Goal: Task Accomplishment & Management: Use online tool/utility

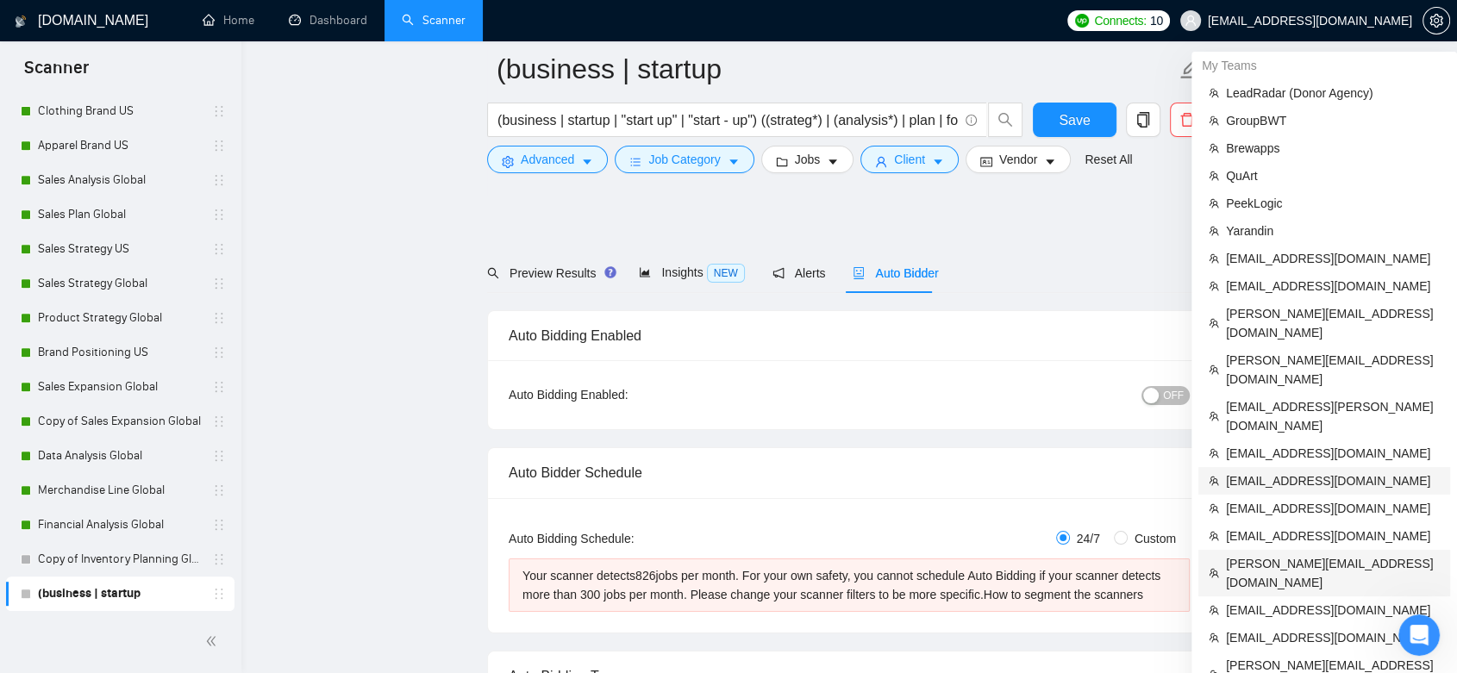
scroll to position [191, 0]
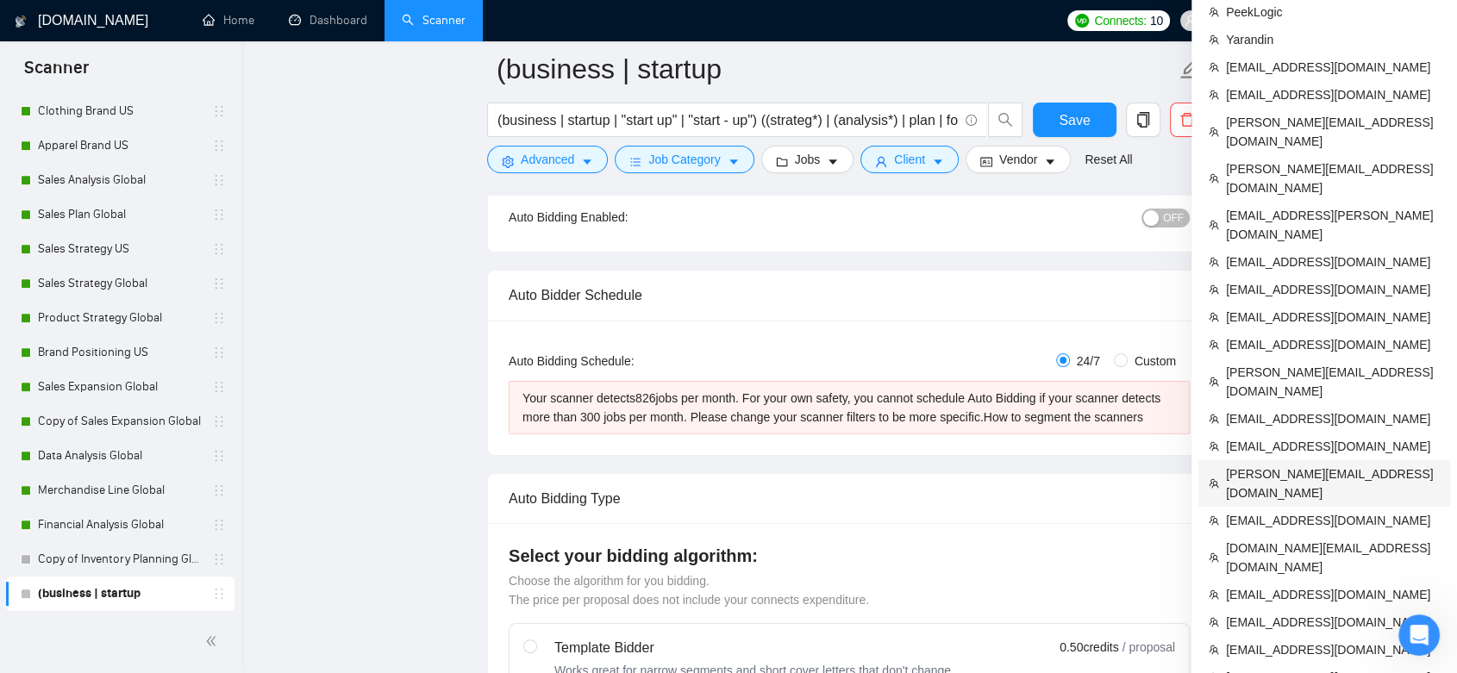
click at [1326, 465] on span "[PERSON_NAME][EMAIL_ADDRESS][DOMAIN_NAME]" at bounding box center [1333, 484] width 214 height 38
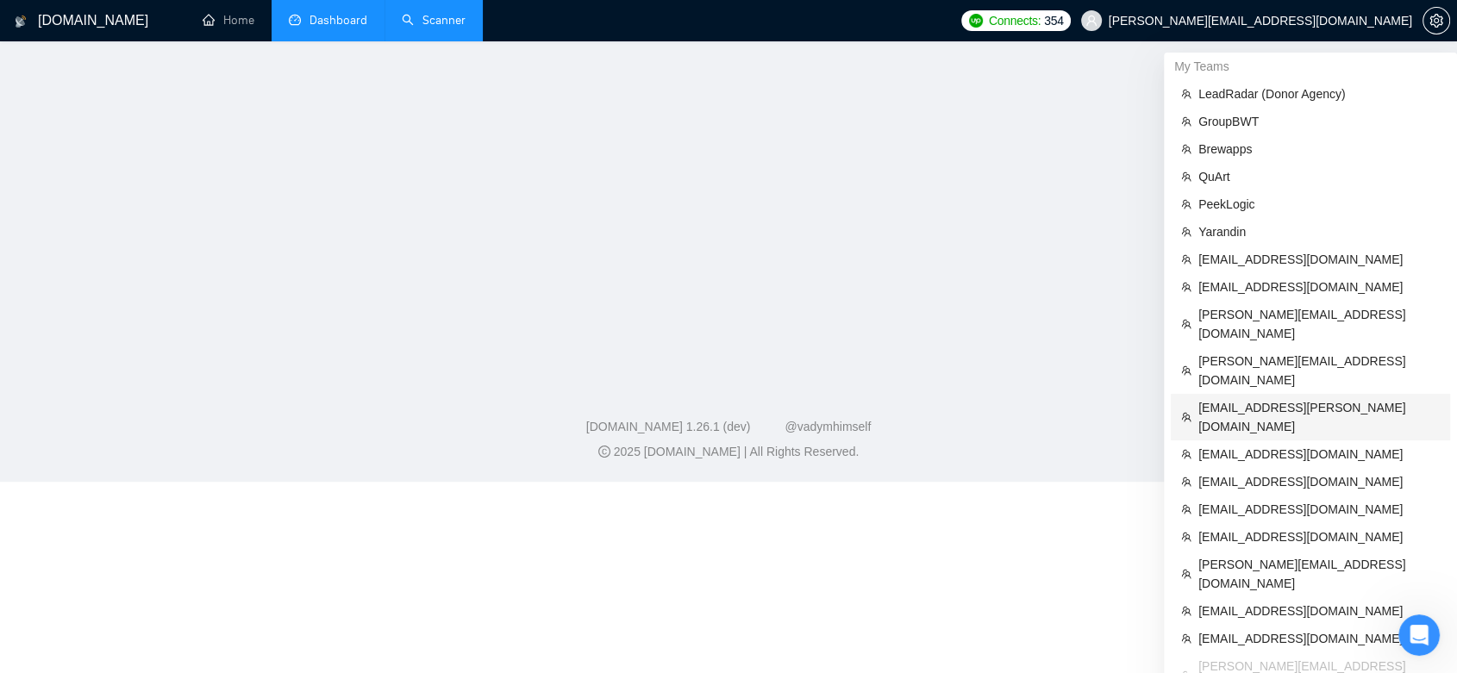
click at [346, 21] on link "Dashboard" at bounding box center [328, 20] width 78 height 15
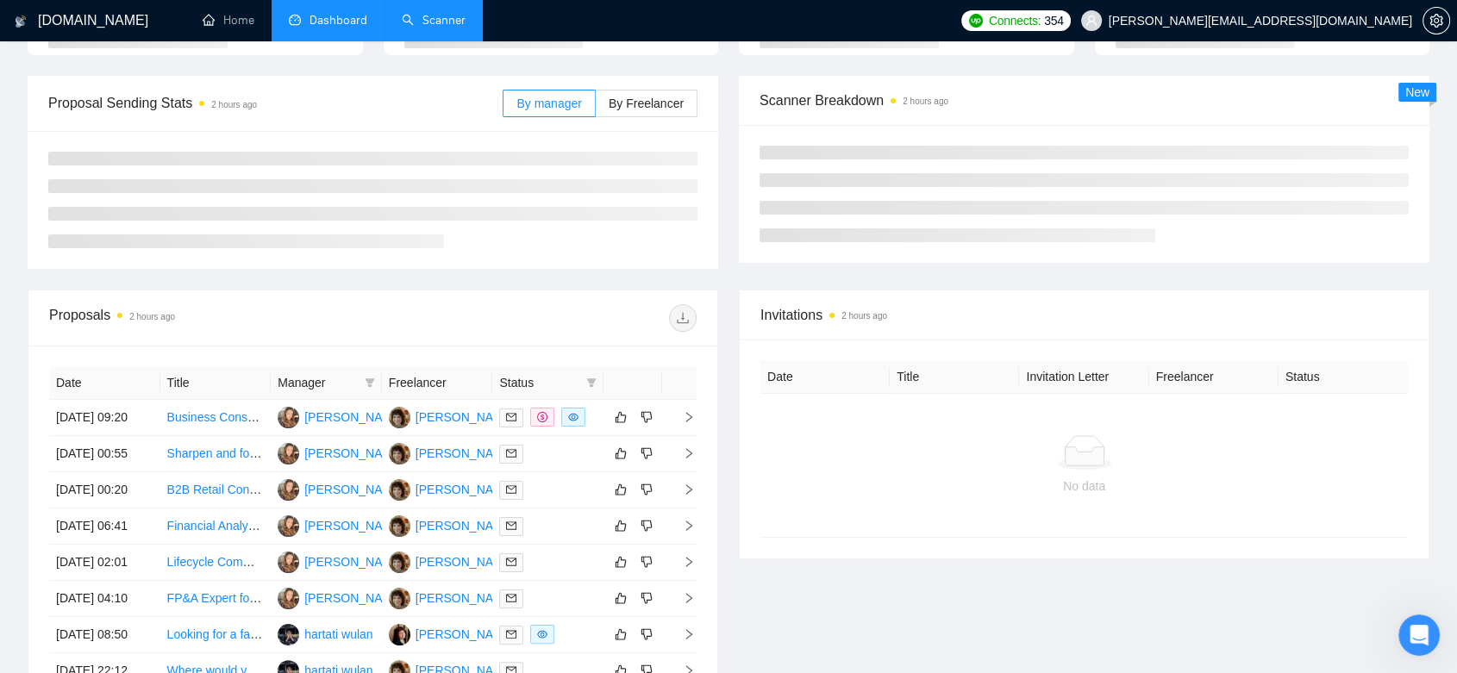
type input "[DATE]"
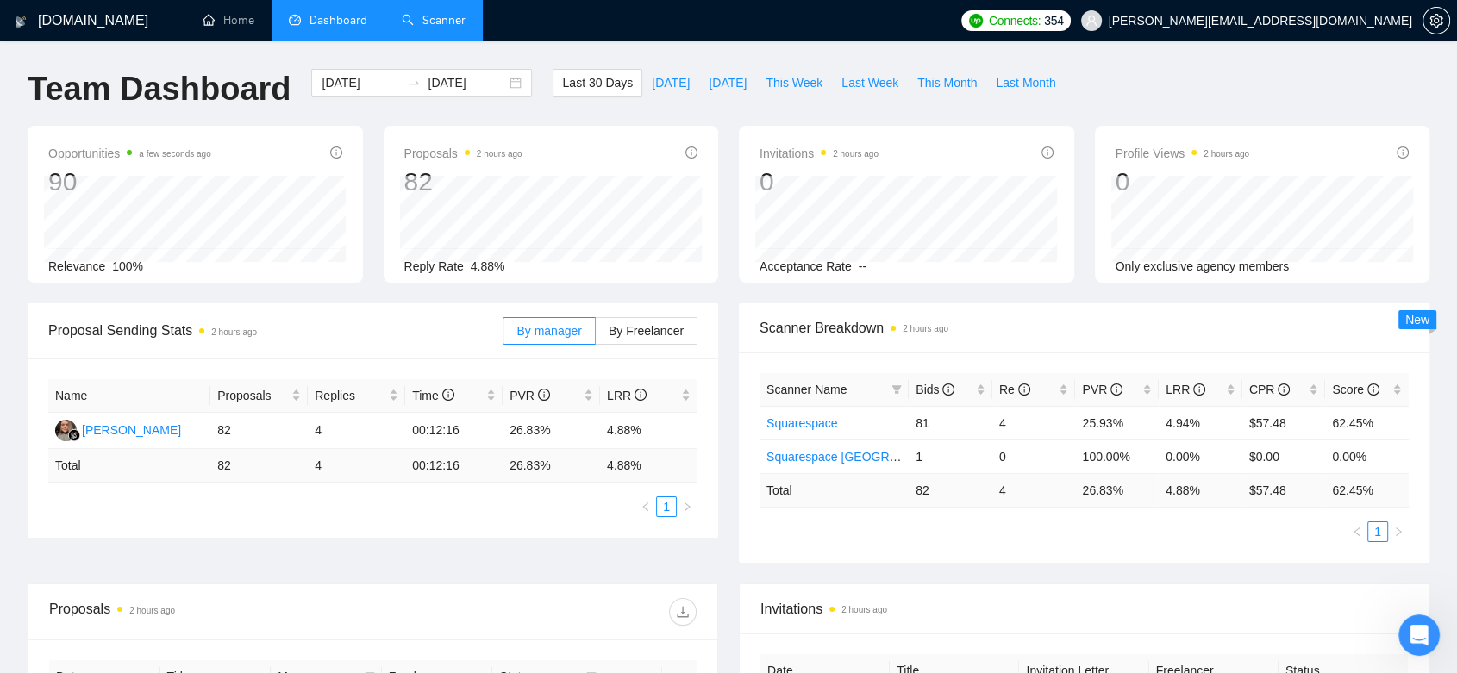
click at [403, 24] on link "Scanner" at bounding box center [434, 20] width 64 height 15
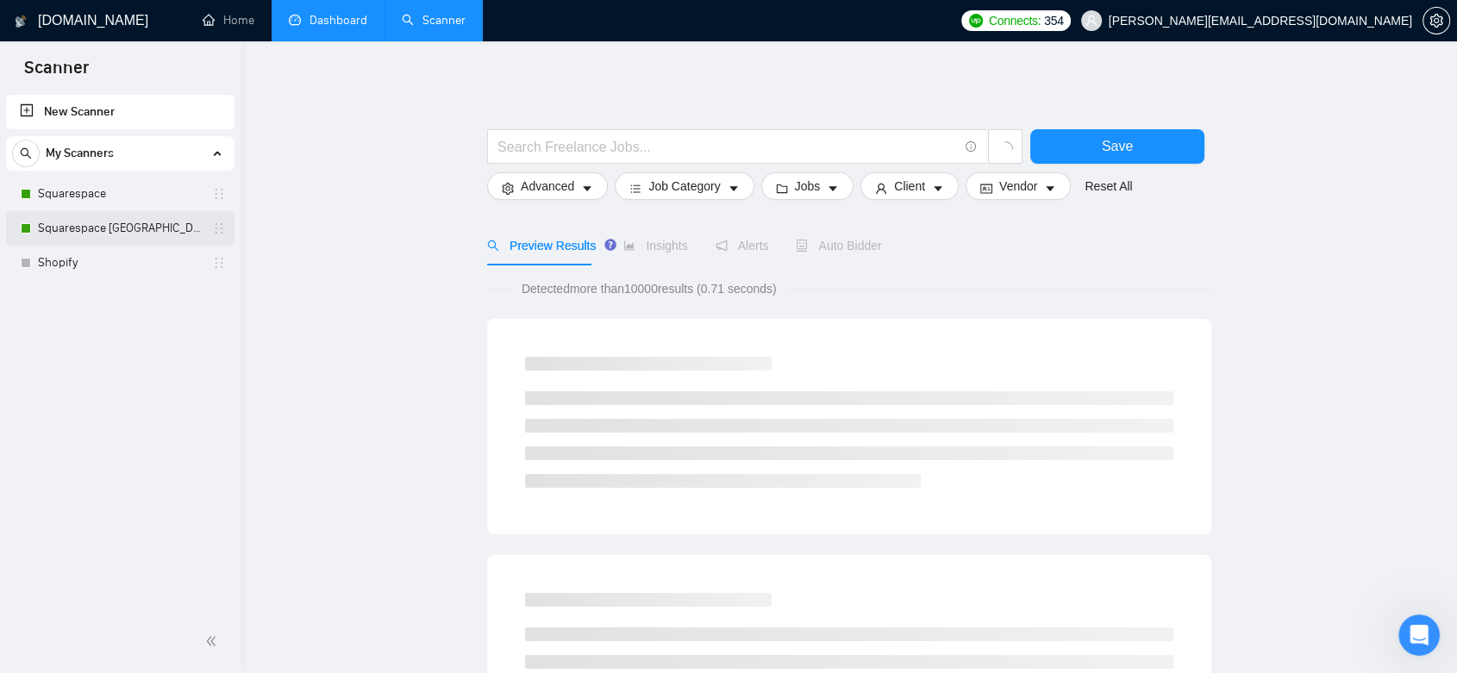
click at [137, 229] on link "Squarespace [GEOGRAPHIC_DATA]" at bounding box center [120, 228] width 164 height 34
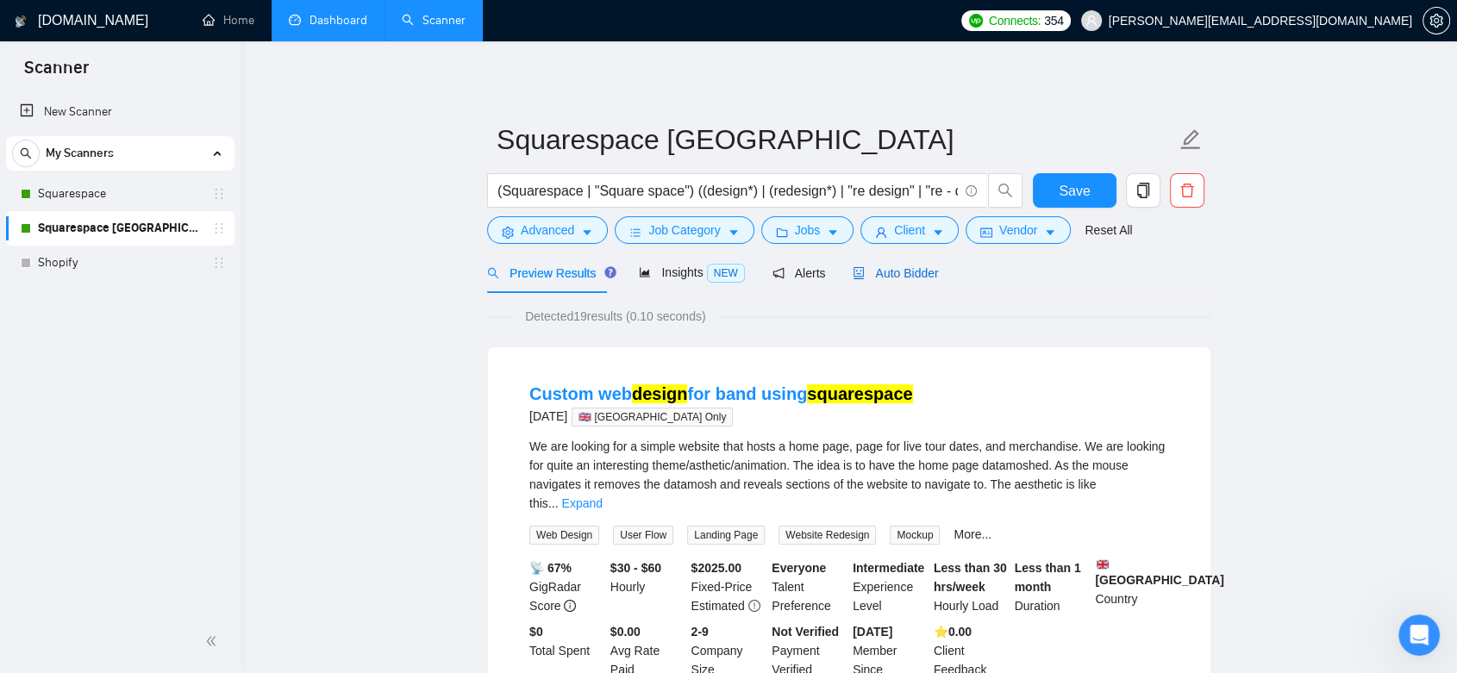
click at [896, 277] on span "Auto Bidder" at bounding box center [894, 273] width 85 height 14
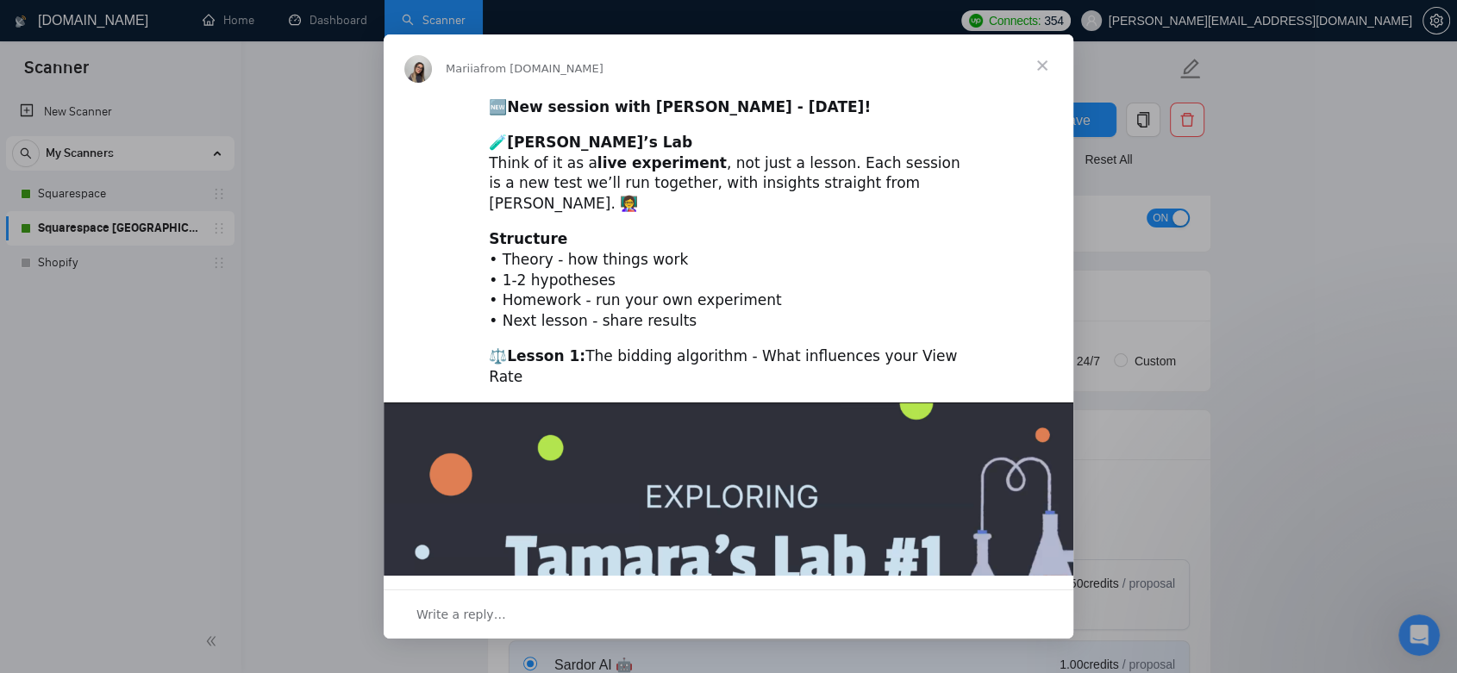
click at [1048, 60] on span "Close" at bounding box center [1042, 65] width 62 height 62
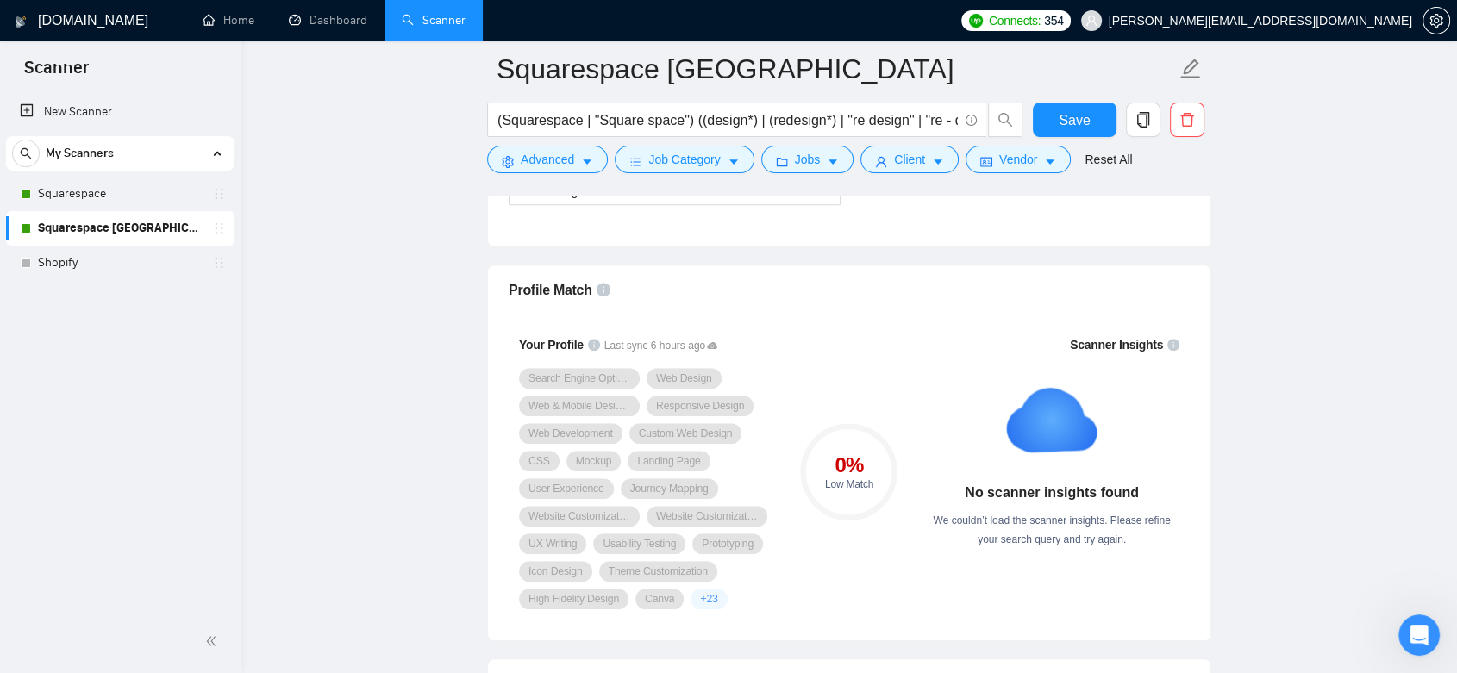
scroll to position [862, 0]
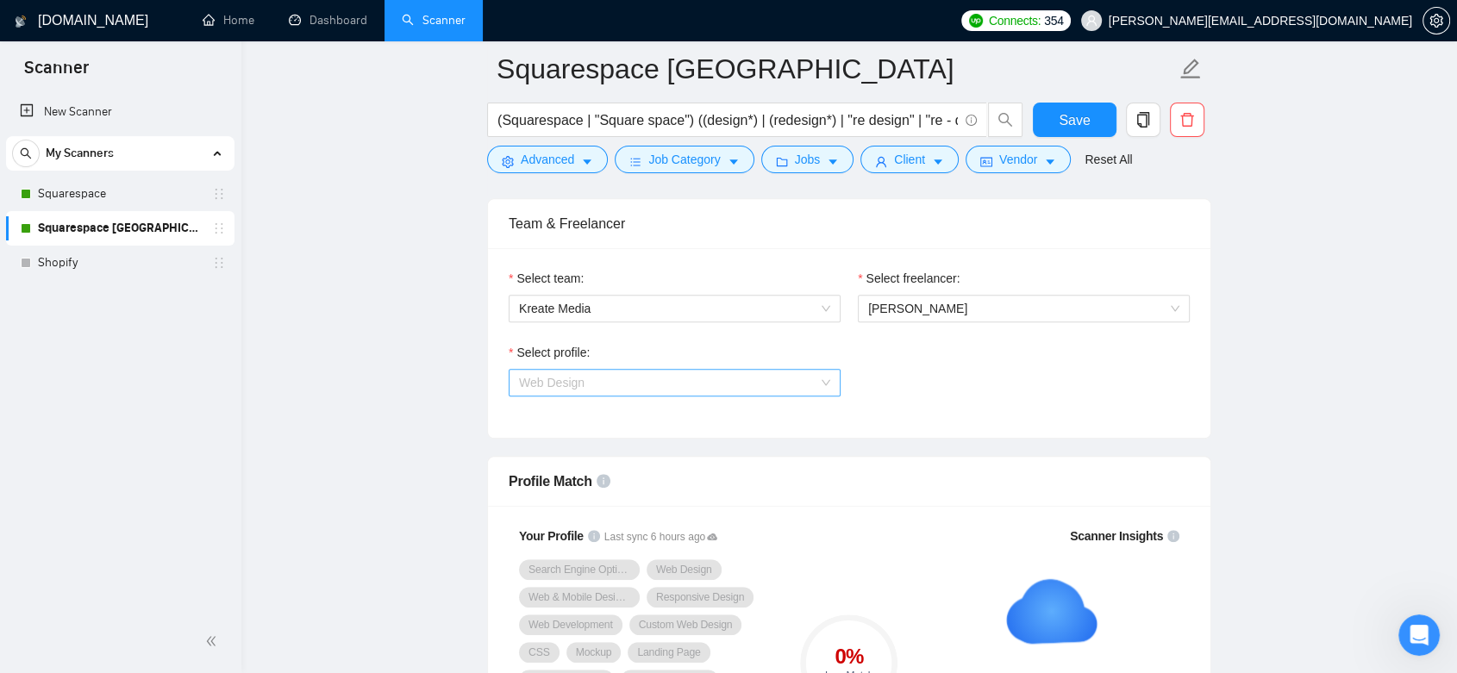
click at [813, 378] on span "Web Design" at bounding box center [674, 383] width 311 height 26
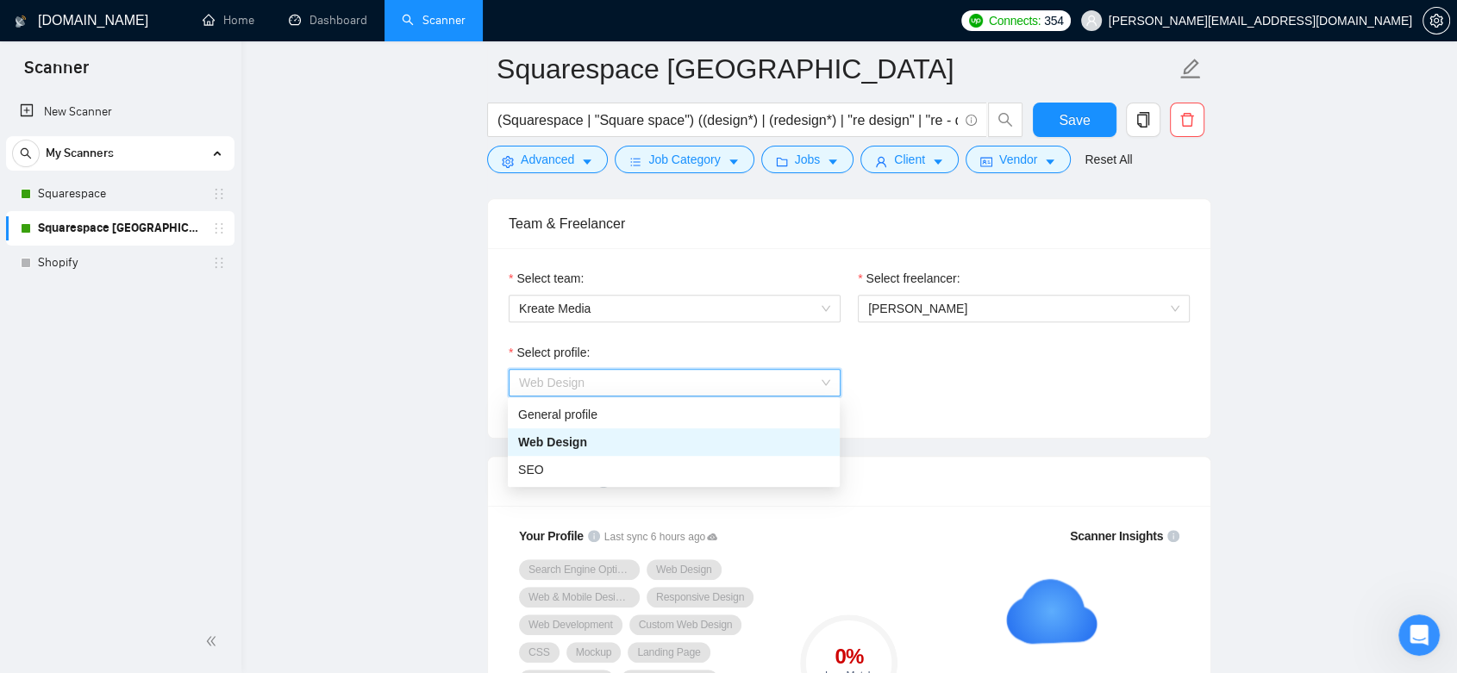
click at [757, 440] on div "Web Design" at bounding box center [673, 442] width 311 height 19
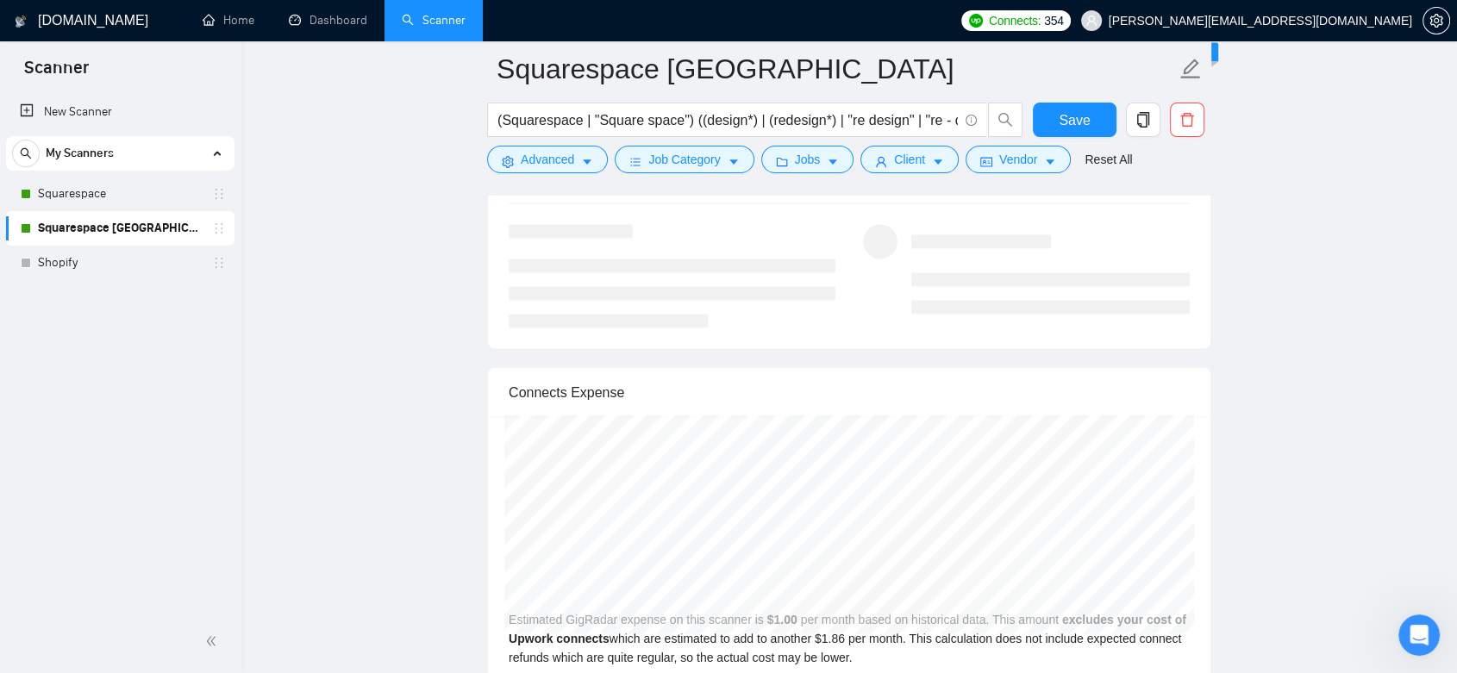
scroll to position [4117, 0]
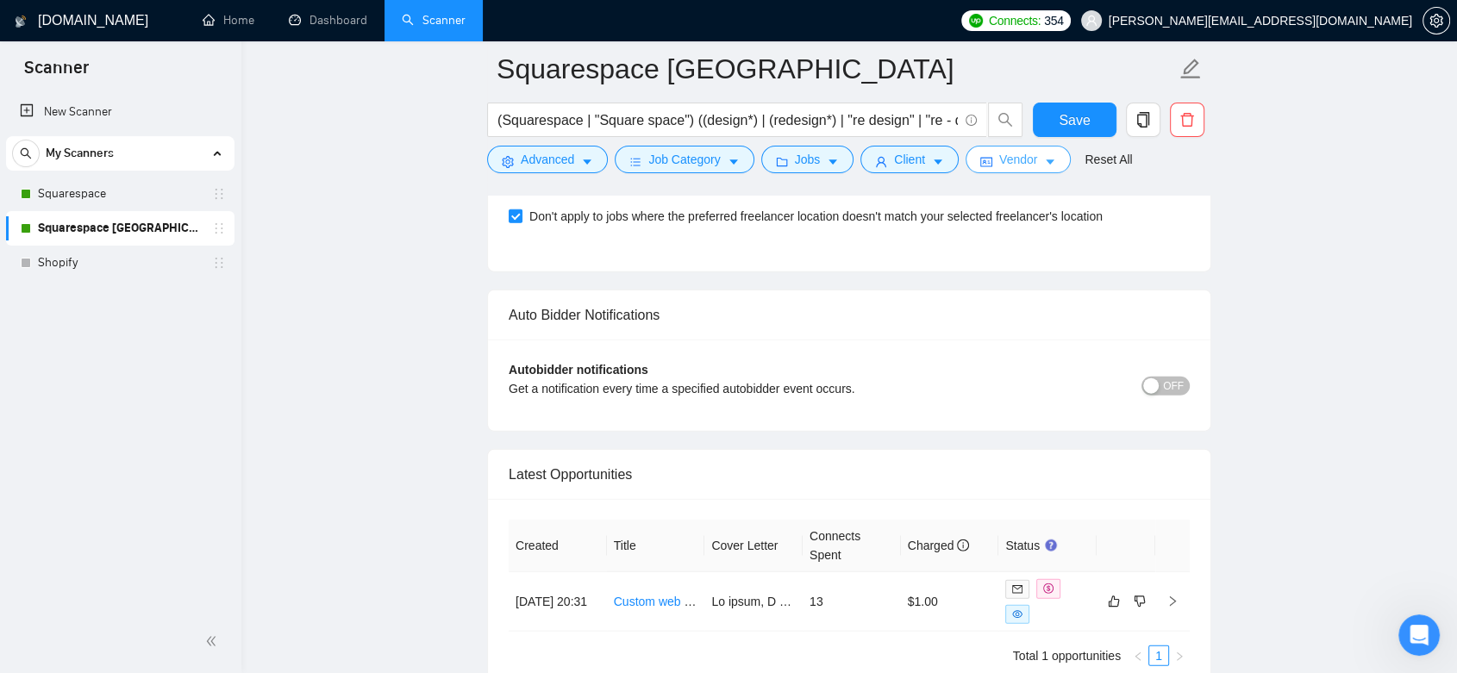
click at [1044, 165] on icon "caret-down" at bounding box center [1050, 162] width 12 height 12
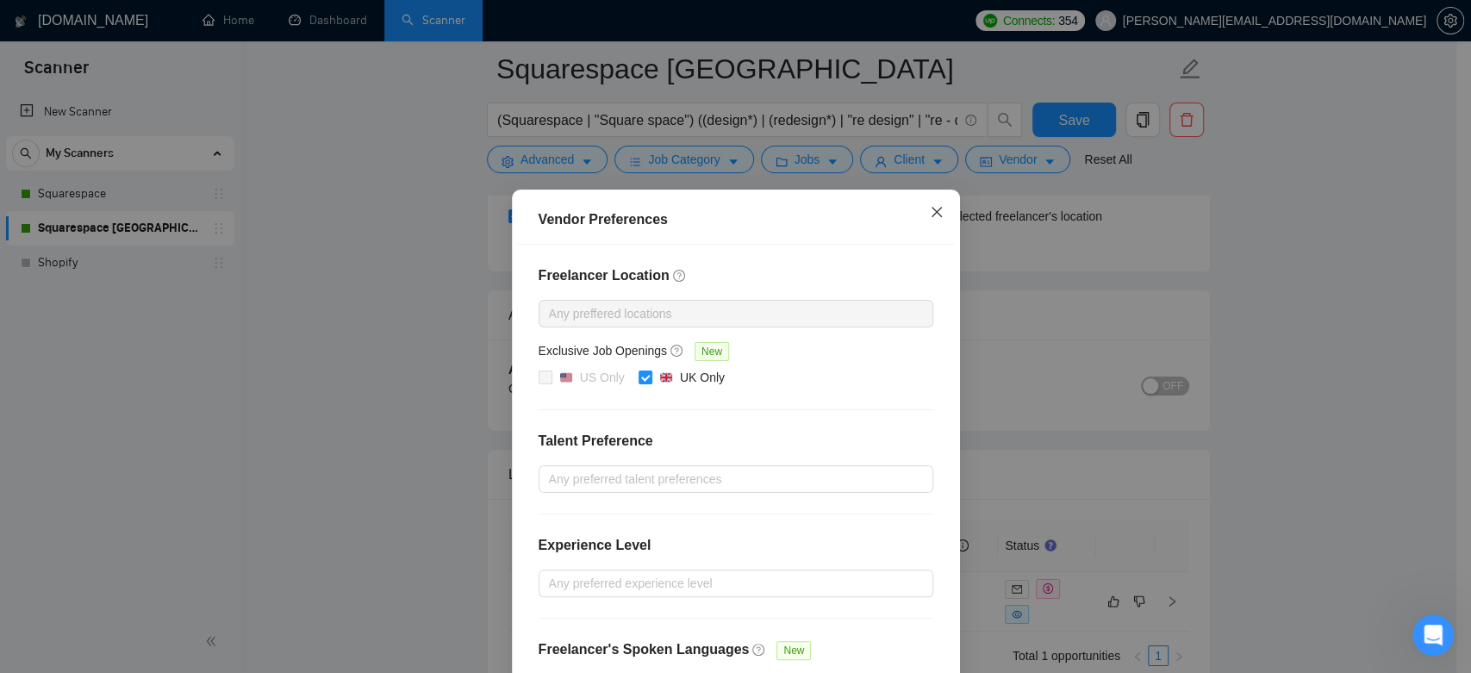
click at [935, 218] on icon "close" at bounding box center [937, 212] width 14 height 14
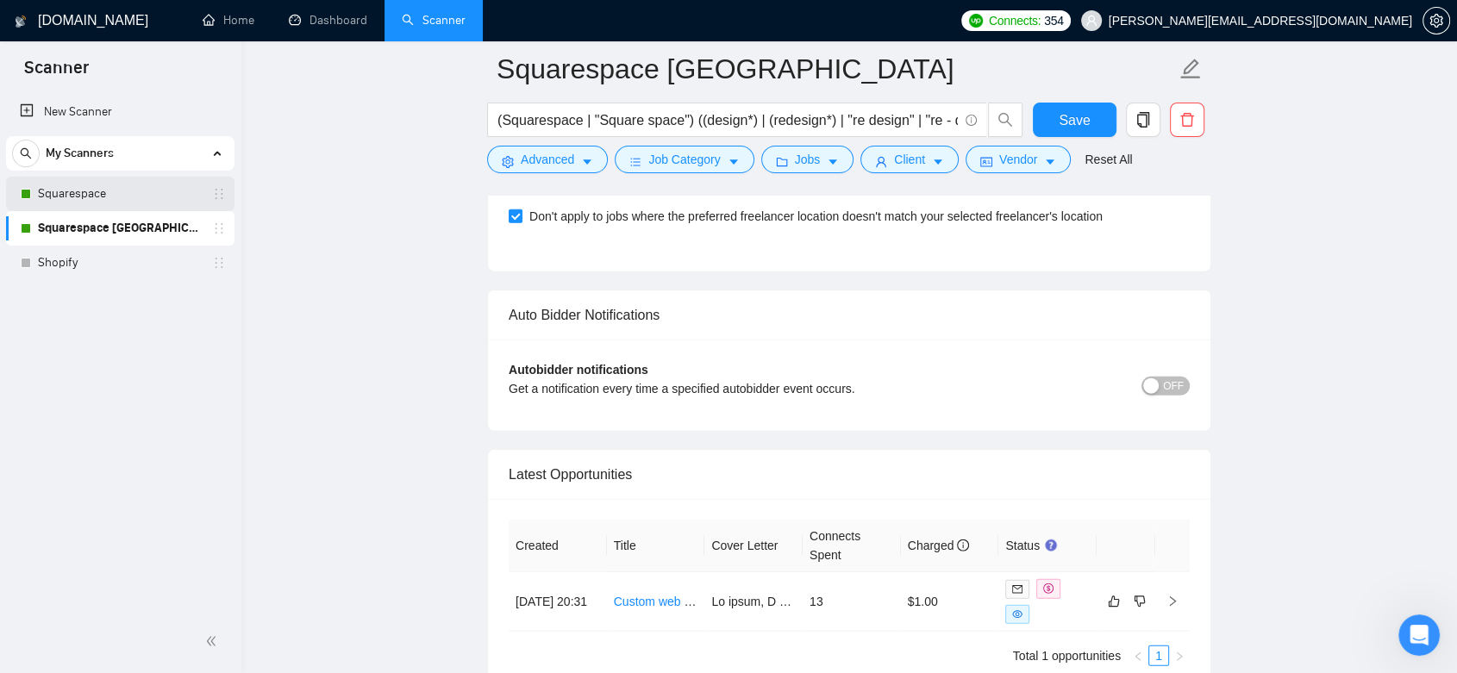
click at [114, 188] on link "Squarespace" at bounding box center [120, 194] width 164 height 34
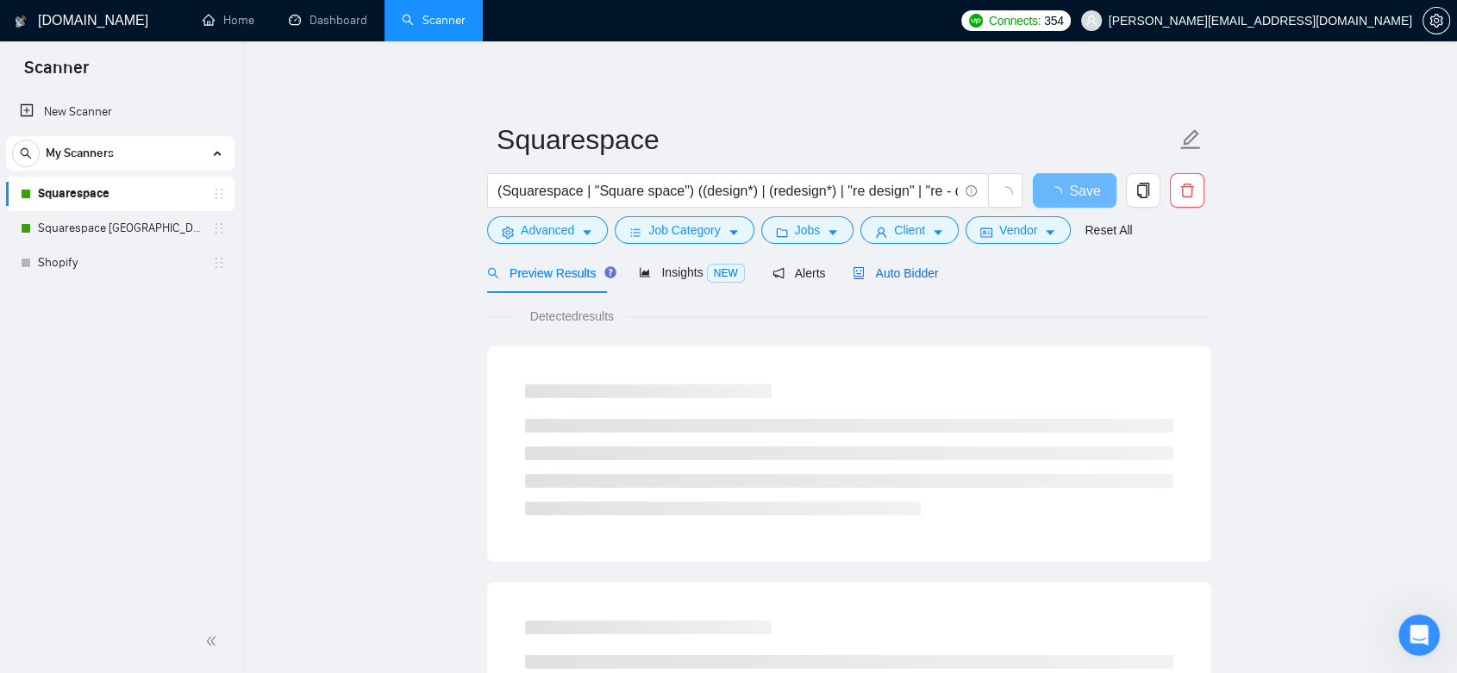
click at [890, 281] on div "Auto Bidder" at bounding box center [894, 273] width 85 height 19
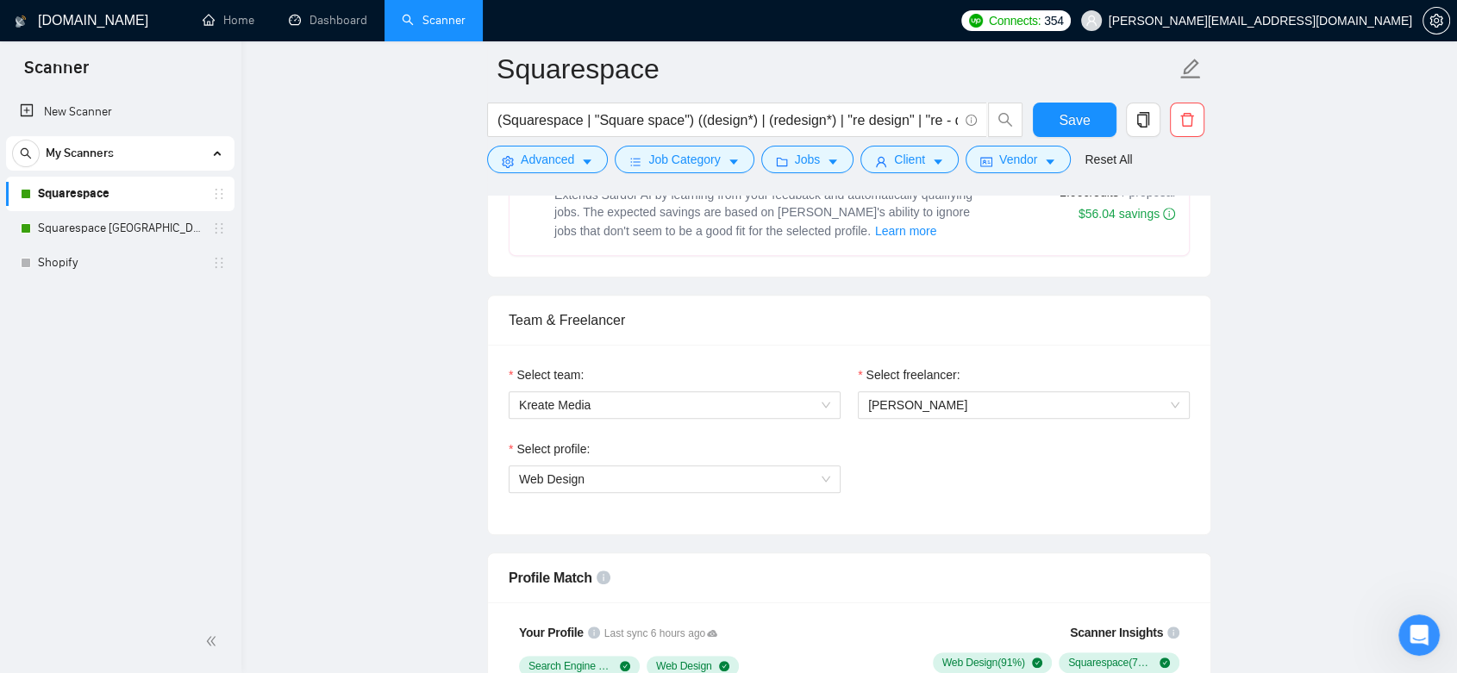
scroll to position [1053, 0]
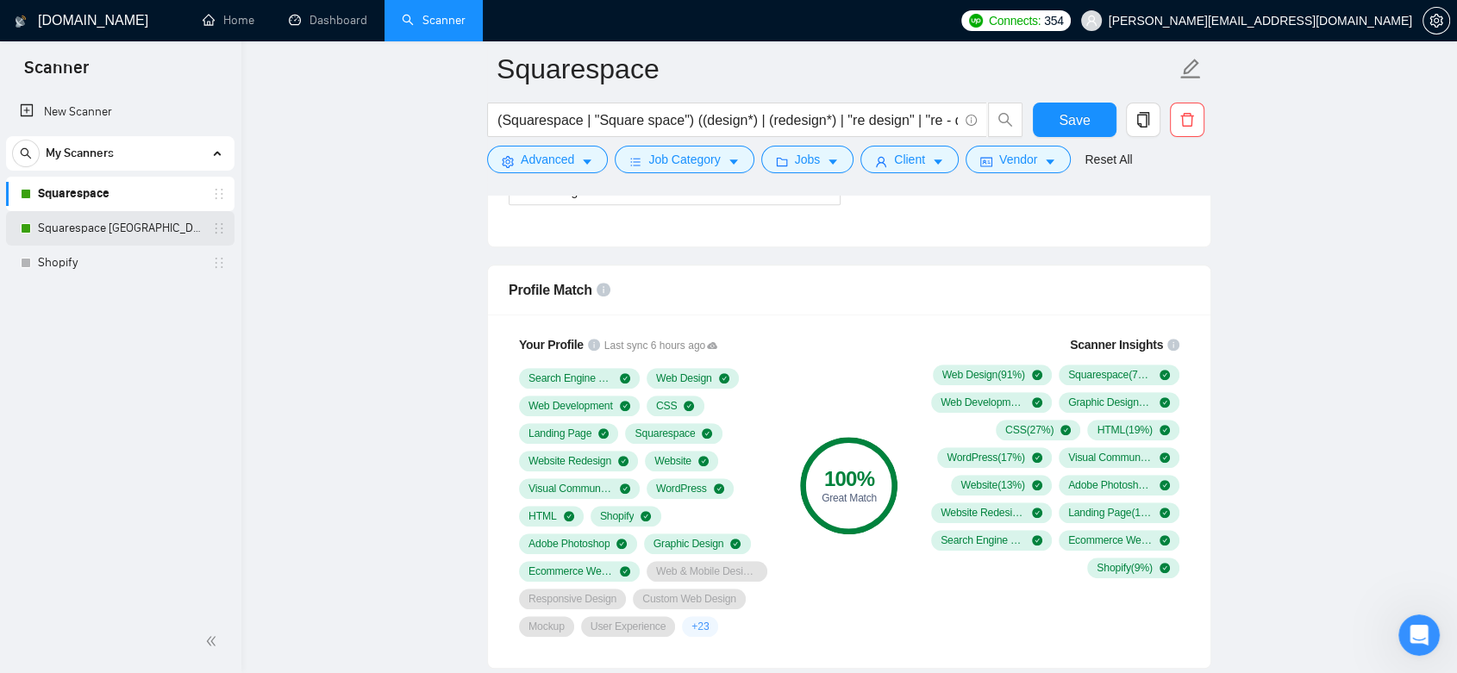
click at [159, 233] on link "Squarespace [GEOGRAPHIC_DATA]" at bounding box center [120, 228] width 164 height 34
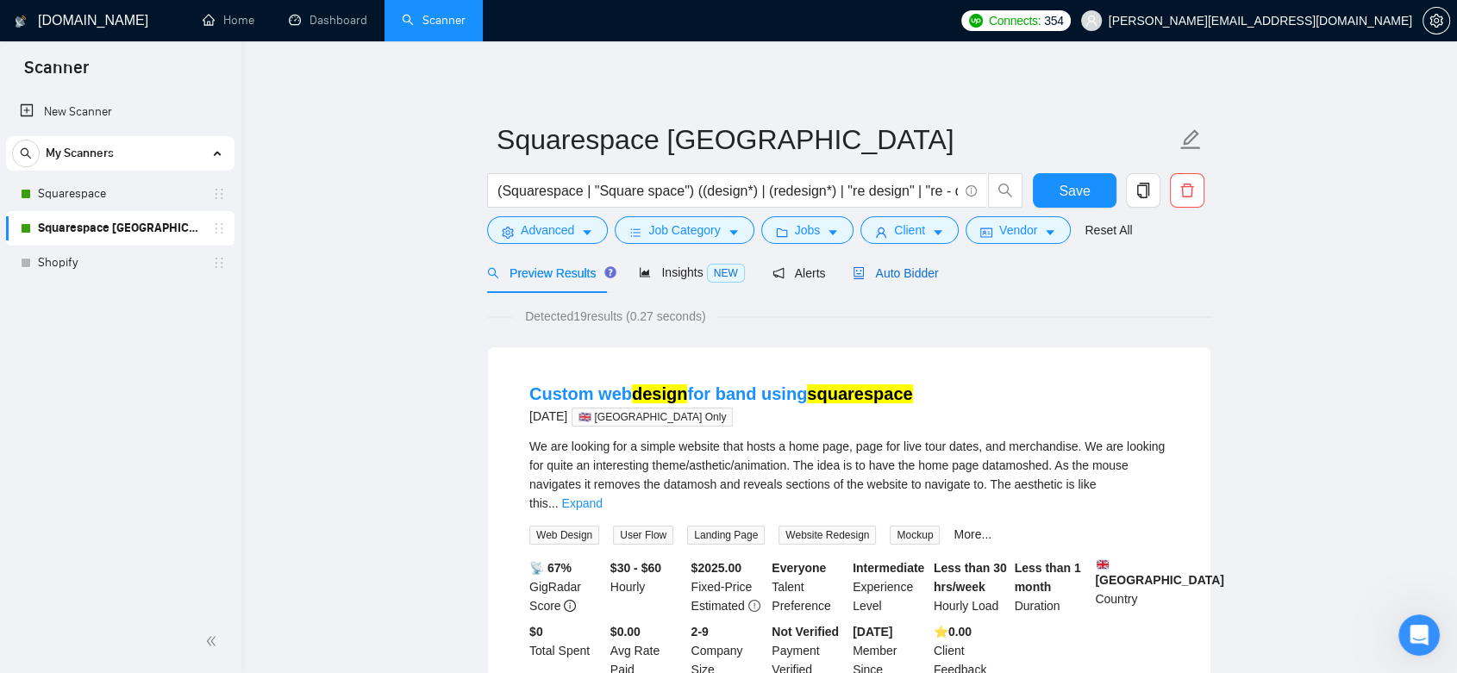
click at [917, 274] on span "Auto Bidder" at bounding box center [894, 273] width 85 height 14
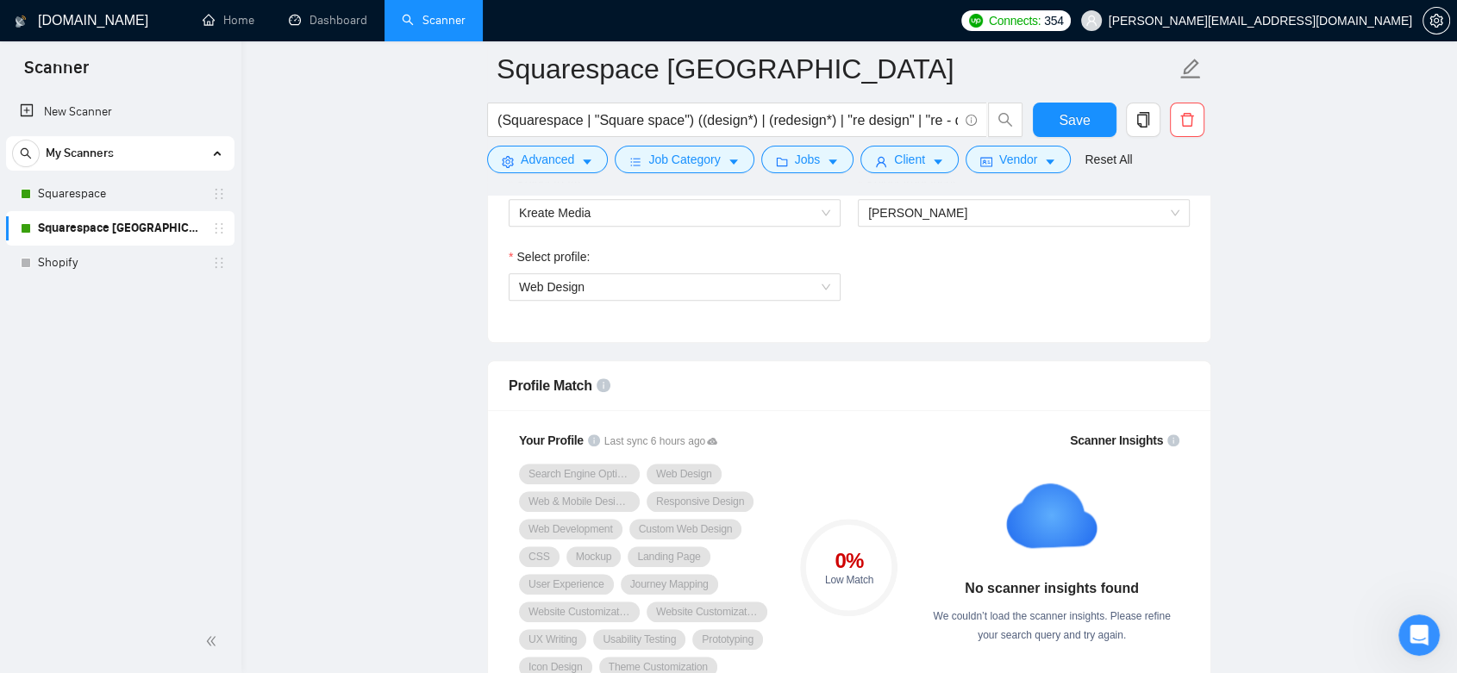
scroll to position [862, 0]
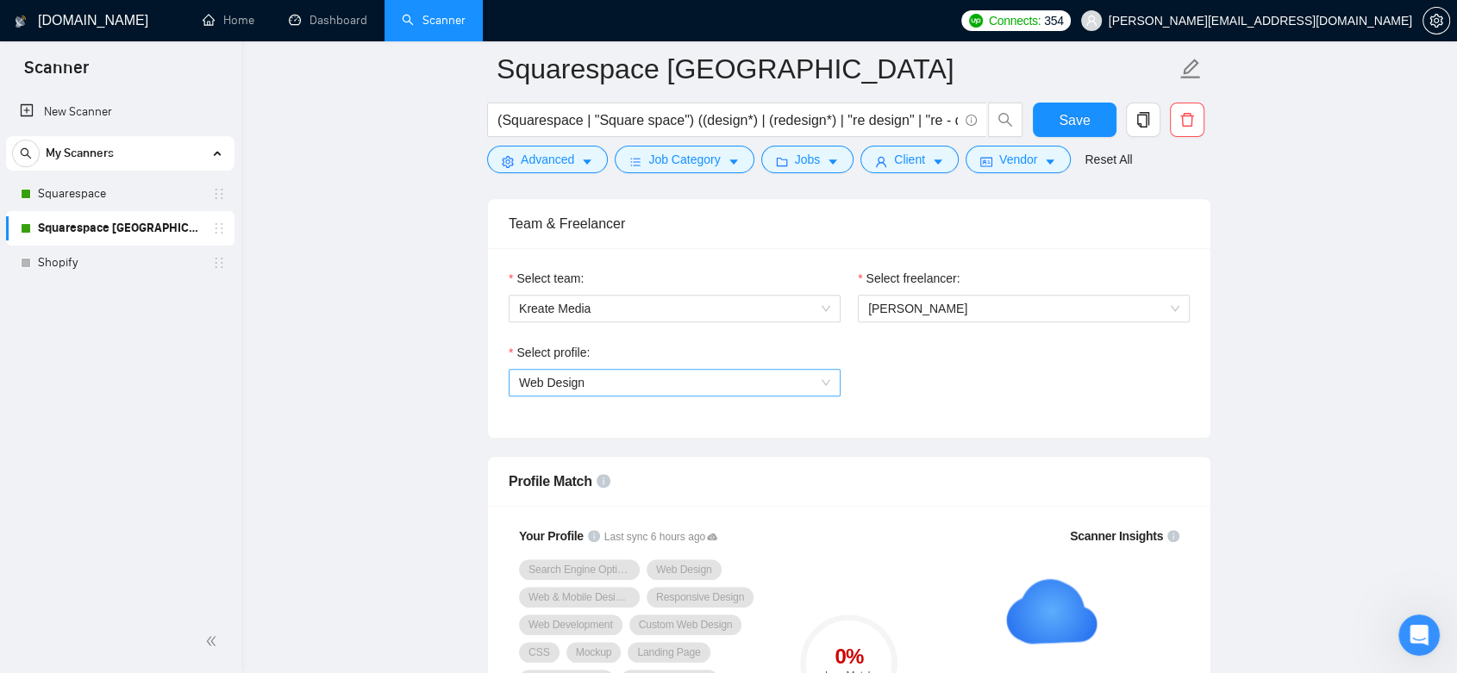
click at [821, 371] on span "Web Design" at bounding box center [674, 383] width 311 height 26
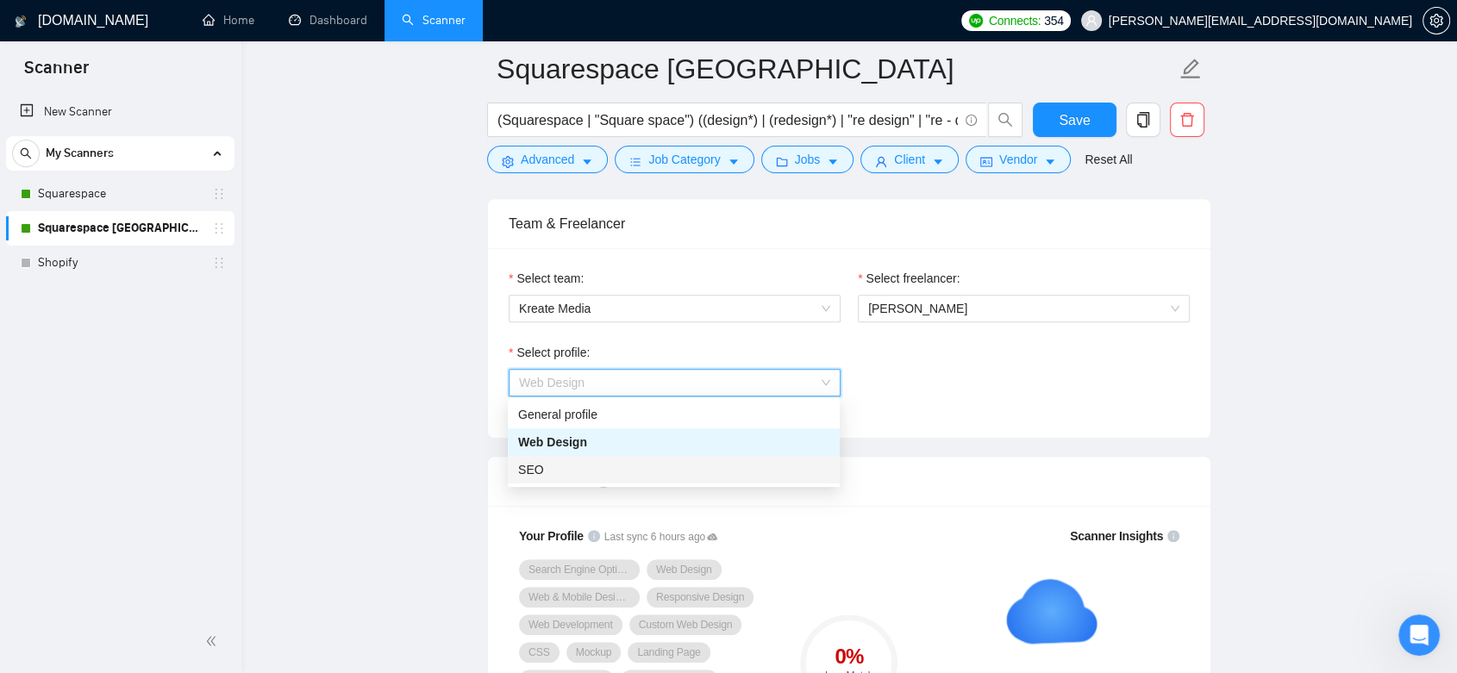
click at [774, 473] on div "SEO" at bounding box center [673, 469] width 311 height 19
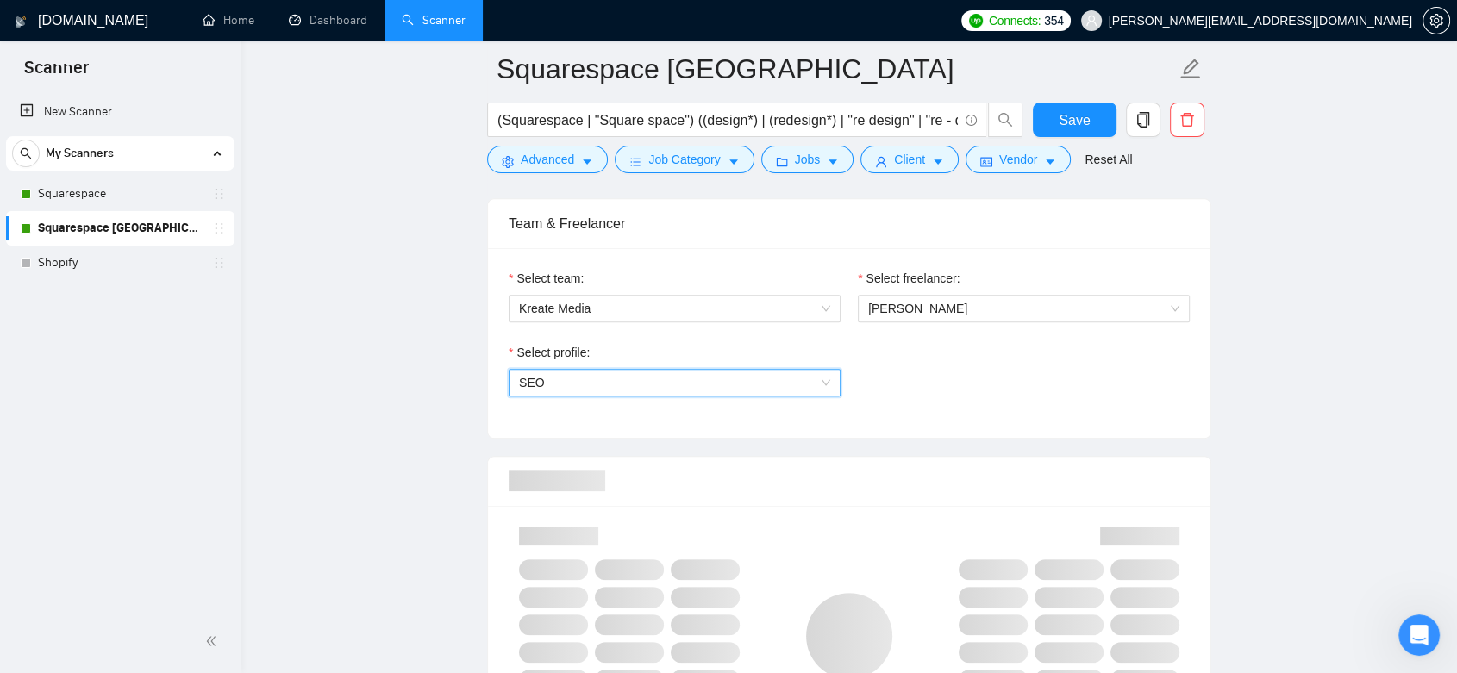
scroll to position [958, 0]
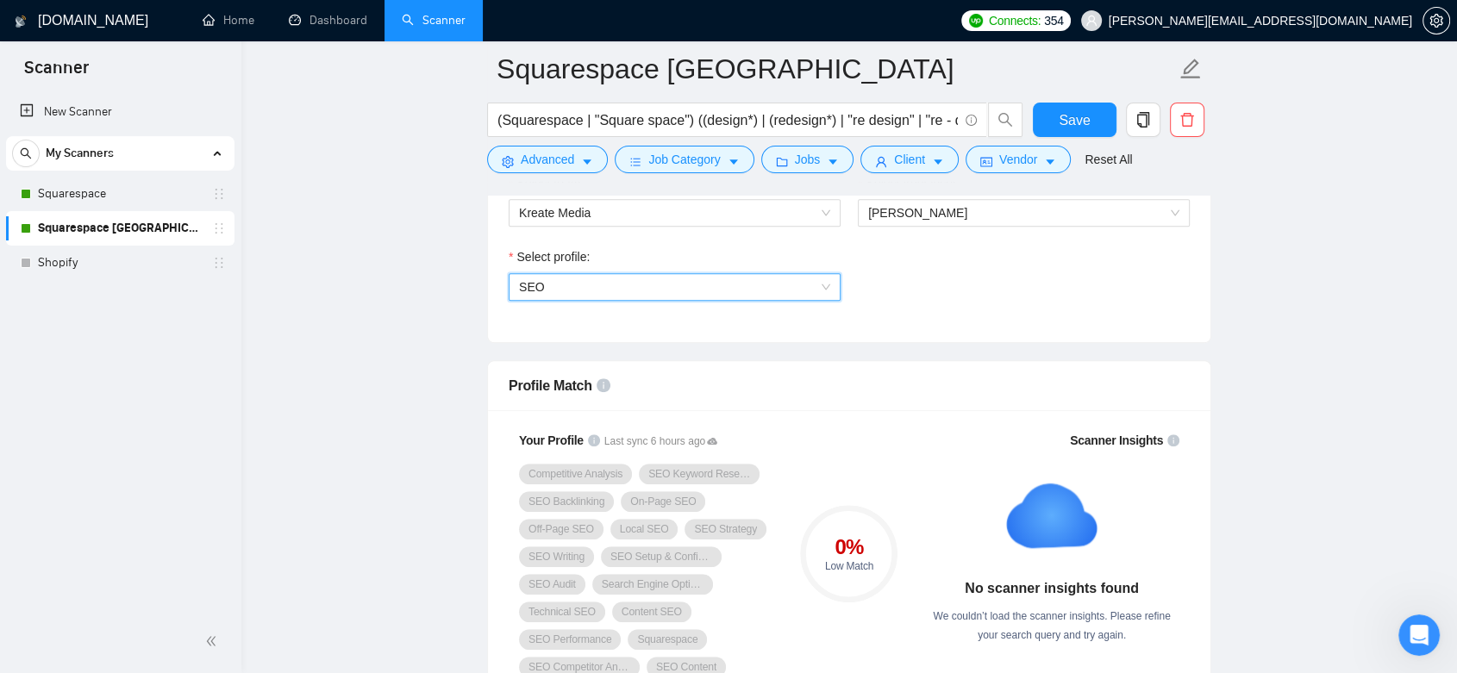
click at [813, 286] on span "SEO" at bounding box center [674, 287] width 311 height 26
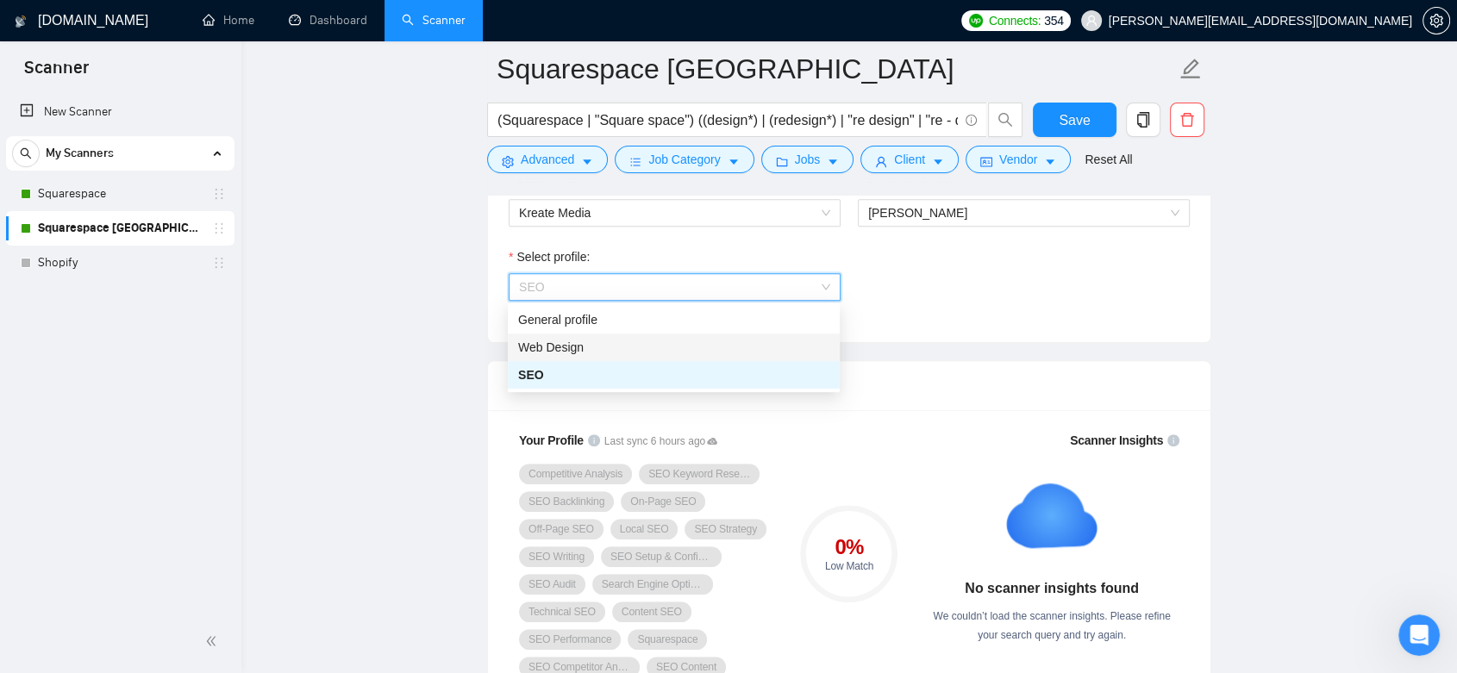
click at [793, 342] on div "Web Design" at bounding box center [673, 347] width 311 height 19
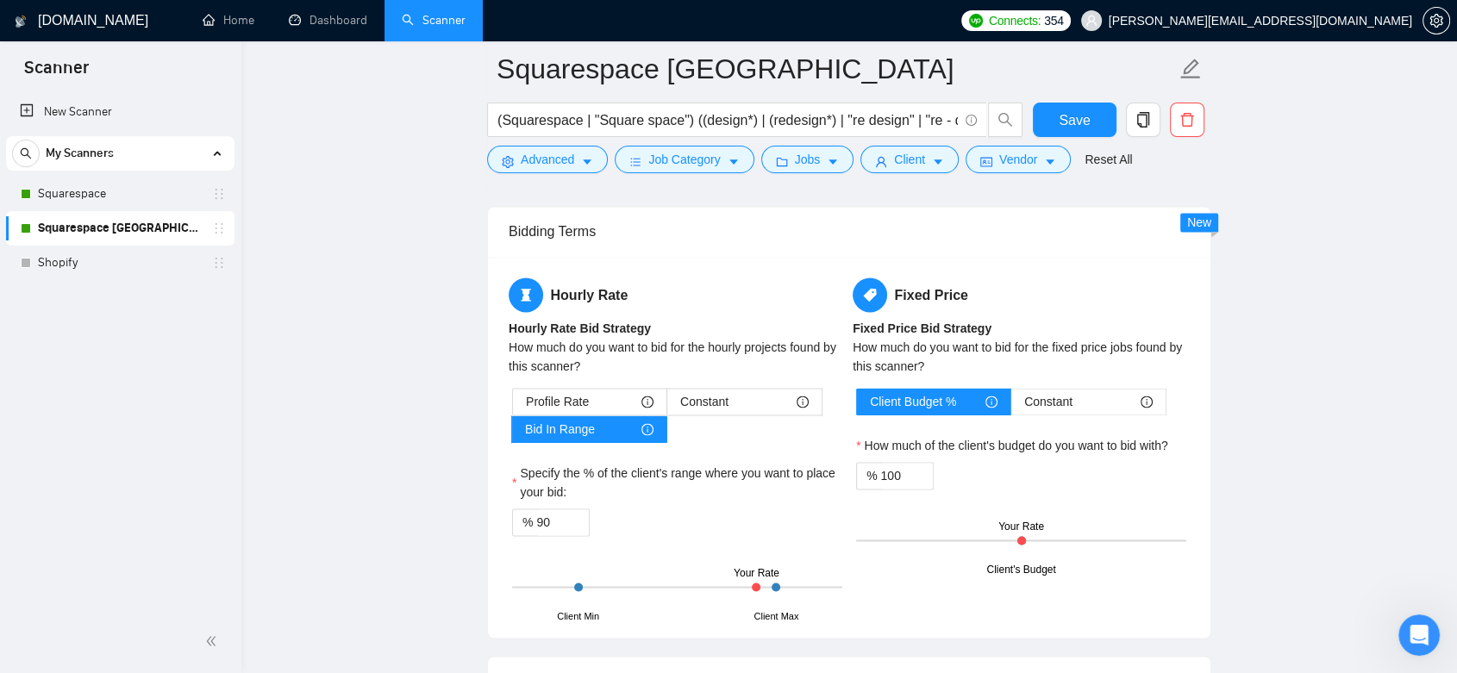
scroll to position [2489, 0]
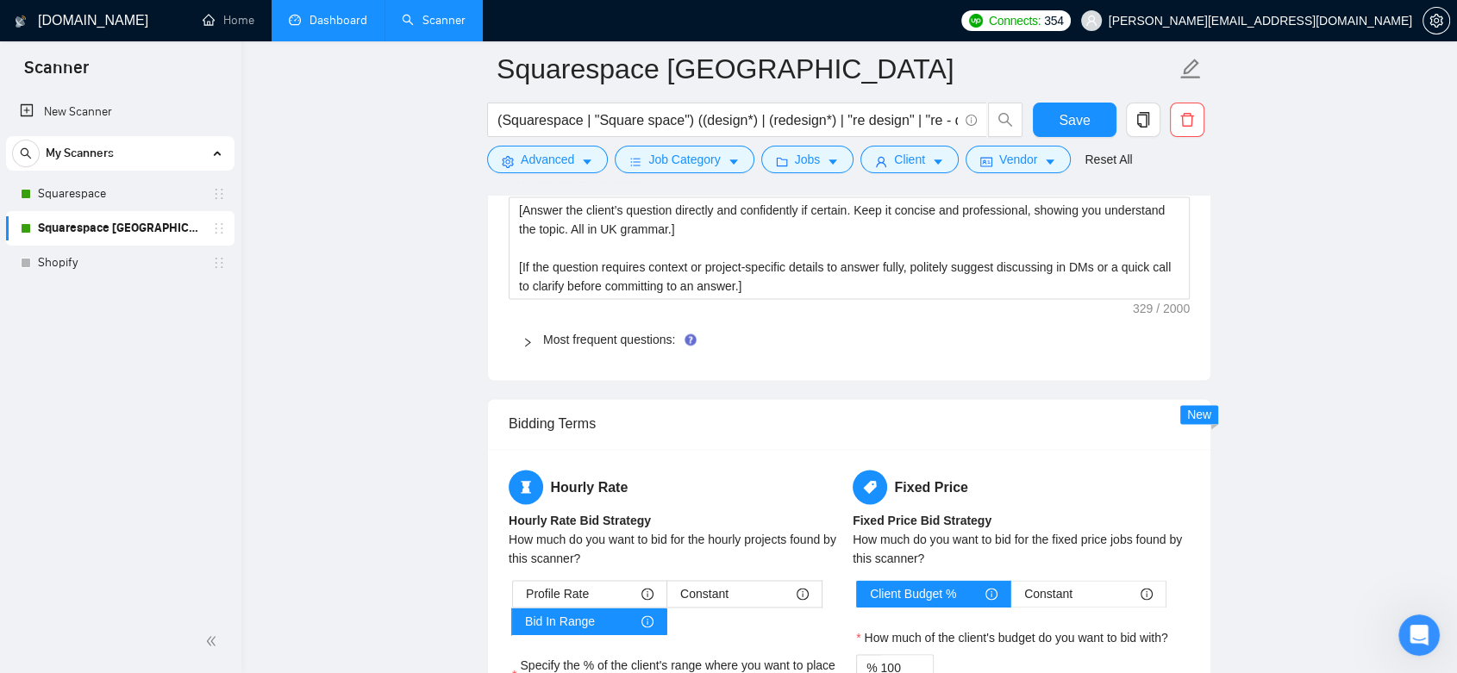
click at [340, 25] on link "Dashboard" at bounding box center [328, 20] width 78 height 15
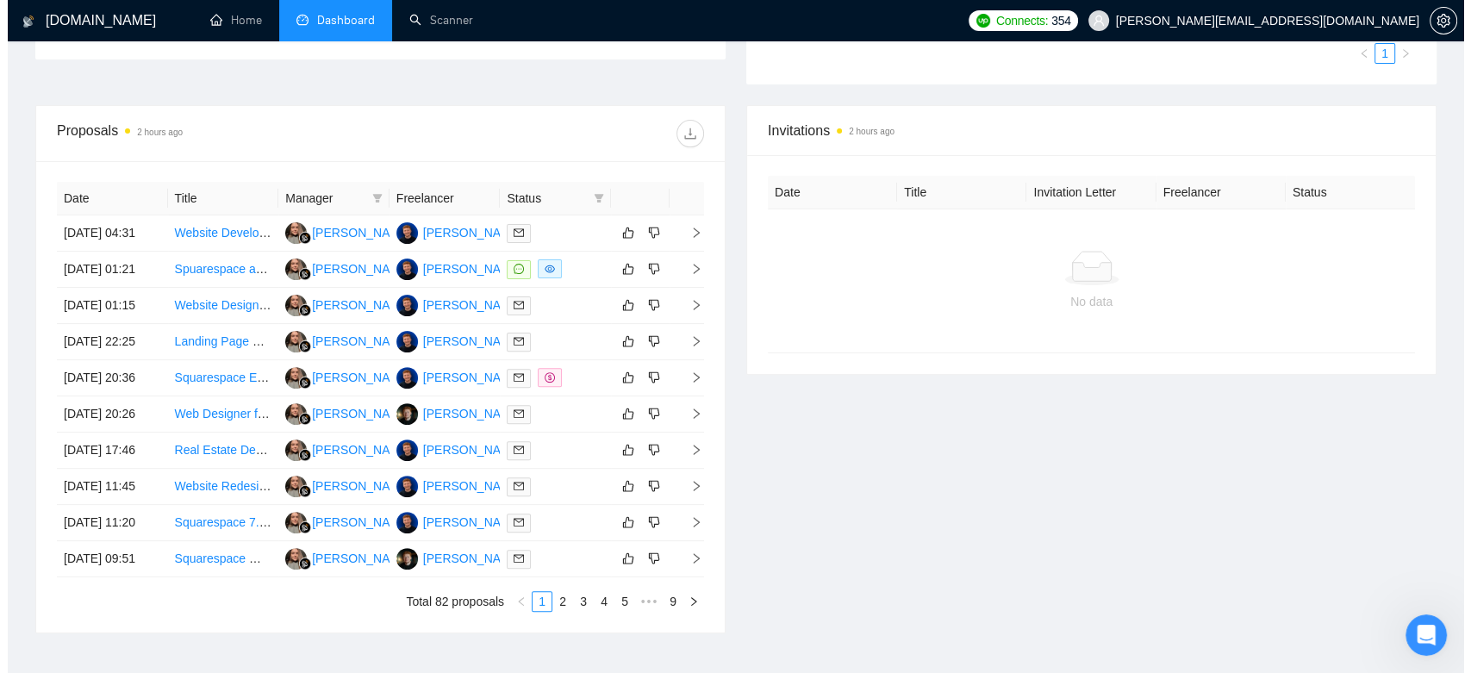
scroll to position [670, 0]
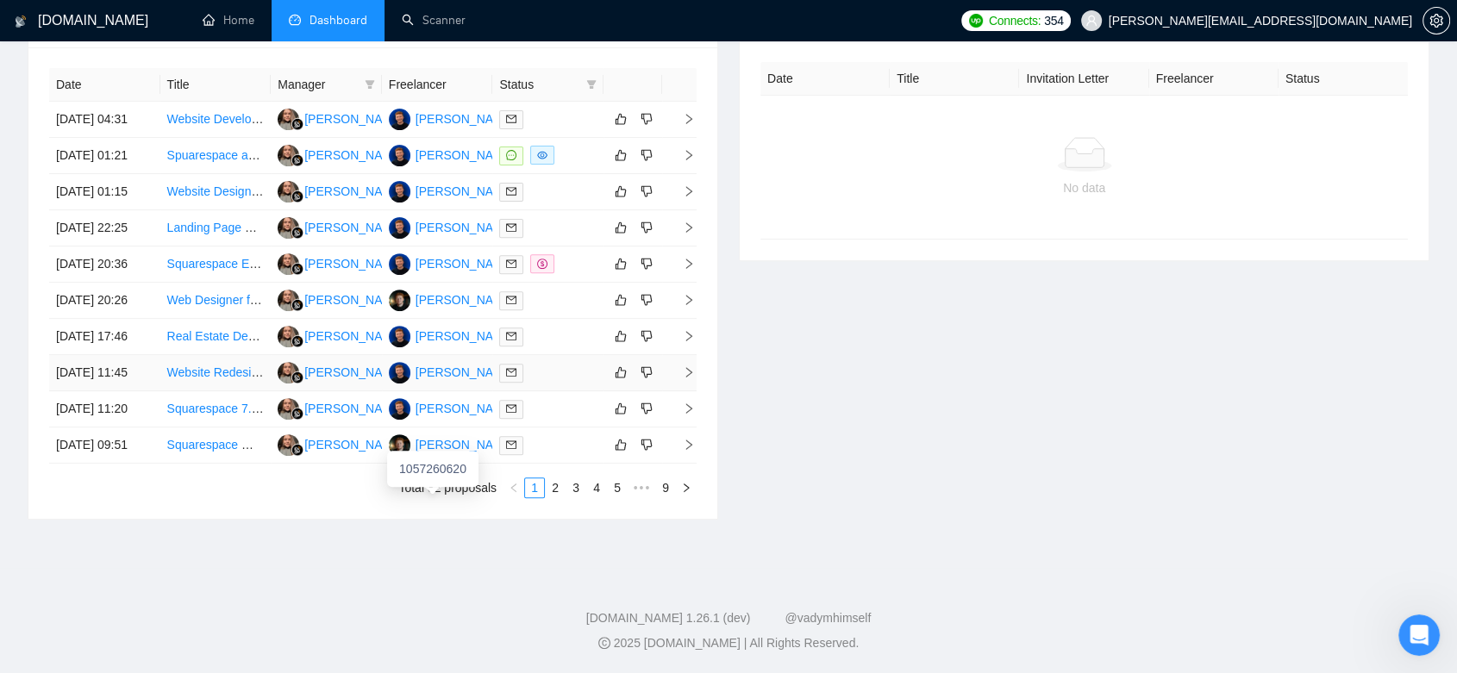
click at [463, 451] on div "1057260620" at bounding box center [432, 469] width 91 height 36
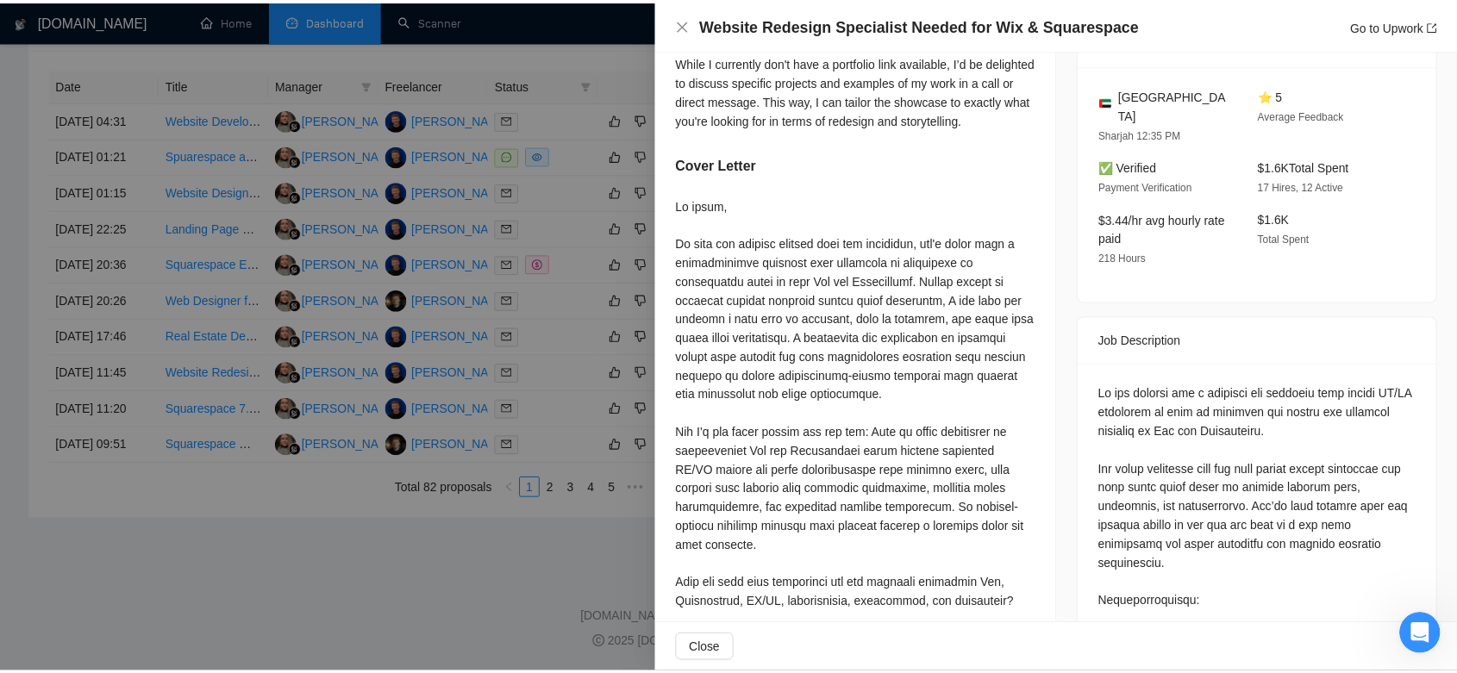
scroll to position [574, 0]
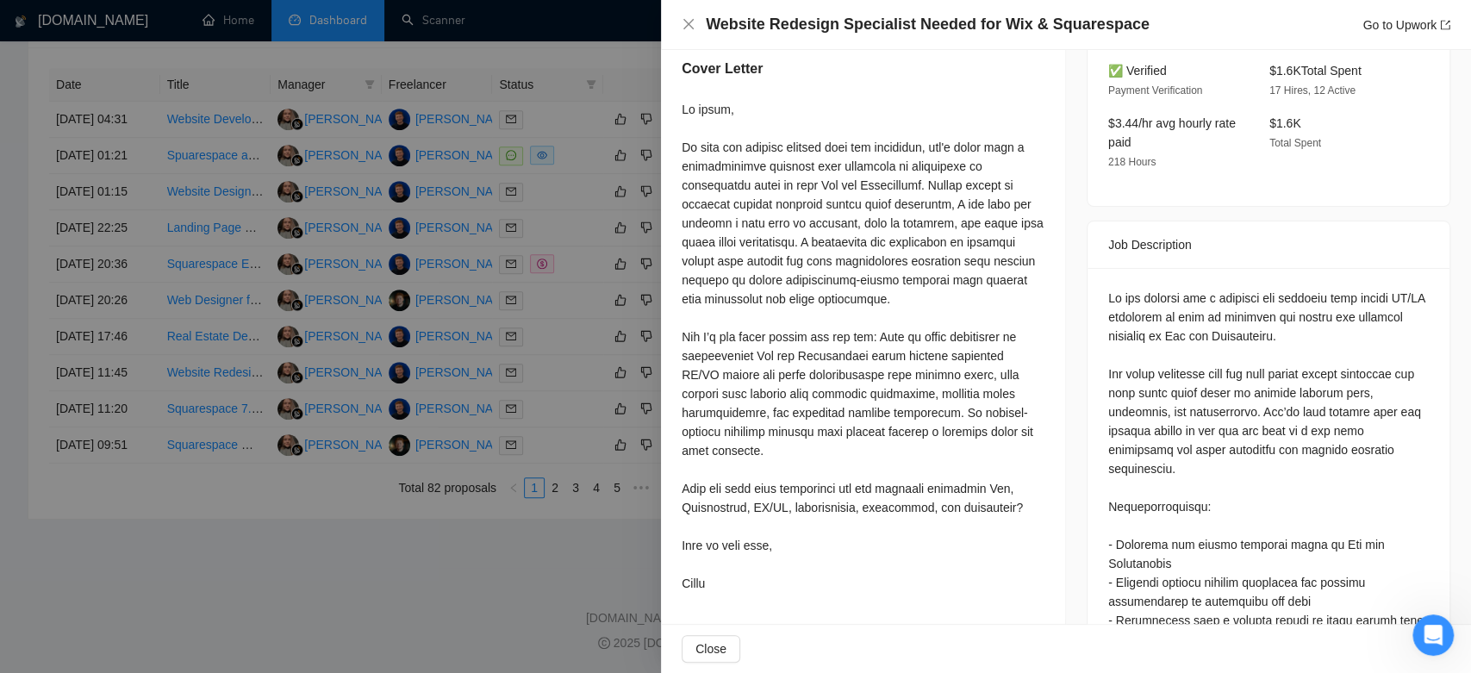
click at [586, 371] on div at bounding box center [735, 336] width 1471 height 673
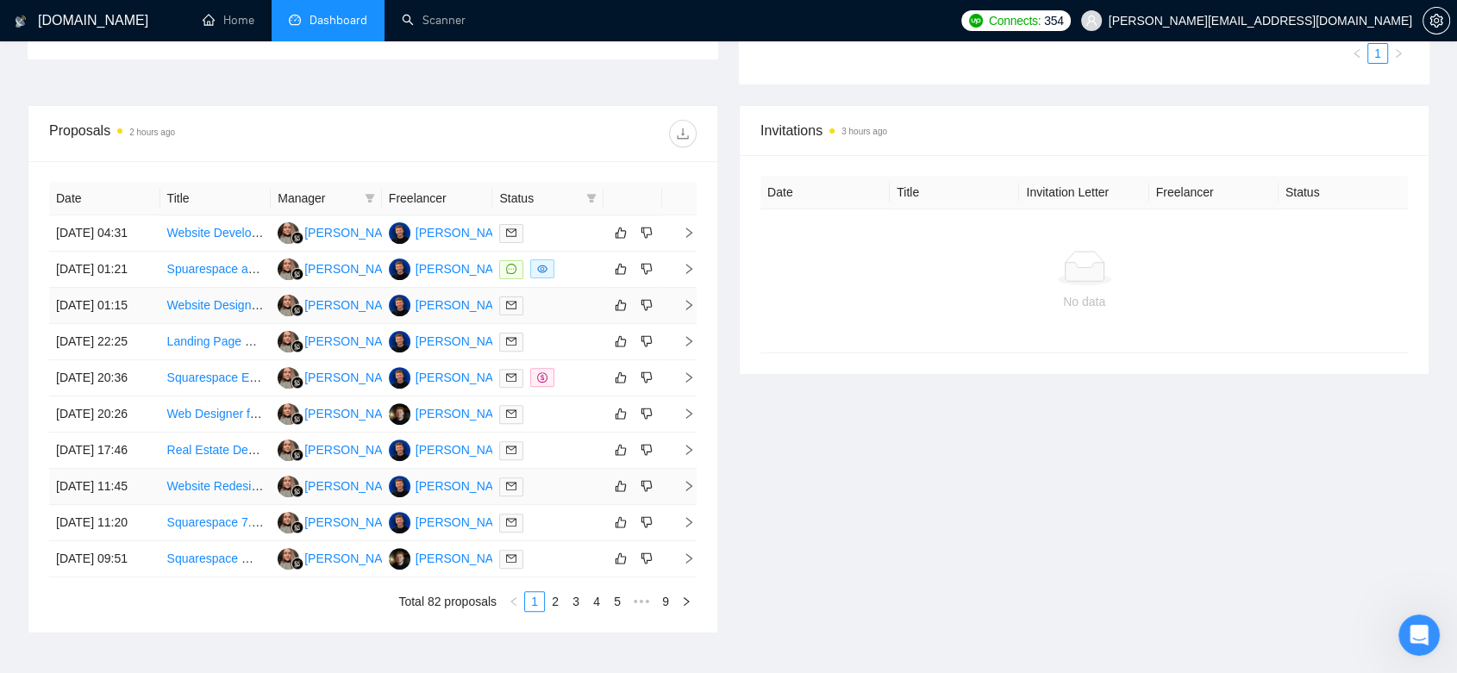
scroll to position [753, 0]
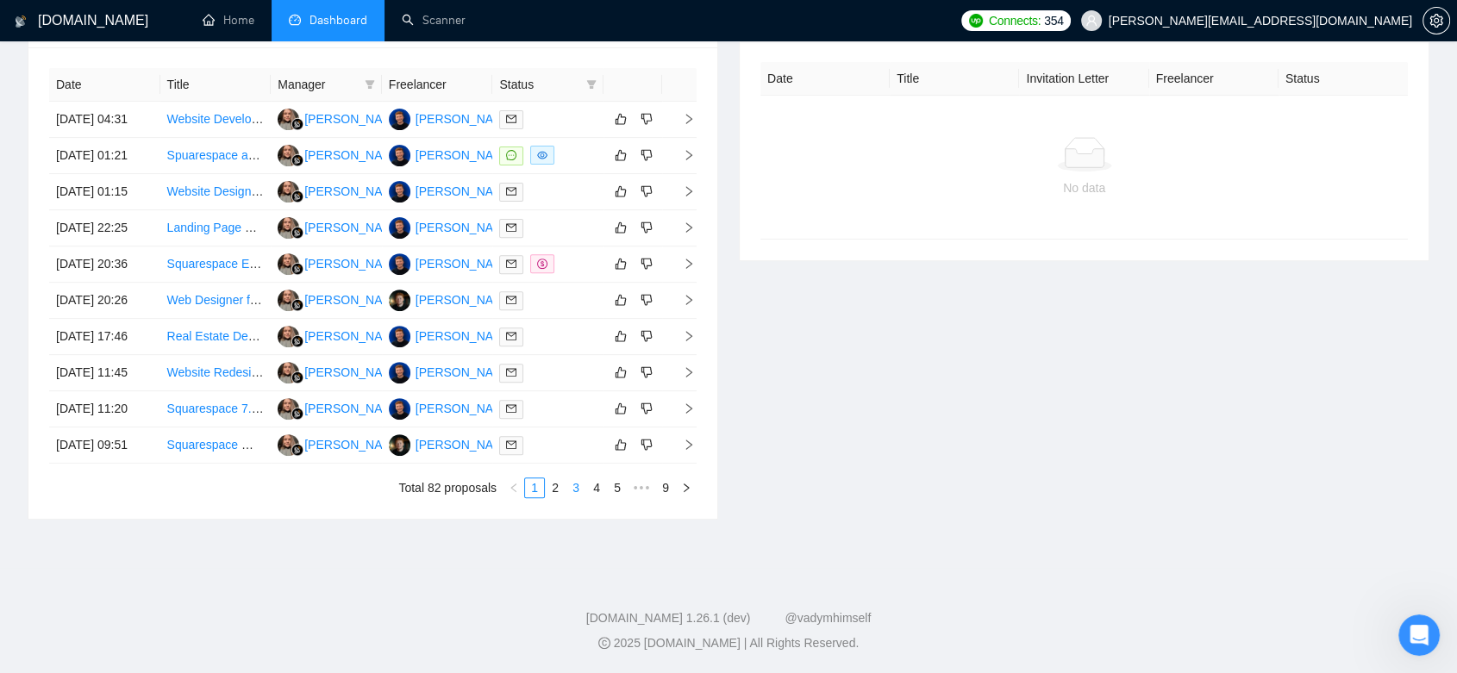
click at [574, 492] on link "3" at bounding box center [575, 487] width 19 height 19
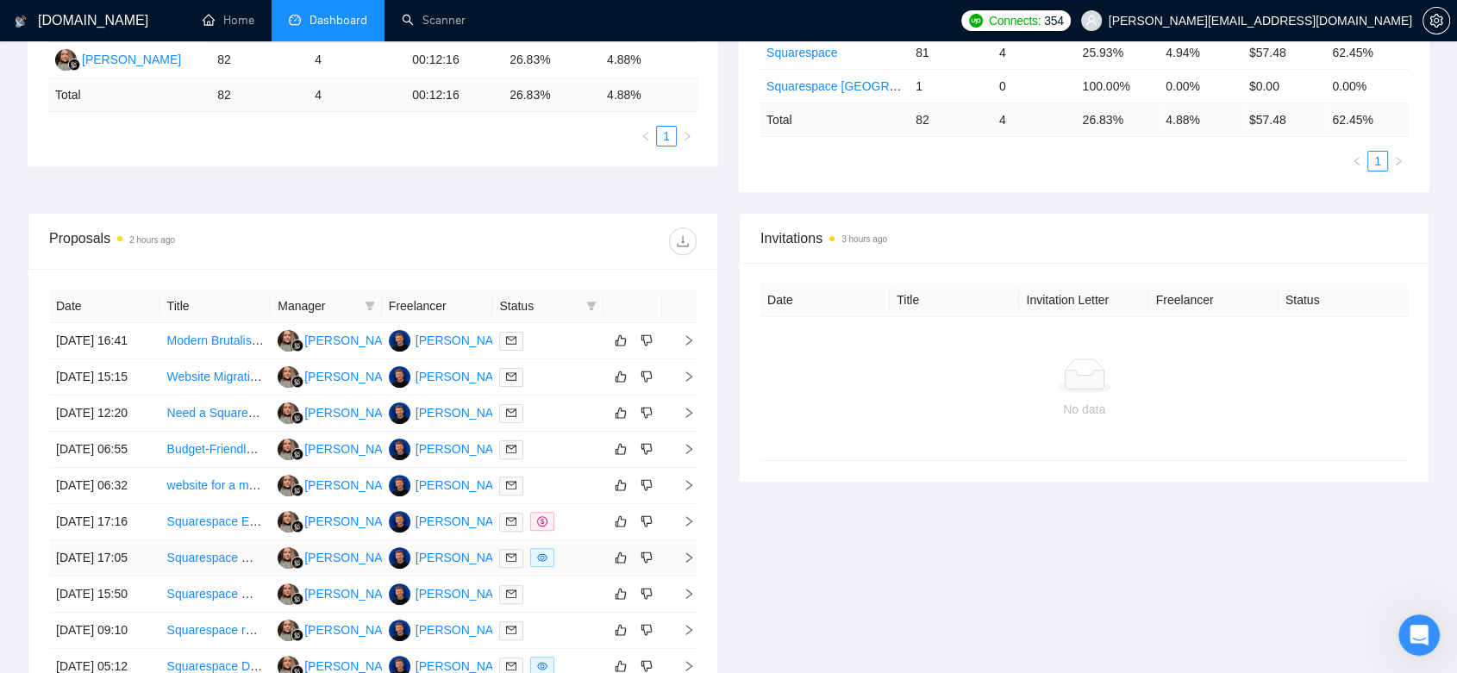
scroll to position [753, 0]
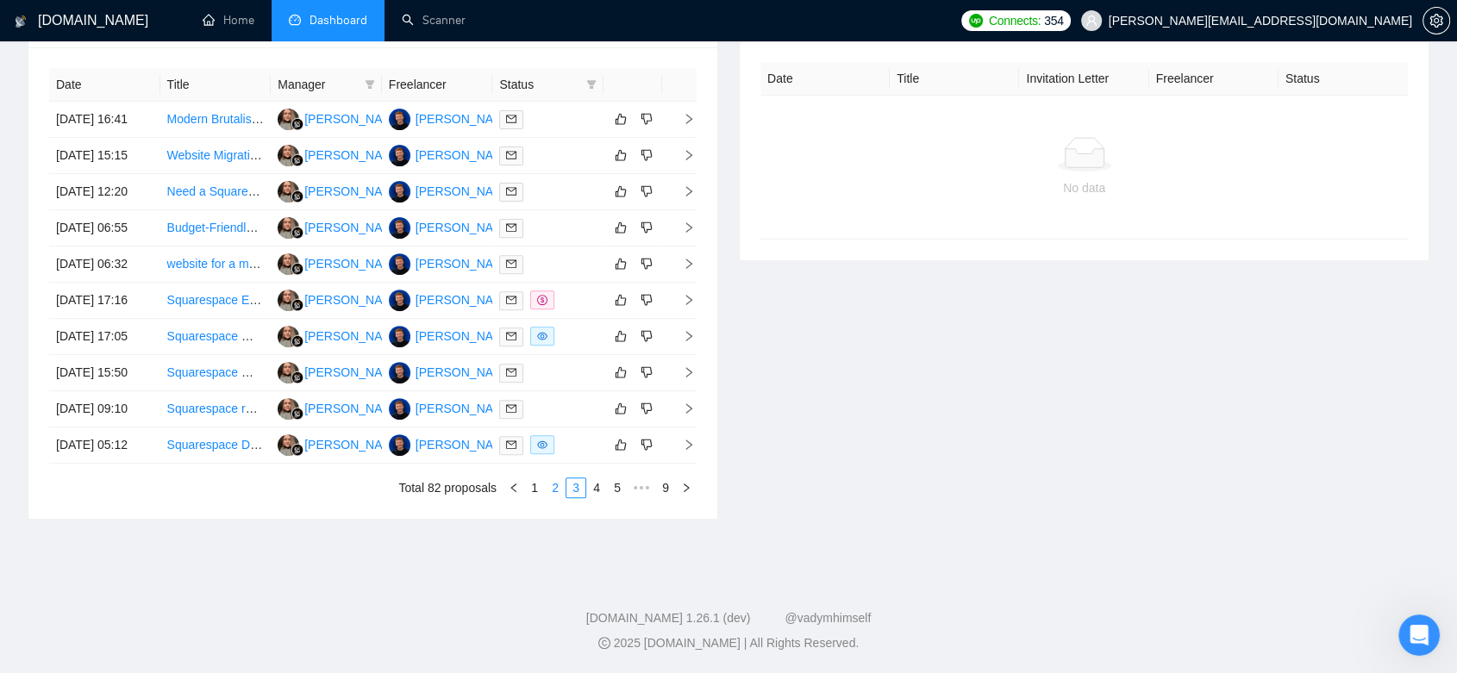
click at [552, 497] on li "2" at bounding box center [555, 487] width 21 height 21
click at [615, 494] on link "5" at bounding box center [617, 487] width 19 height 19
click at [552, 442] on div at bounding box center [547, 445] width 97 height 20
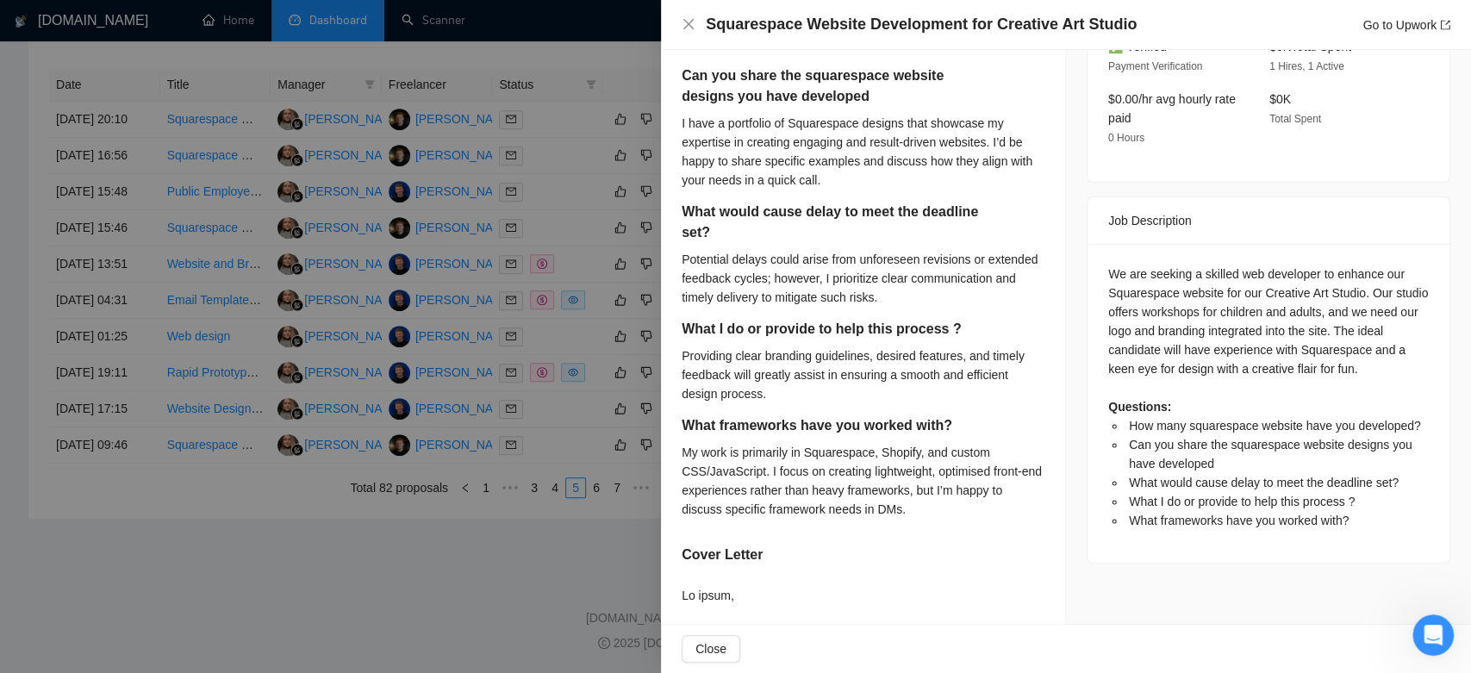
click at [484, 578] on div at bounding box center [735, 336] width 1471 height 673
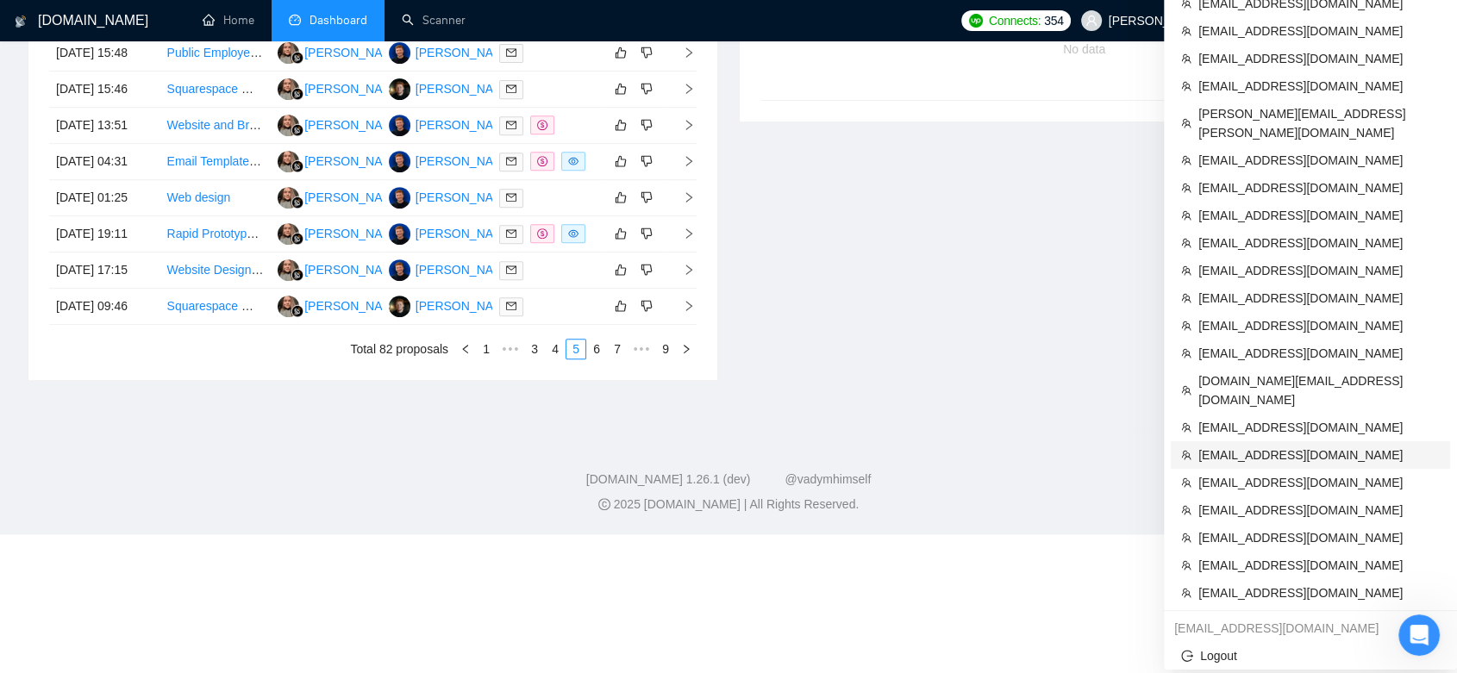
click at [1291, 446] on span "[EMAIL_ADDRESS][DOMAIN_NAME]" at bounding box center [1318, 455] width 241 height 19
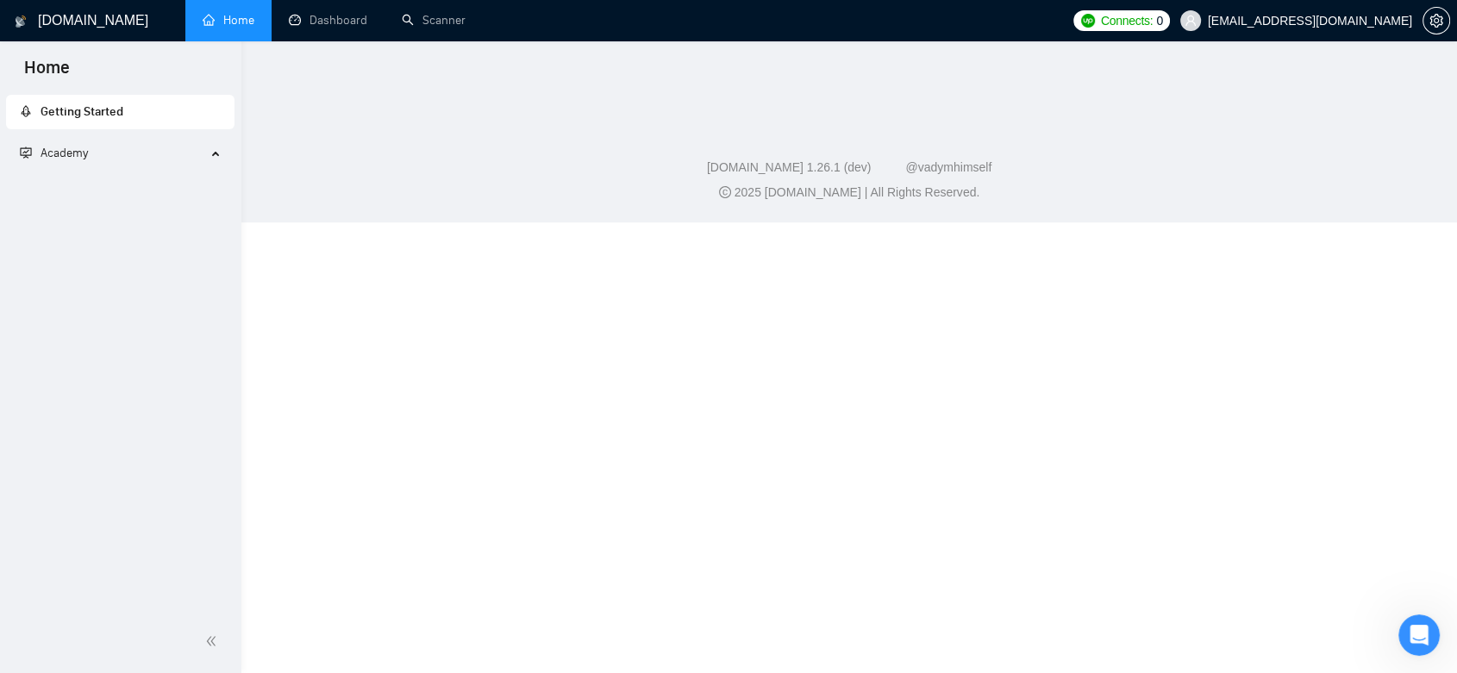
scroll to position [579, 0]
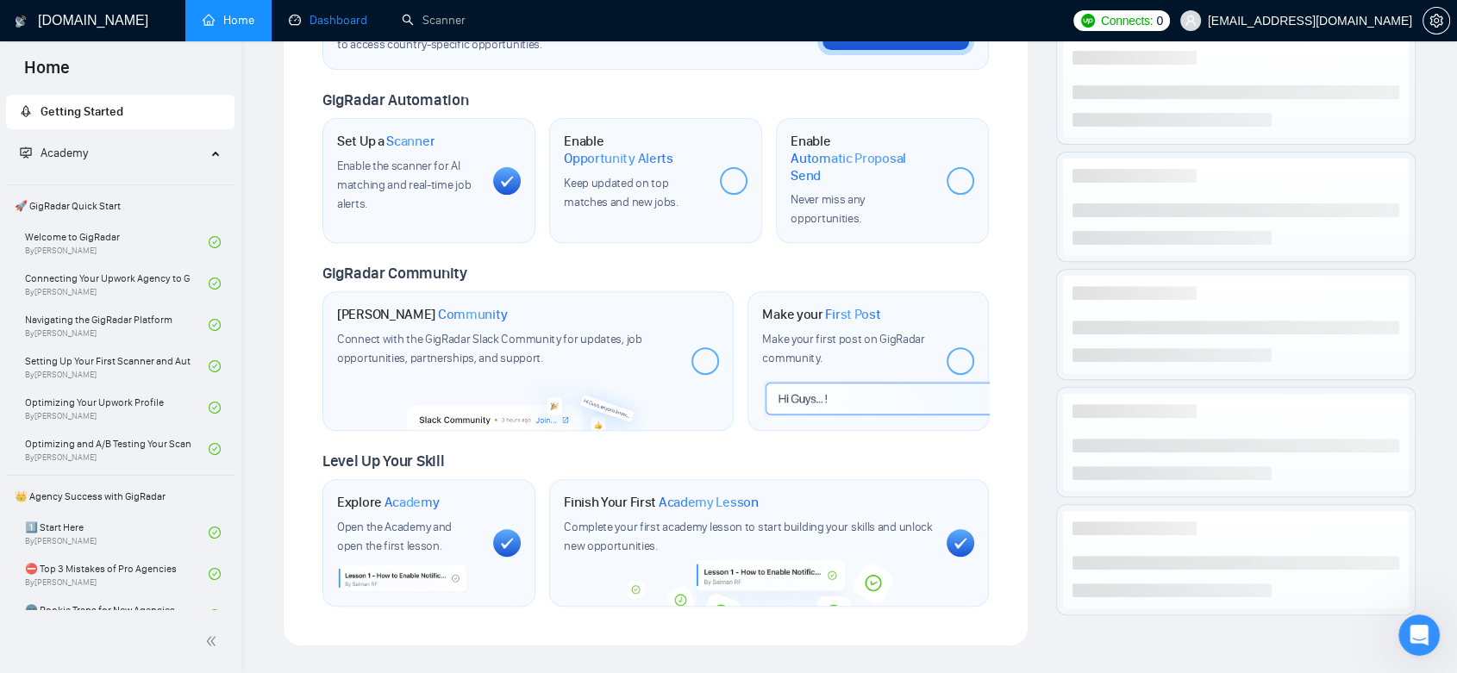
click at [351, 13] on link "Dashboard" at bounding box center [328, 20] width 78 height 15
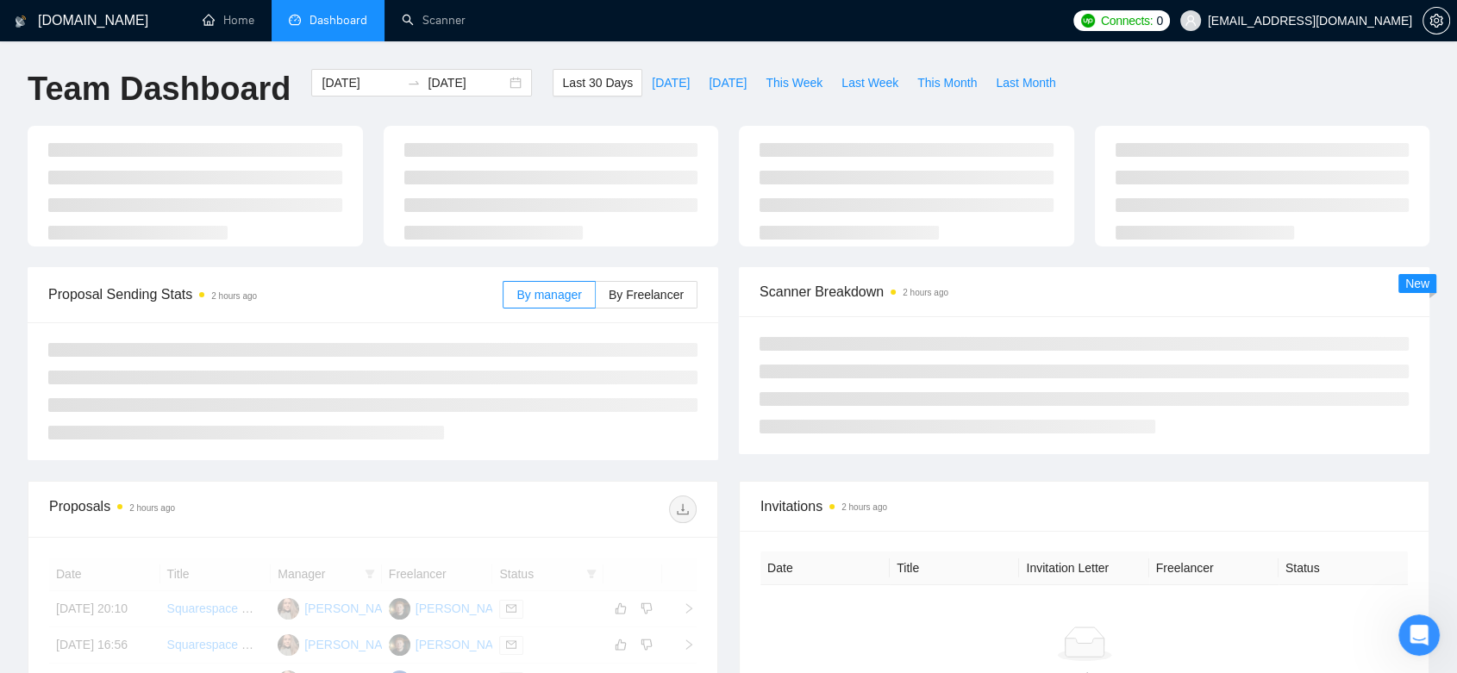
type input "[DATE]"
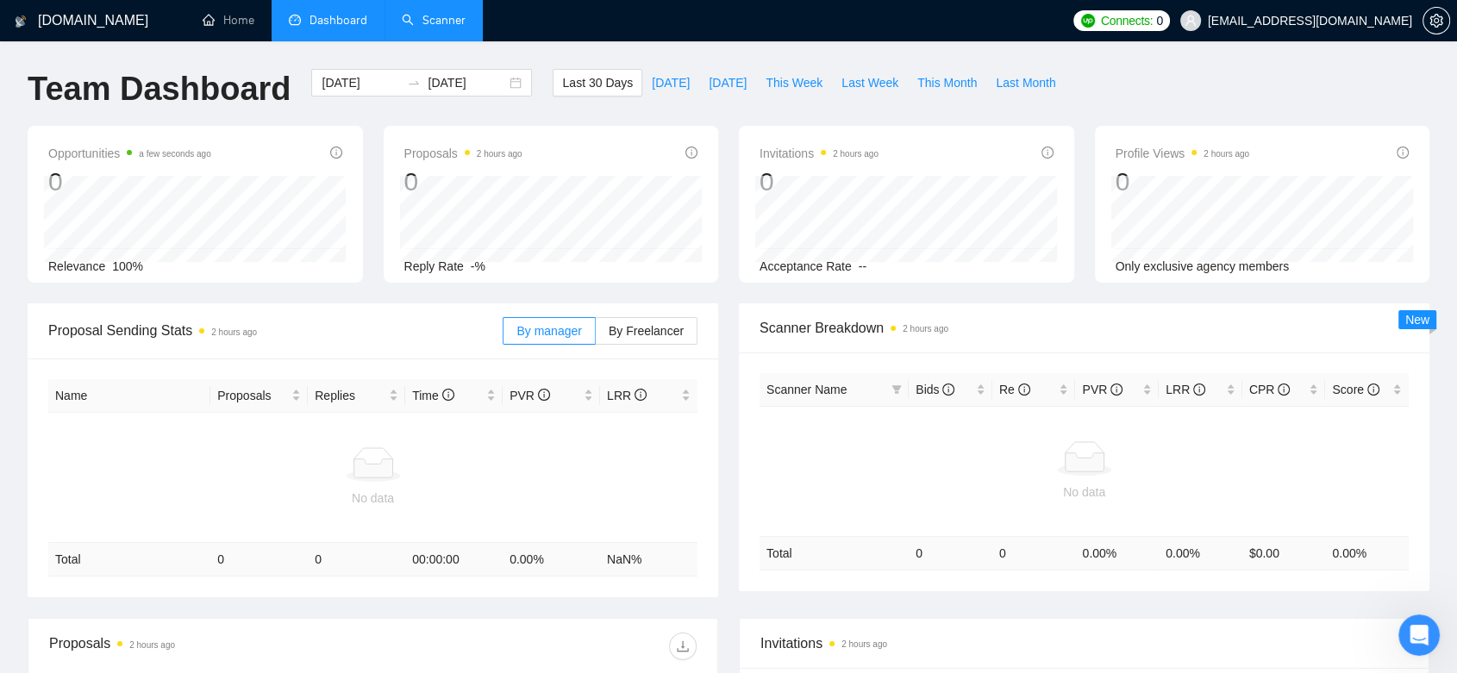
click at [465, 19] on link "Scanner" at bounding box center [434, 20] width 64 height 15
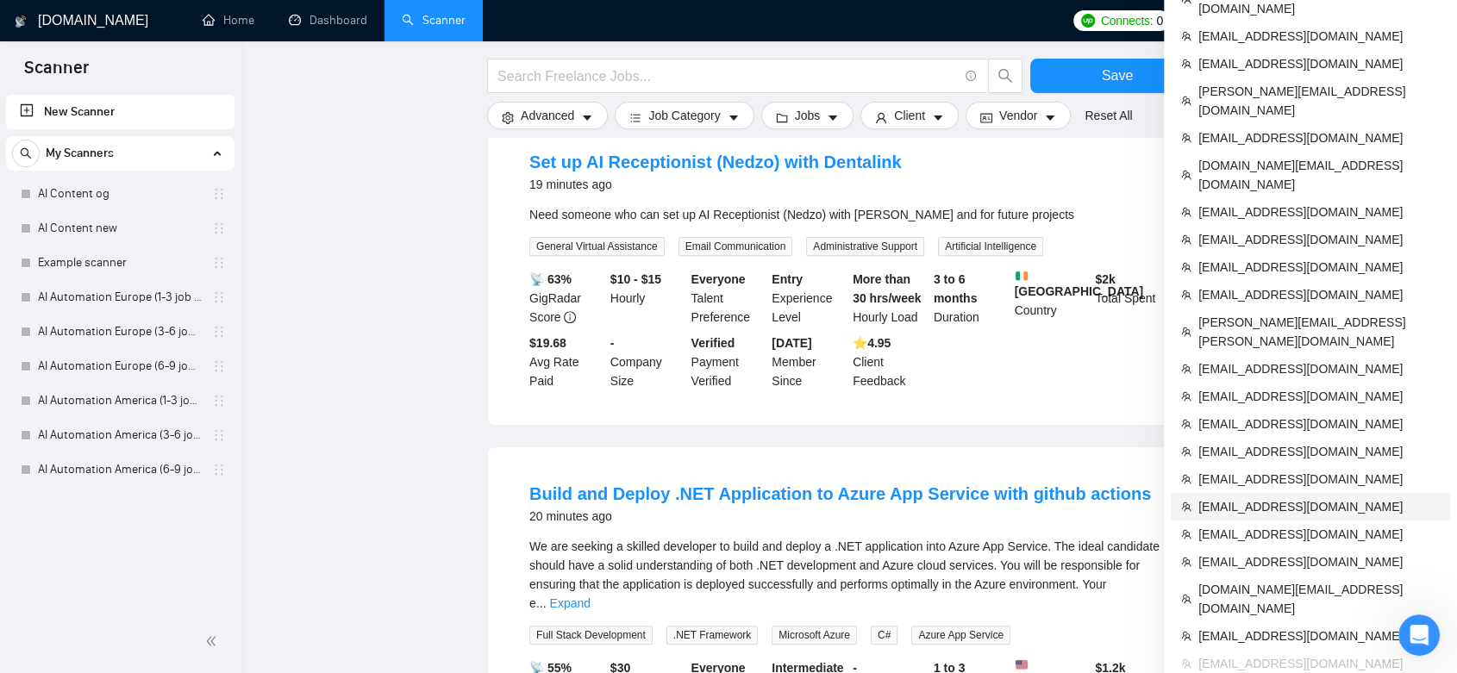
scroll to position [862, 0]
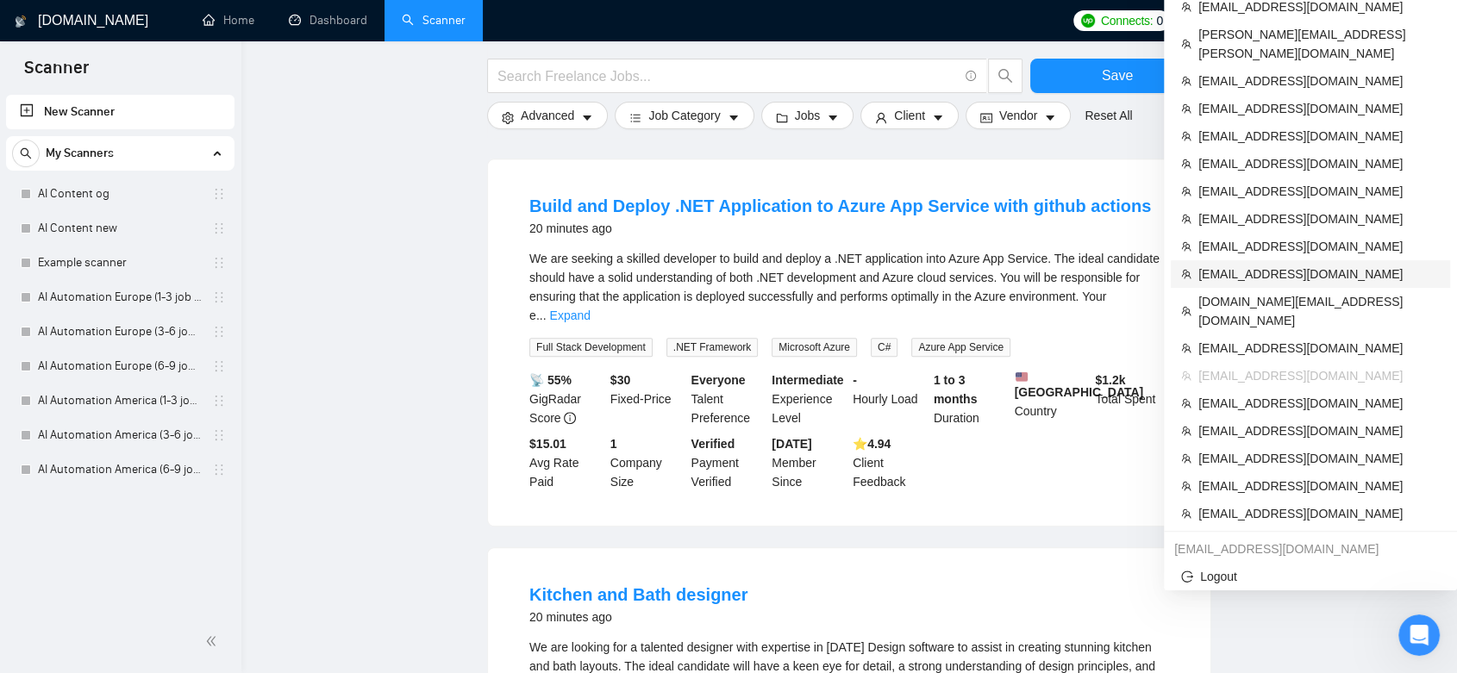
click at [1263, 265] on span "[EMAIL_ADDRESS][DOMAIN_NAME]" at bounding box center [1318, 274] width 241 height 19
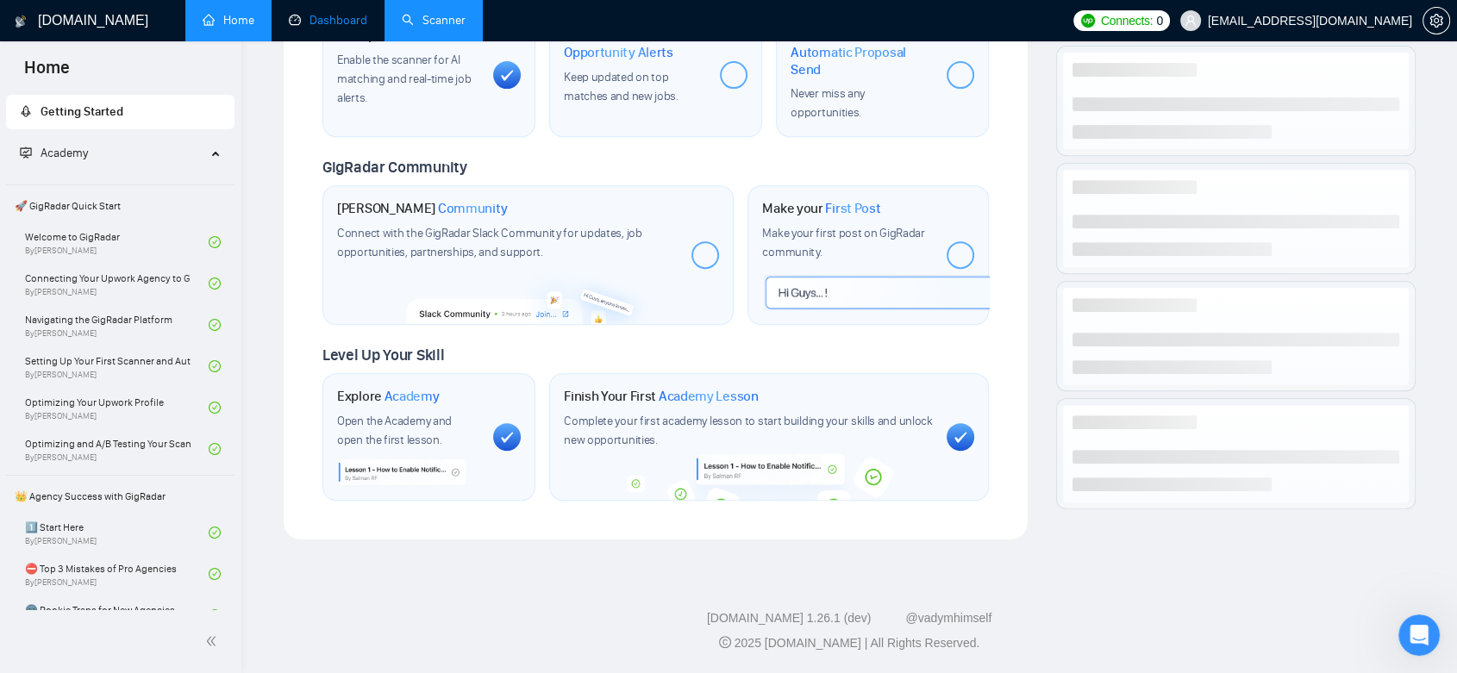
click at [333, 28] on link "Dashboard" at bounding box center [328, 20] width 78 height 15
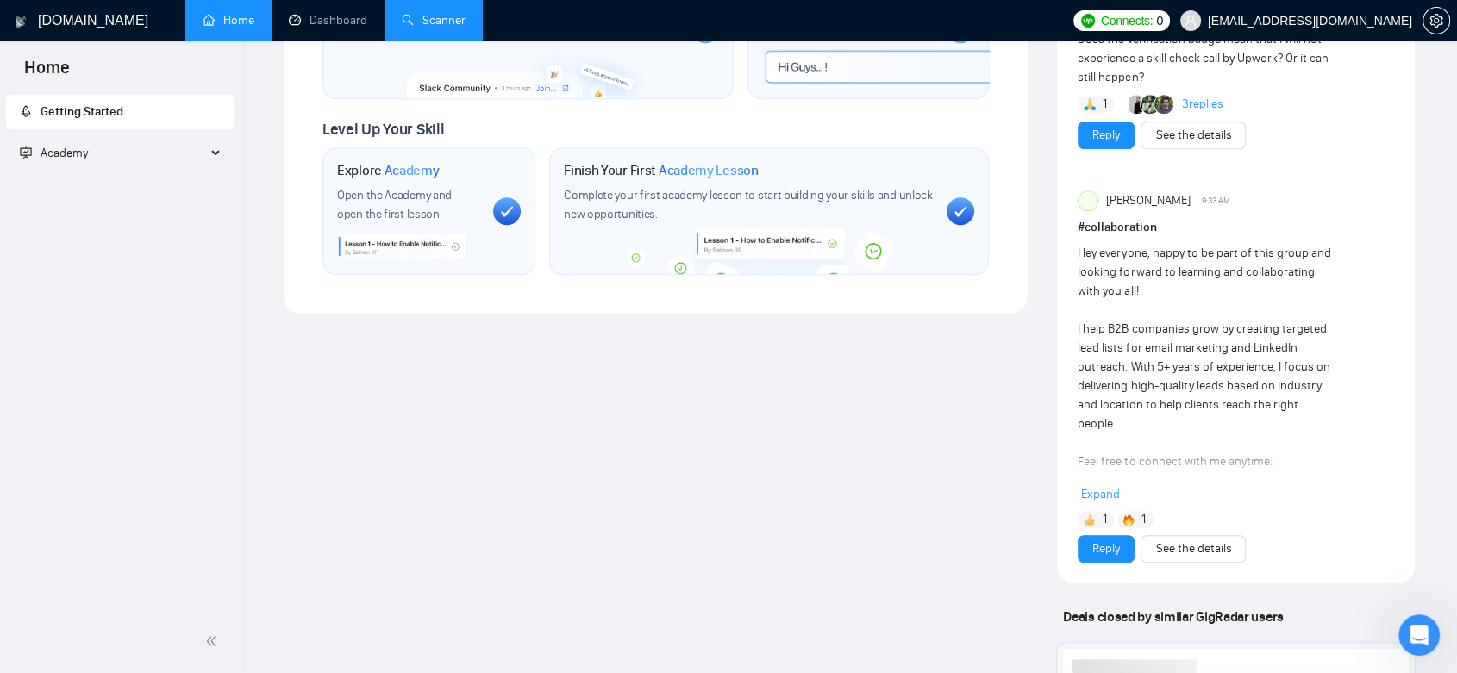
click at [423, 15] on link "Scanner" at bounding box center [434, 20] width 64 height 15
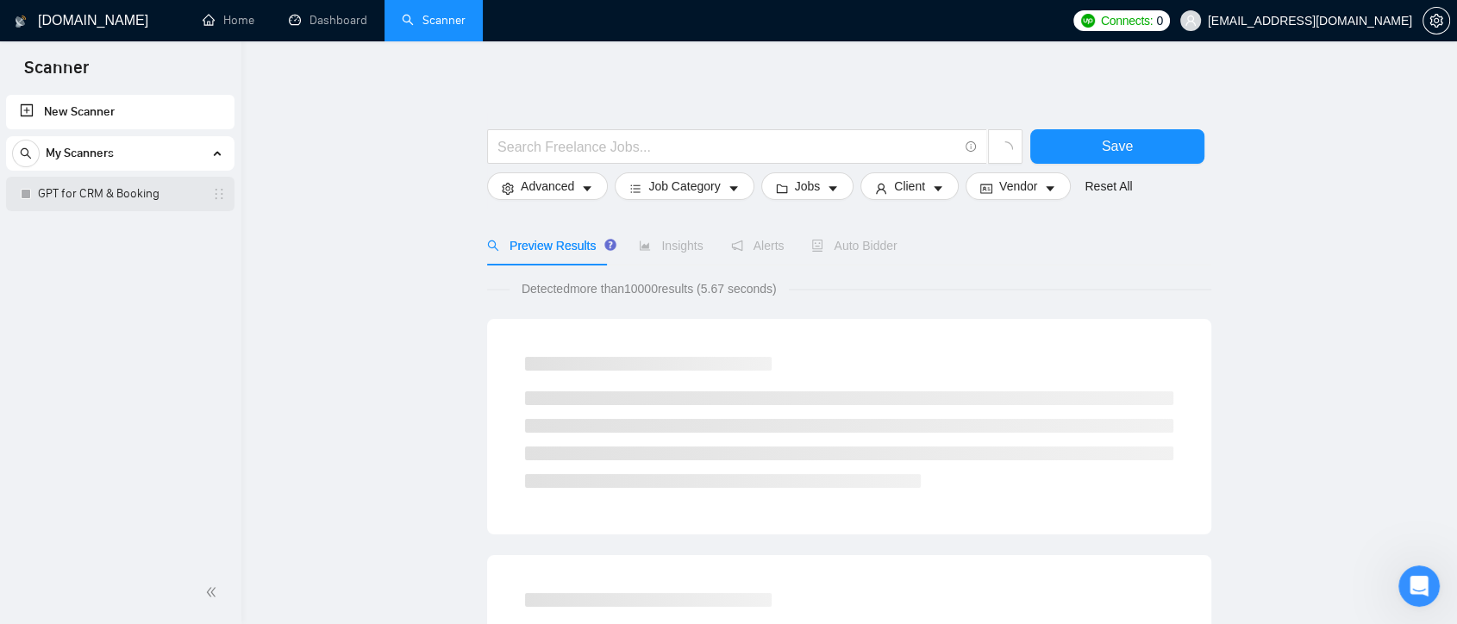
click at [157, 198] on link "GPT for CRM & Booking" at bounding box center [120, 194] width 164 height 34
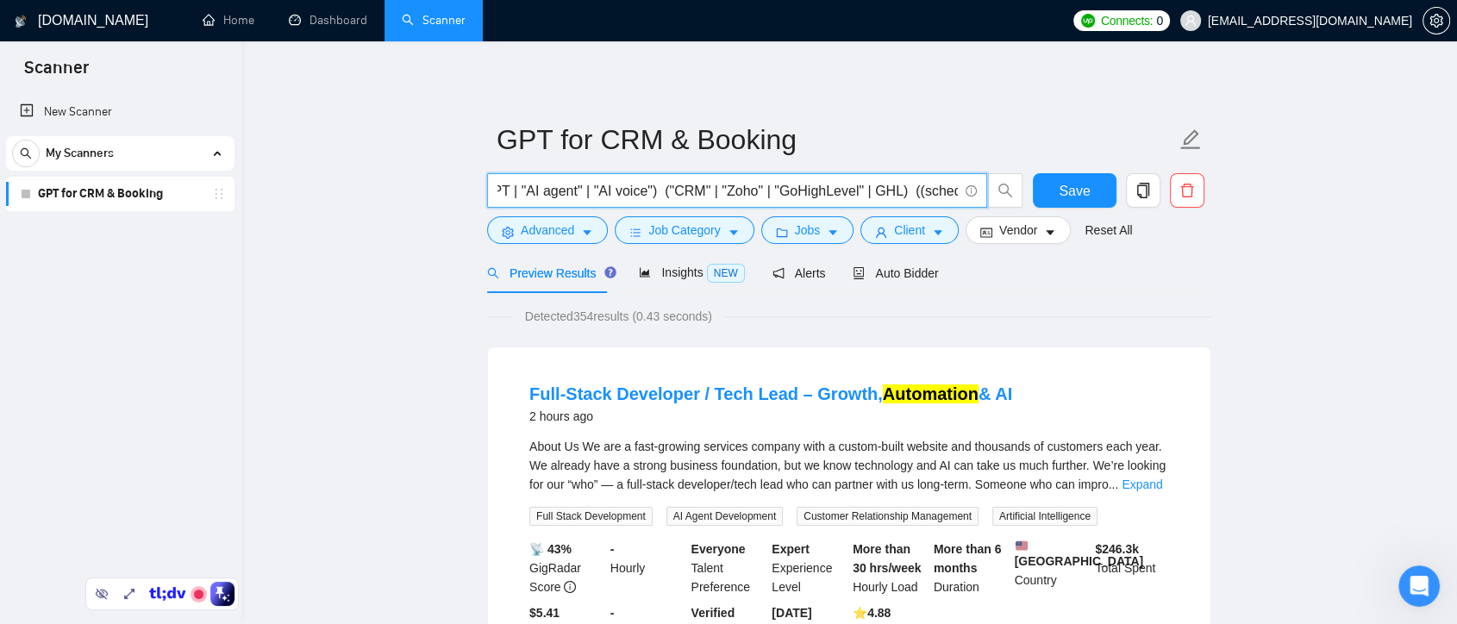
scroll to position [0, 609]
drag, startPoint x: 846, startPoint y: 188, endPoint x: 652, endPoint y: 198, distance: 193.3
click at [652, 198] on input "("AI Automation" | Automation | n8n | [DOMAIN_NAME] | make) ( GPT | "AI agent" …" at bounding box center [727, 191] width 460 height 22
click at [1133, 190] on span "copy" at bounding box center [1143, 191] width 33 height 16
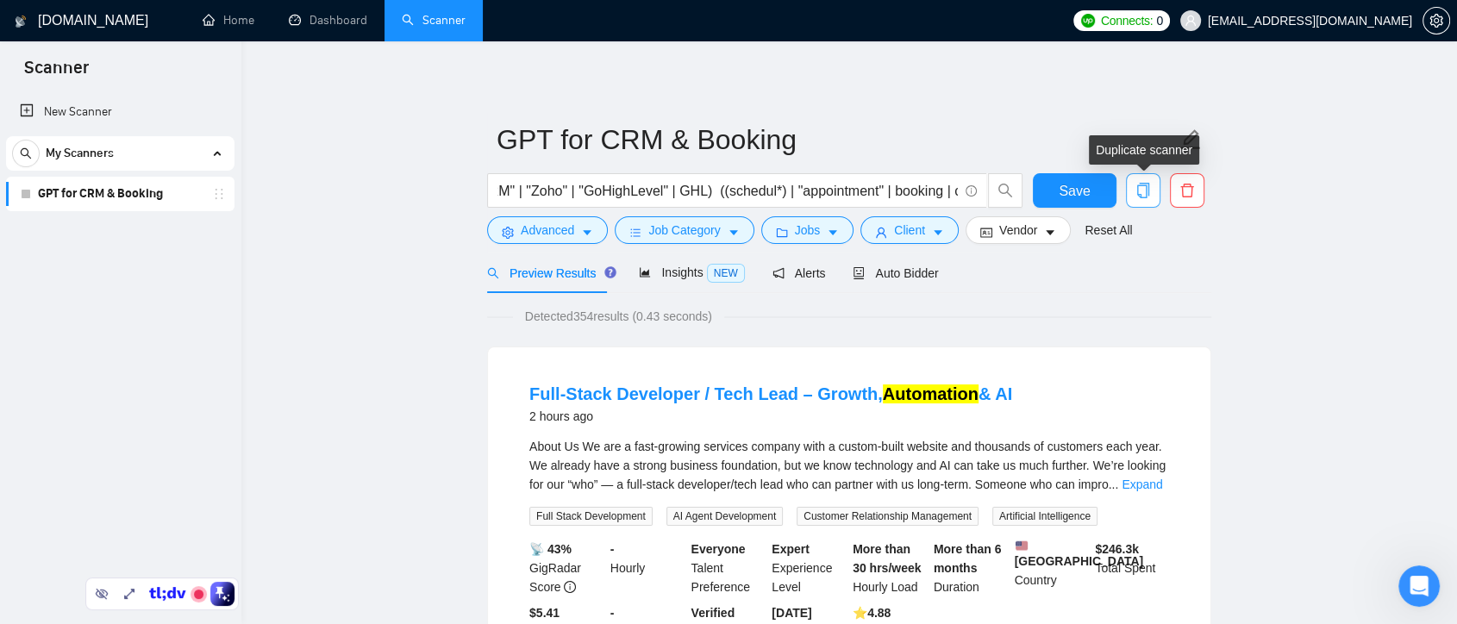
scroll to position [0, 0]
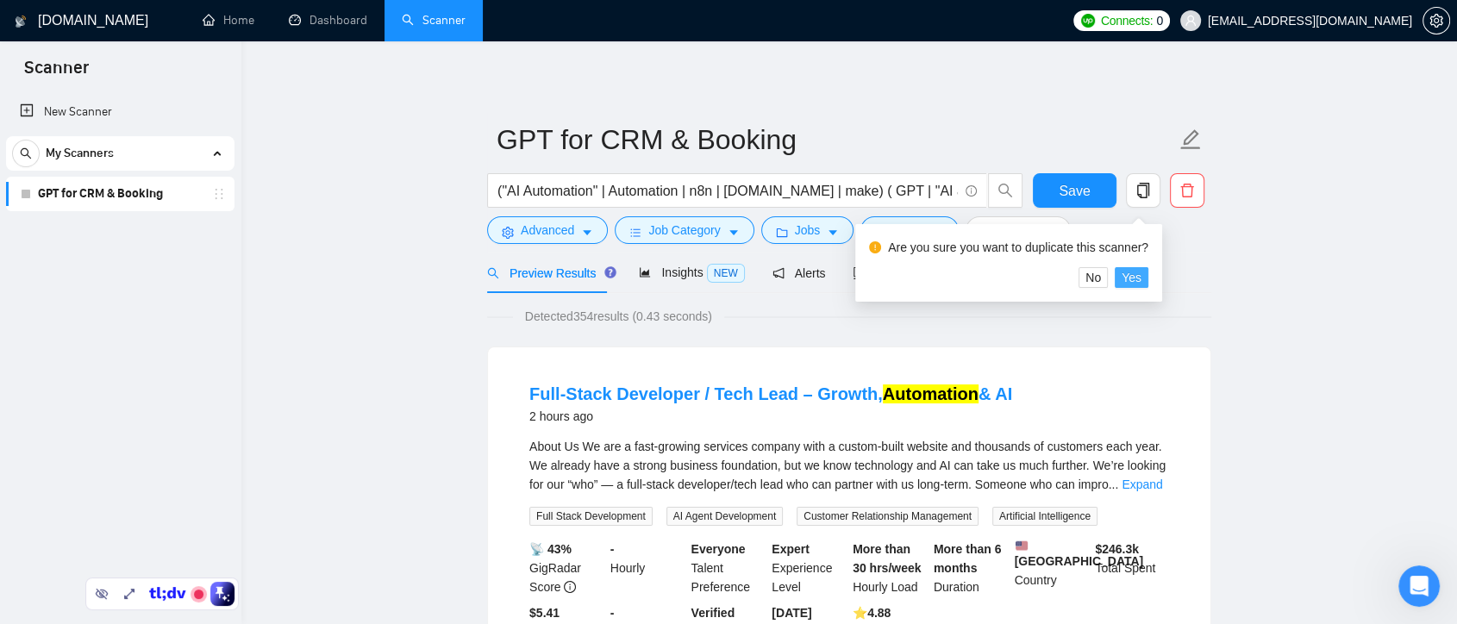
click at [1134, 281] on span "Yes" at bounding box center [1131, 277] width 20 height 19
click at [1131, 283] on div "Preview Results Insights NEW Alerts Auto Bidder" at bounding box center [849, 273] width 724 height 41
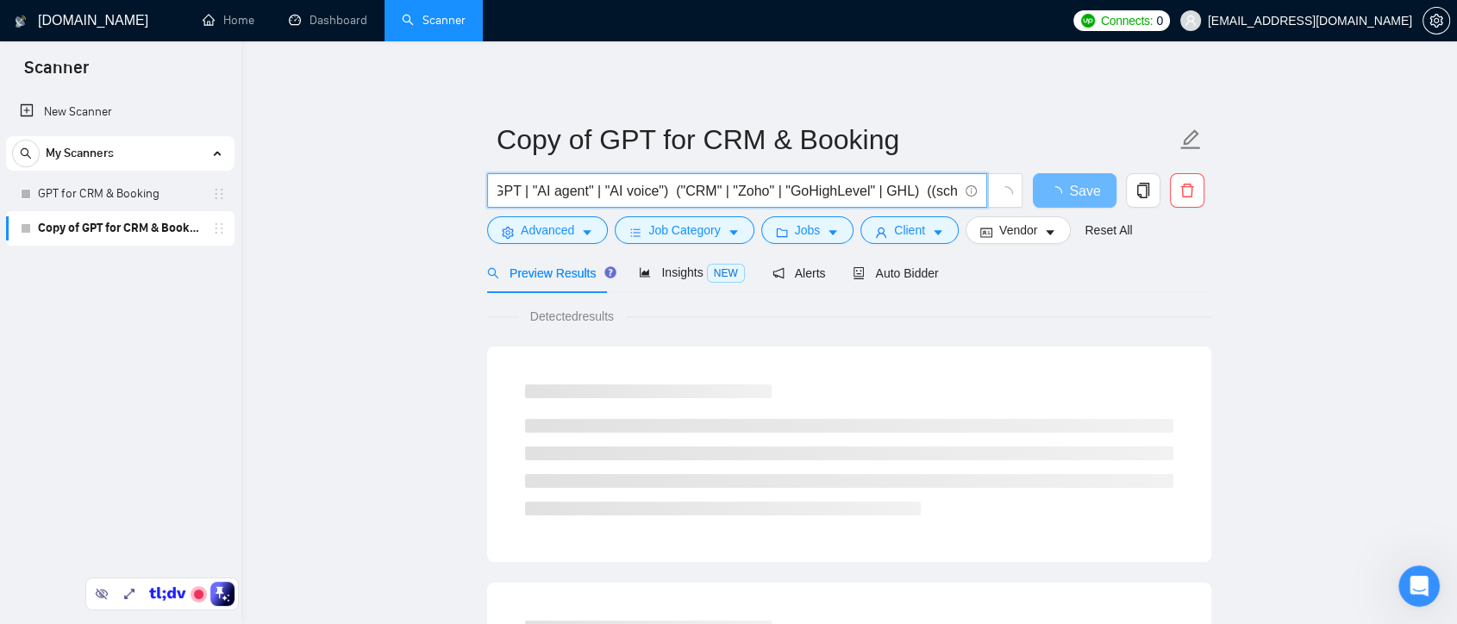
scroll to position [0, 433]
drag, startPoint x: 841, startPoint y: 191, endPoint x: 591, endPoint y: 195, distance: 250.0
click at [591, 195] on input "("AI Automation" | Automation | n8n | [DOMAIN_NAME] | make) ( GPT | "AI agent" …" at bounding box center [727, 191] width 460 height 22
click at [847, 187] on input "("AI Automation" | Automation | n8n | [DOMAIN_NAME] | make) ( GPT | "AI agent" …" at bounding box center [727, 191] width 460 height 22
click at [841, 193] on input "("AI Automation" | Automation | n8n | [DOMAIN_NAME] | make) ( GPT | "AI agent" …" at bounding box center [727, 191] width 460 height 22
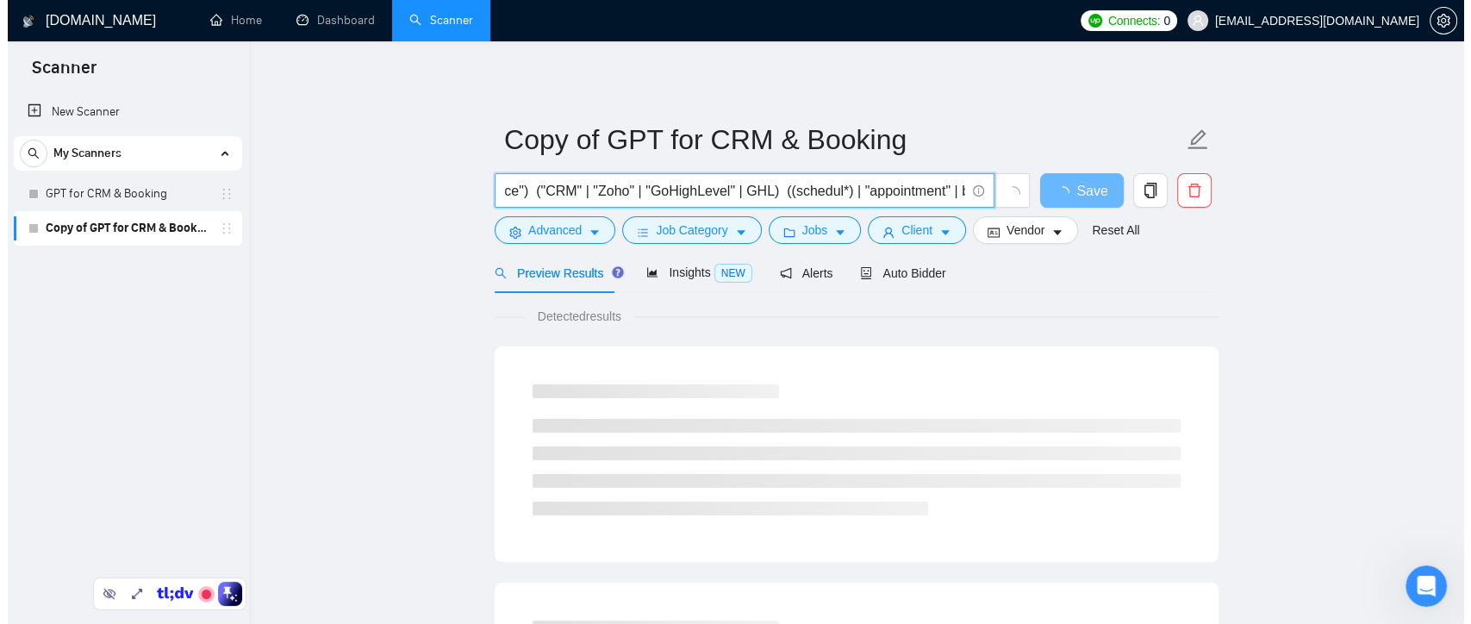
scroll to position [0, 609]
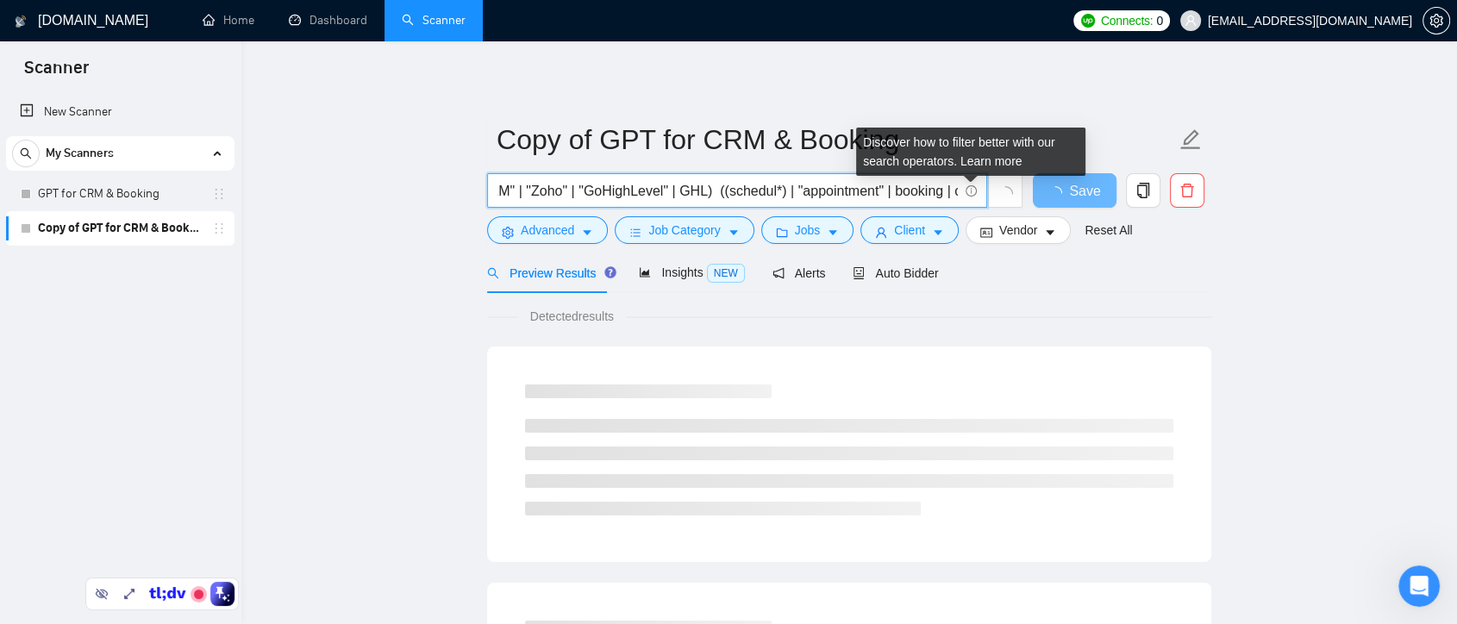
drag, startPoint x: 841, startPoint y: 193, endPoint x: 969, endPoint y: 196, distance: 127.6
click at [969, 196] on span "("AI Automation" | Automation | n8n | [DOMAIN_NAME] | make) ( GPT | "AI agent" …" at bounding box center [737, 190] width 500 height 34
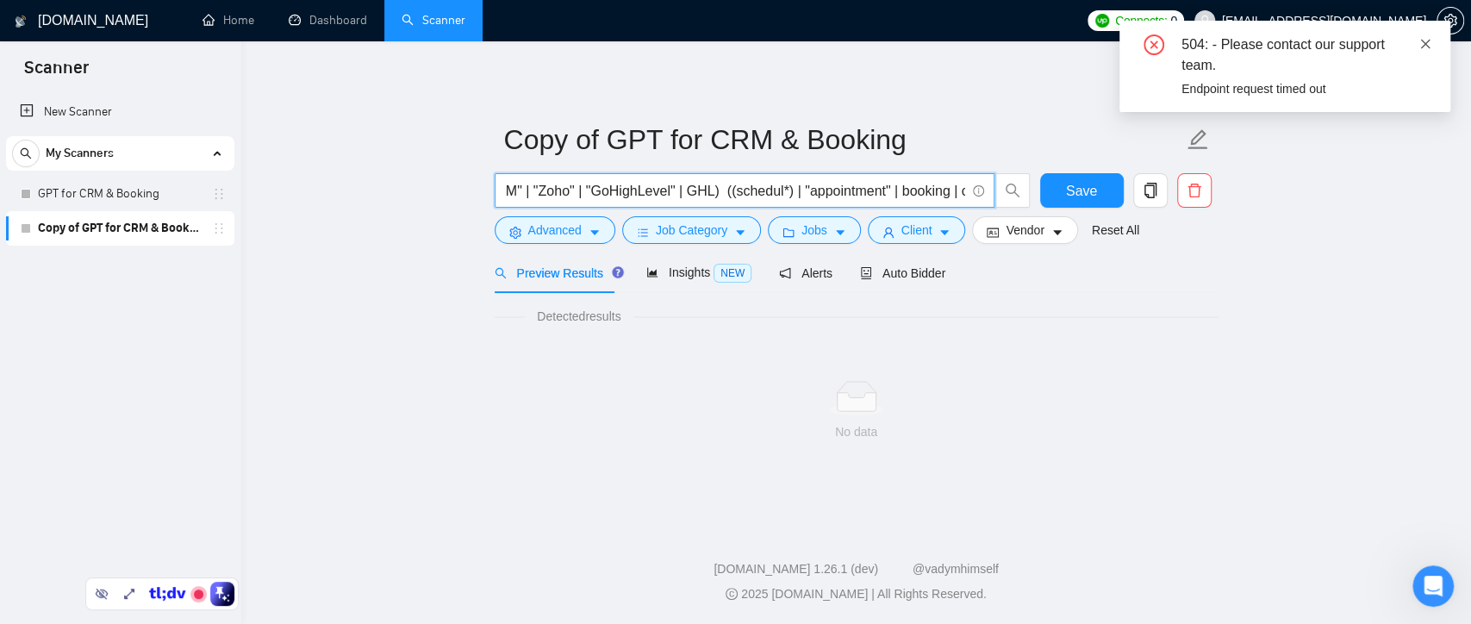
click at [1425, 46] on icon "close" at bounding box center [1426, 44] width 12 height 12
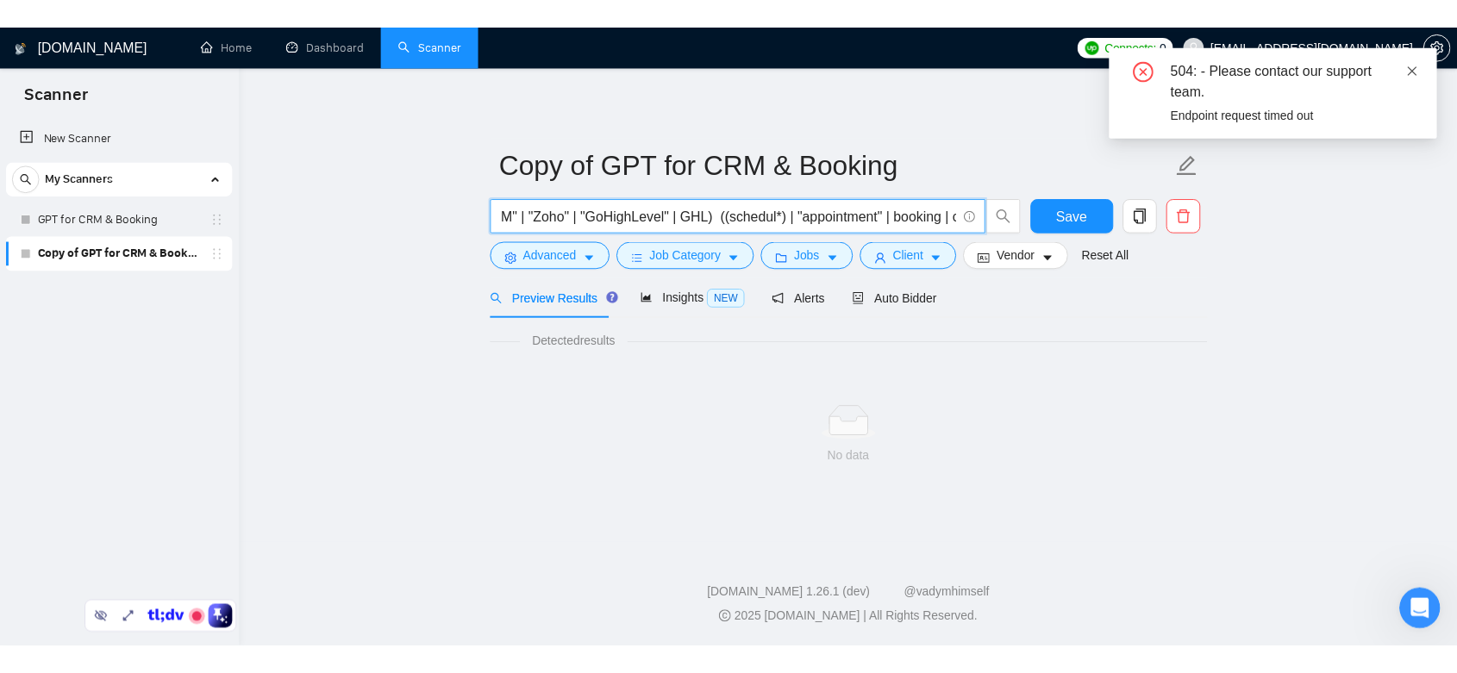
scroll to position [0, 0]
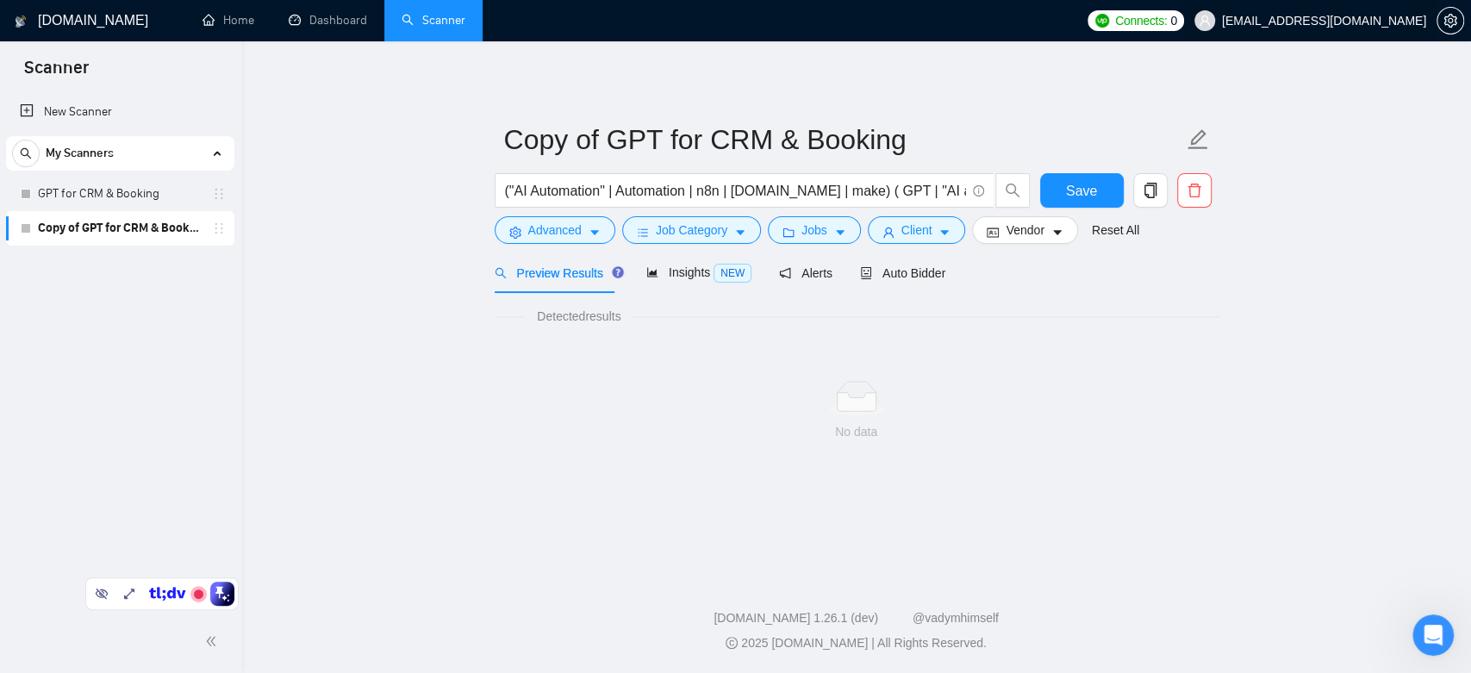
click at [1369, 21] on span "[EMAIL_ADDRESS][DOMAIN_NAME]" at bounding box center [1324, 21] width 204 height 0
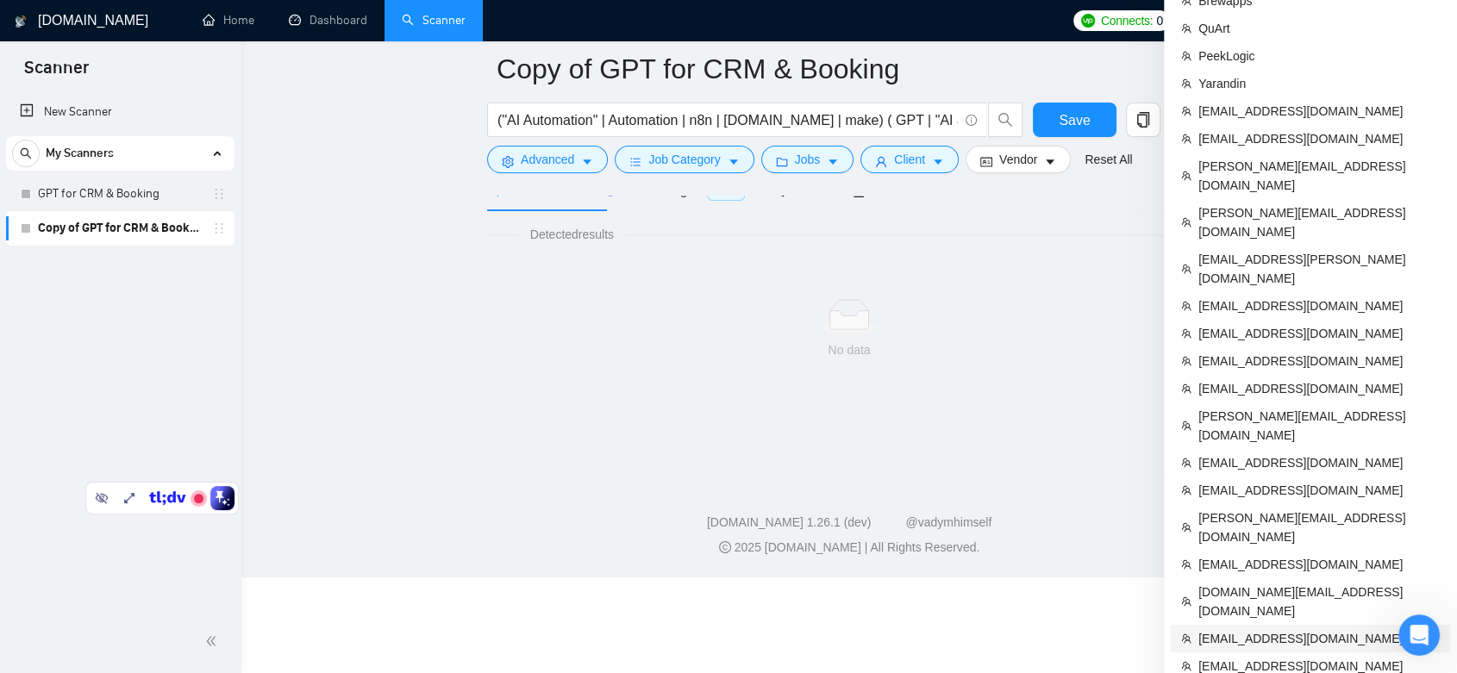
scroll to position [191, 0]
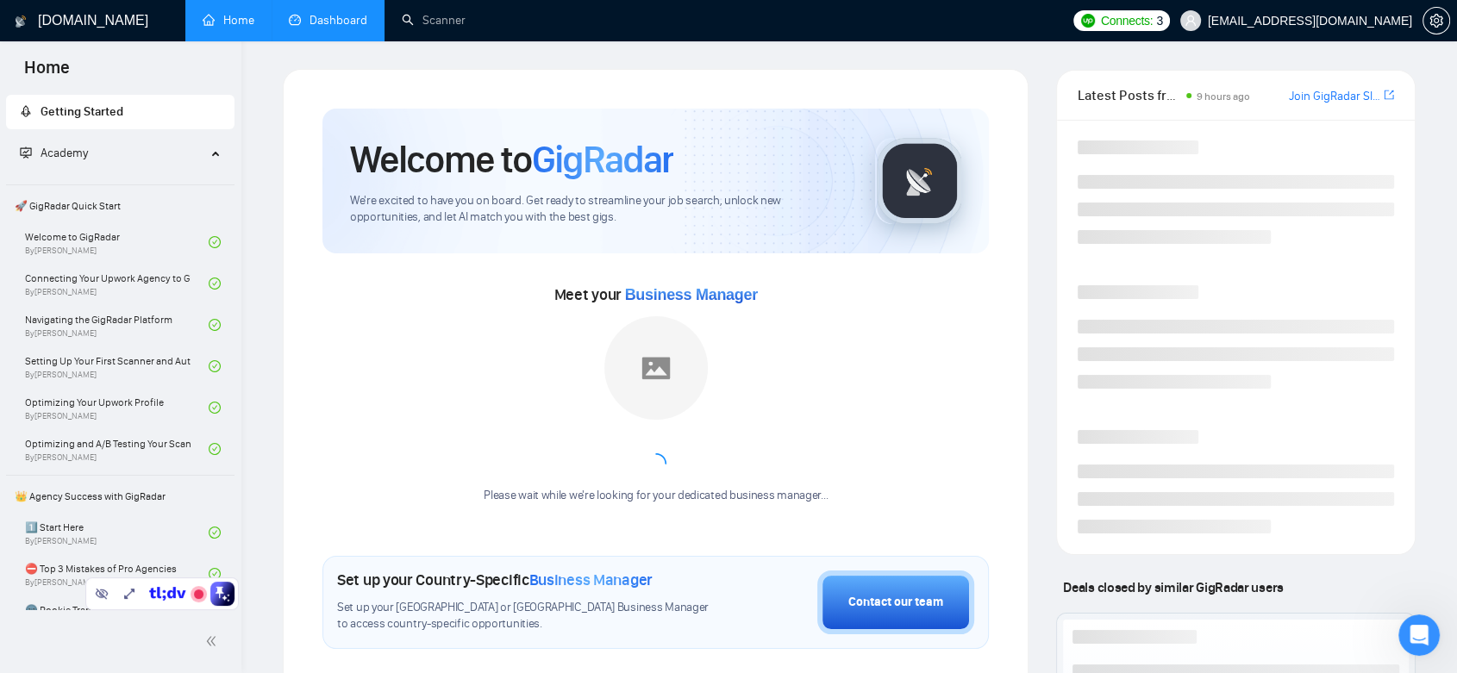
click at [323, 22] on link "Dashboard" at bounding box center [328, 20] width 78 height 15
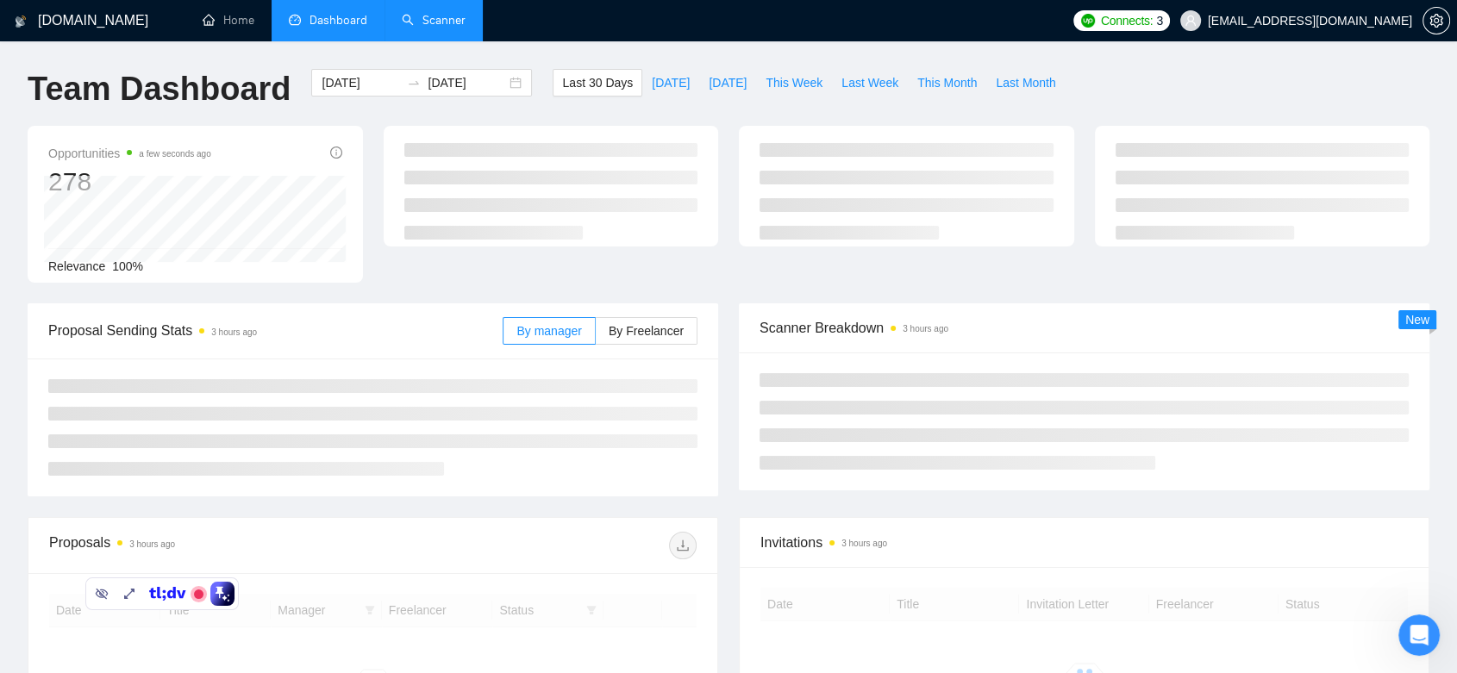
click at [431, 20] on link "Scanner" at bounding box center [434, 20] width 64 height 15
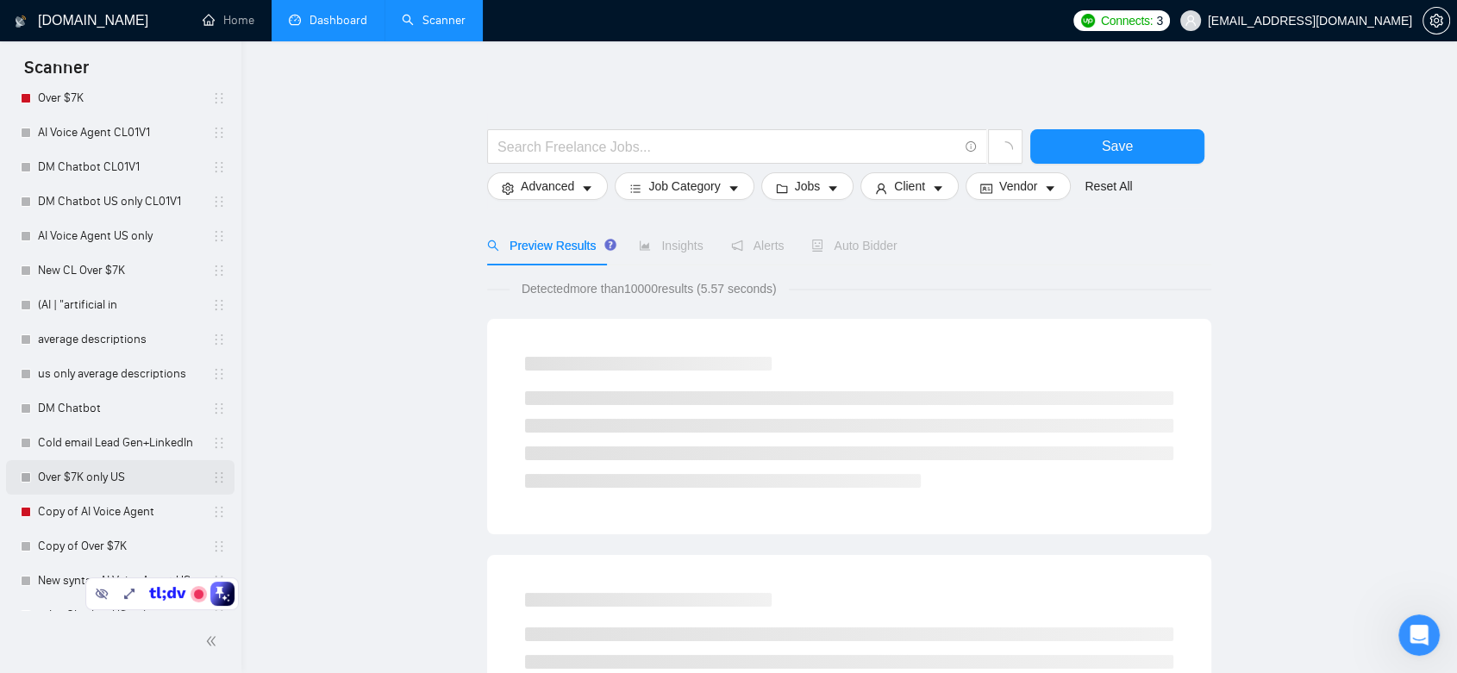
scroll to position [186, 0]
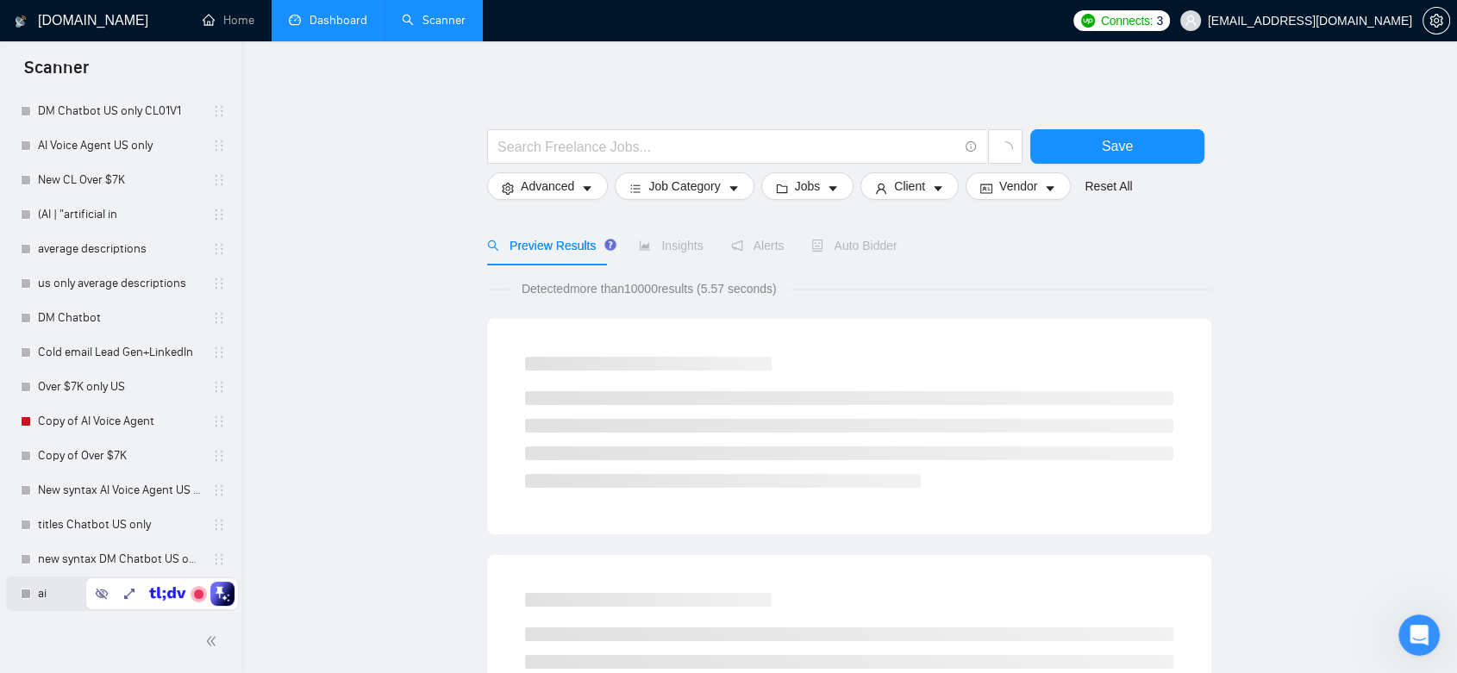
click at [53, 594] on link "ai" at bounding box center [120, 594] width 164 height 34
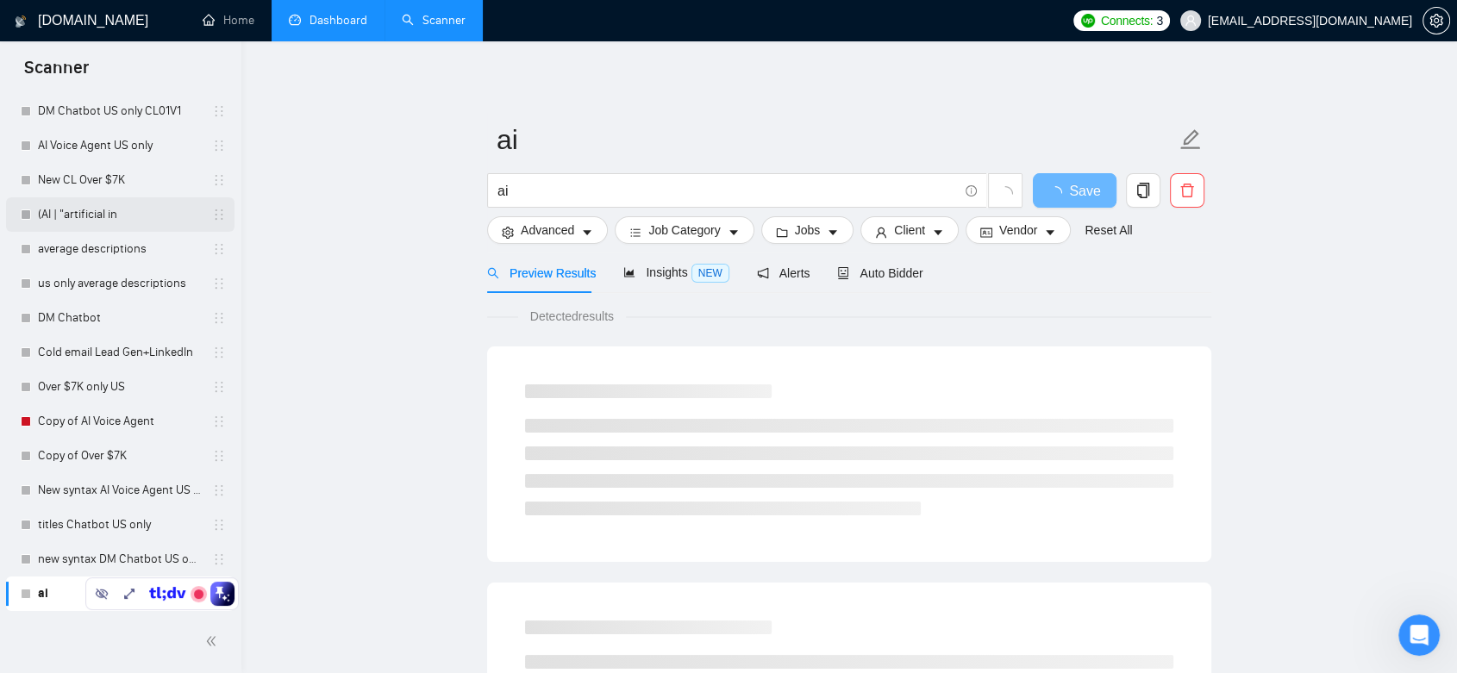
click at [87, 224] on link "(AI | "artificial in" at bounding box center [120, 214] width 164 height 34
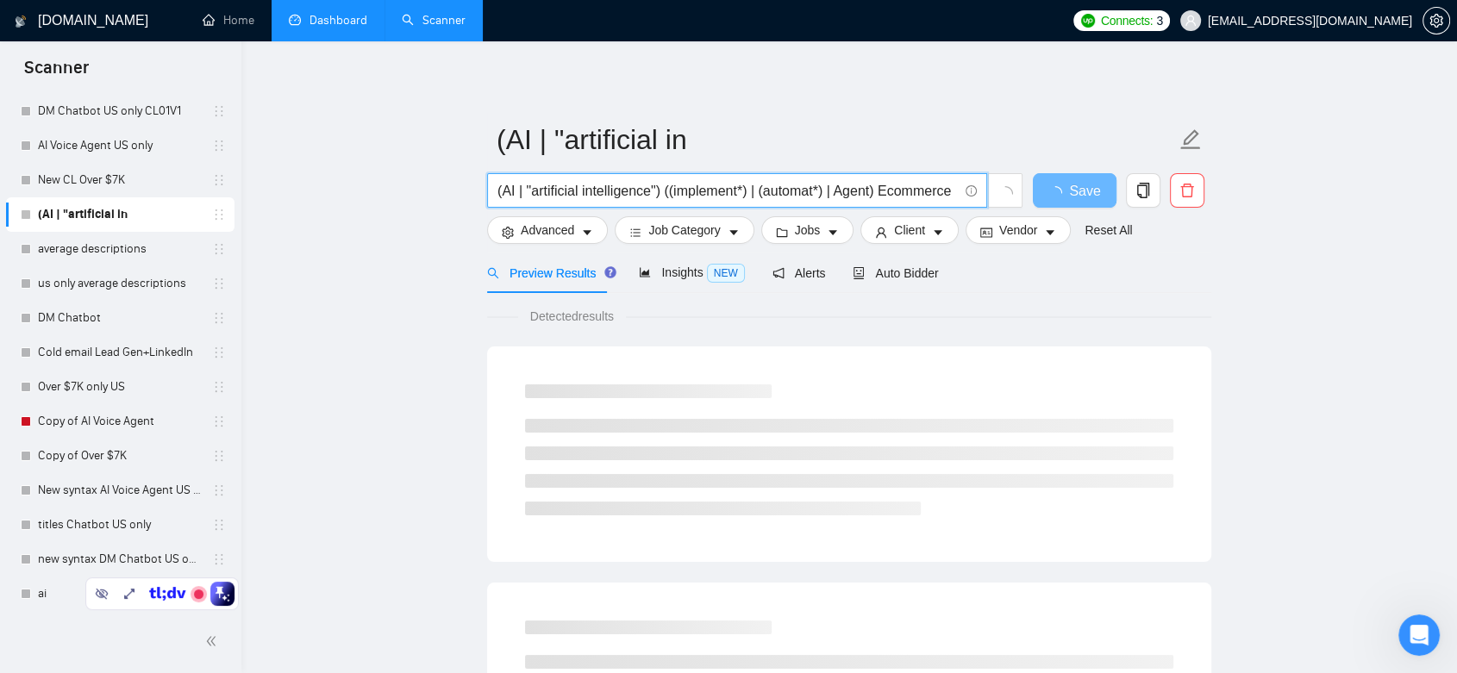
drag, startPoint x: 498, startPoint y: 191, endPoint x: 876, endPoint y: 190, distance: 377.5
click at [876, 190] on input "(AI | "artificial intelligence") ((implement*) | (automat*) | Agent) Ecommerce" at bounding box center [727, 191] width 460 height 22
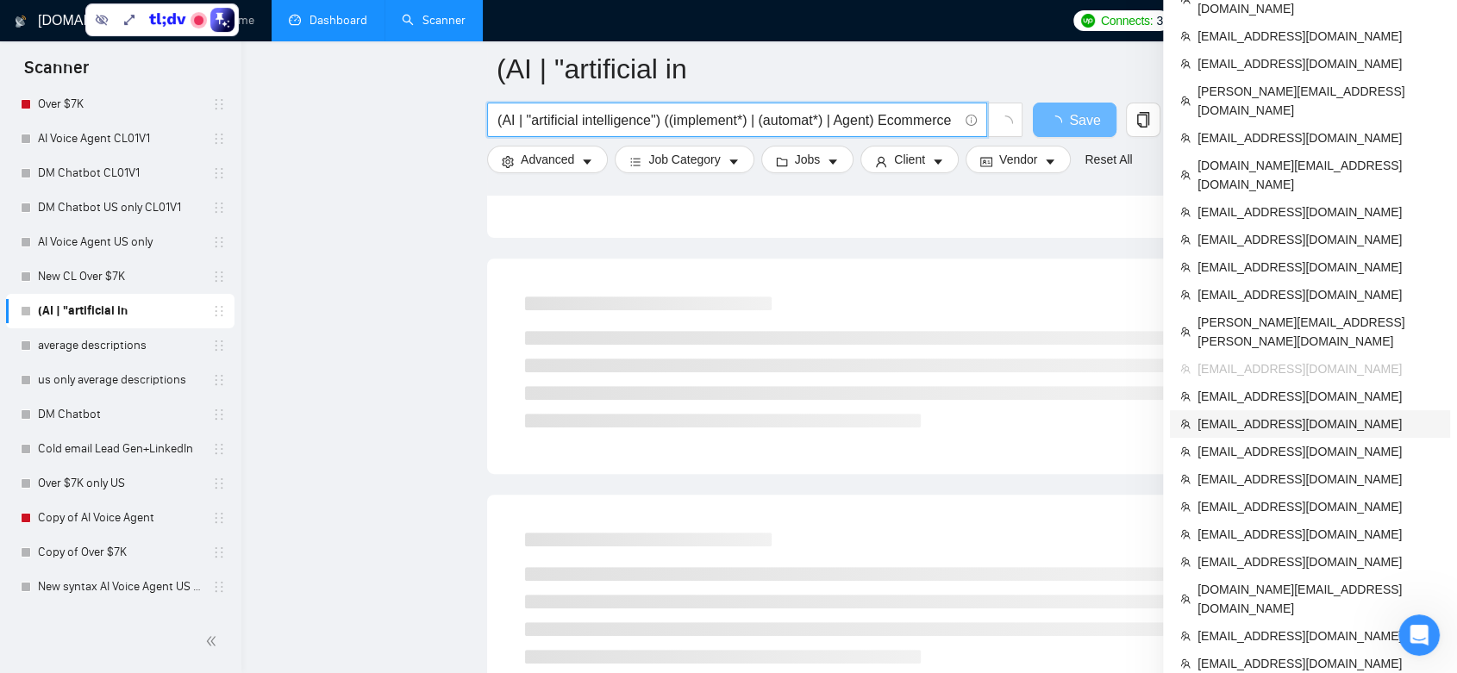
scroll to position [862, 0]
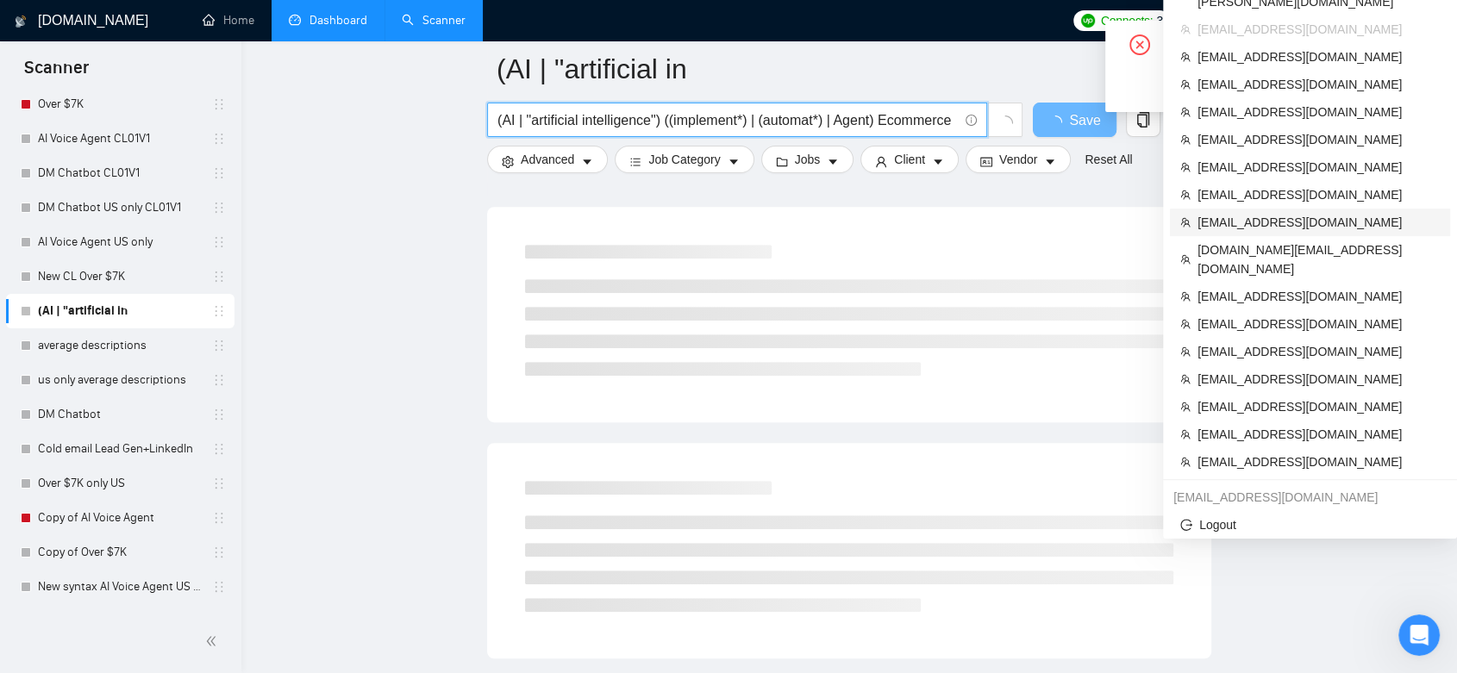
click at [1275, 213] on span "[EMAIL_ADDRESS][DOMAIN_NAME]" at bounding box center [1318, 222] width 242 height 19
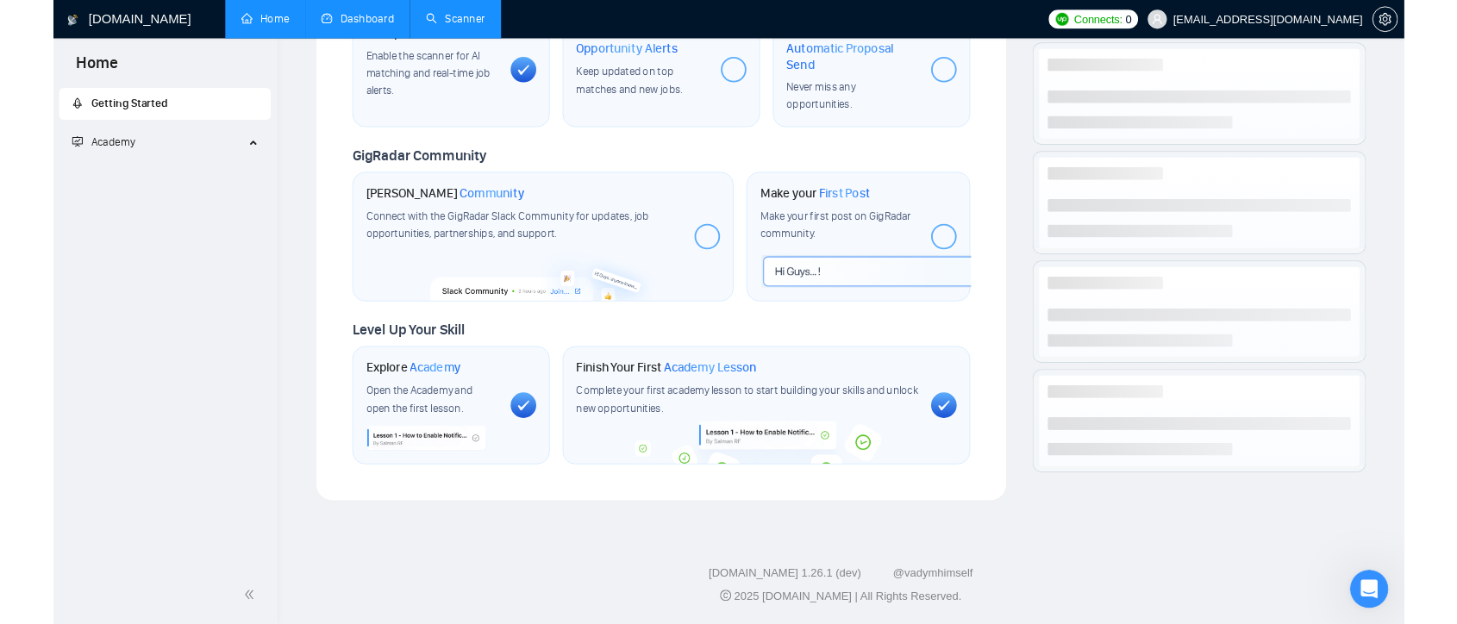
scroll to position [579, 0]
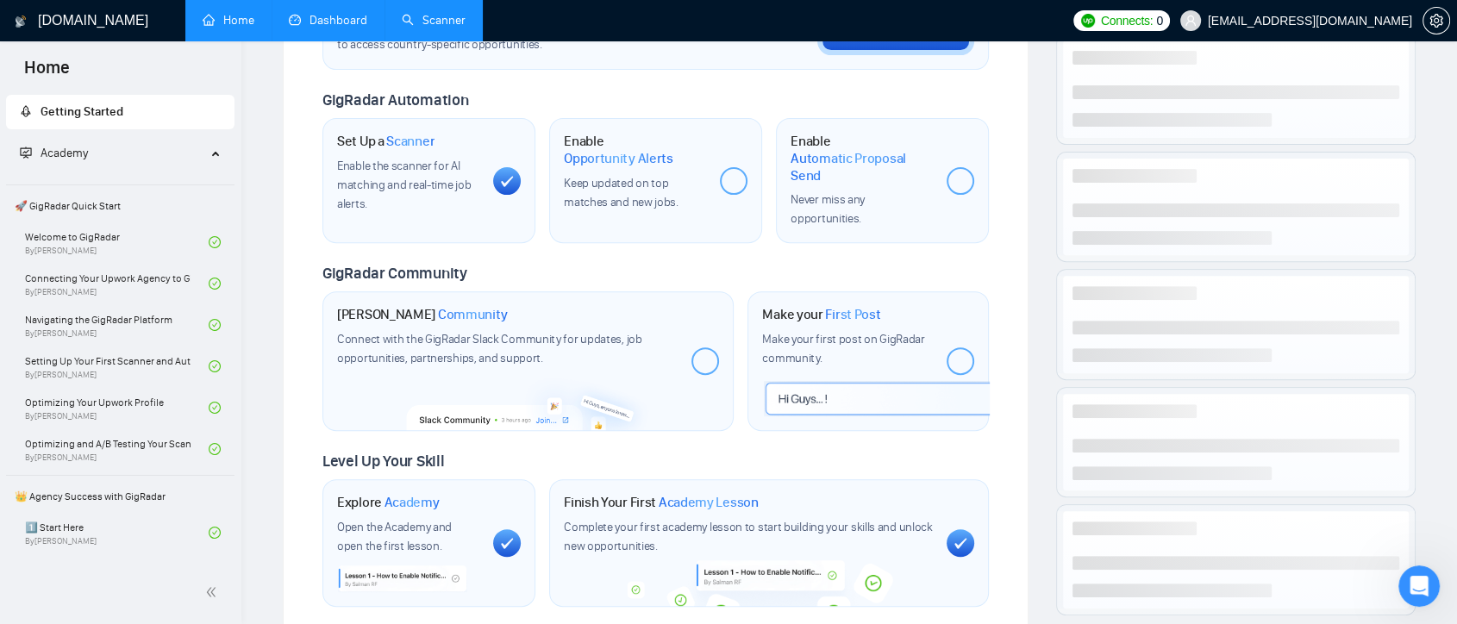
click at [327, 28] on link "Dashboard" at bounding box center [328, 20] width 78 height 15
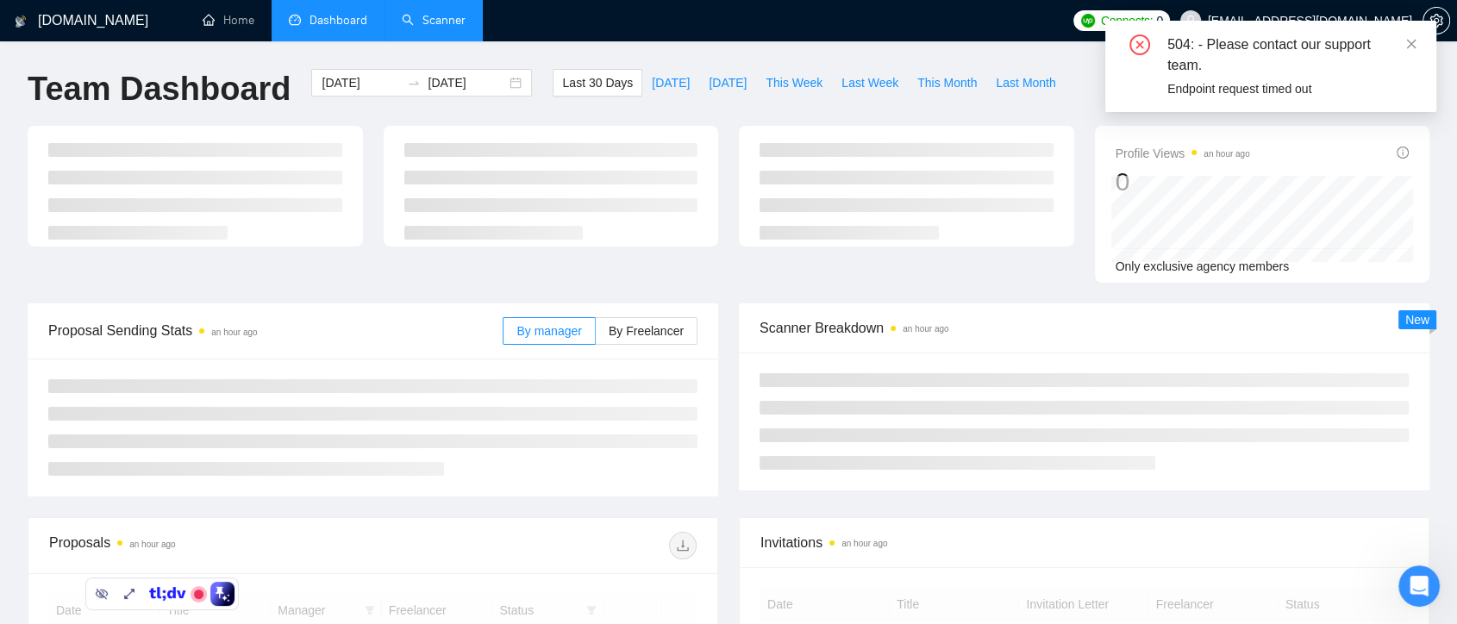
click at [432, 28] on link "Scanner" at bounding box center [434, 20] width 64 height 15
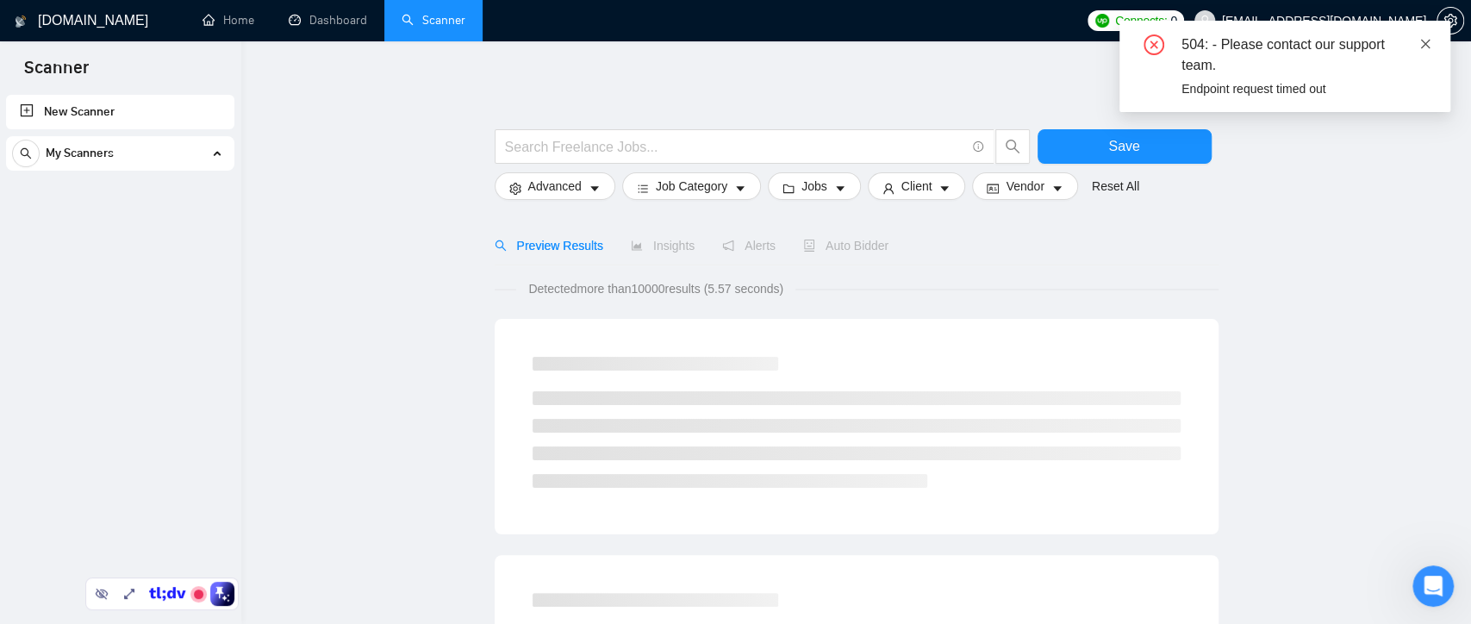
click at [1420, 46] on icon "close" at bounding box center [1426, 44] width 12 height 12
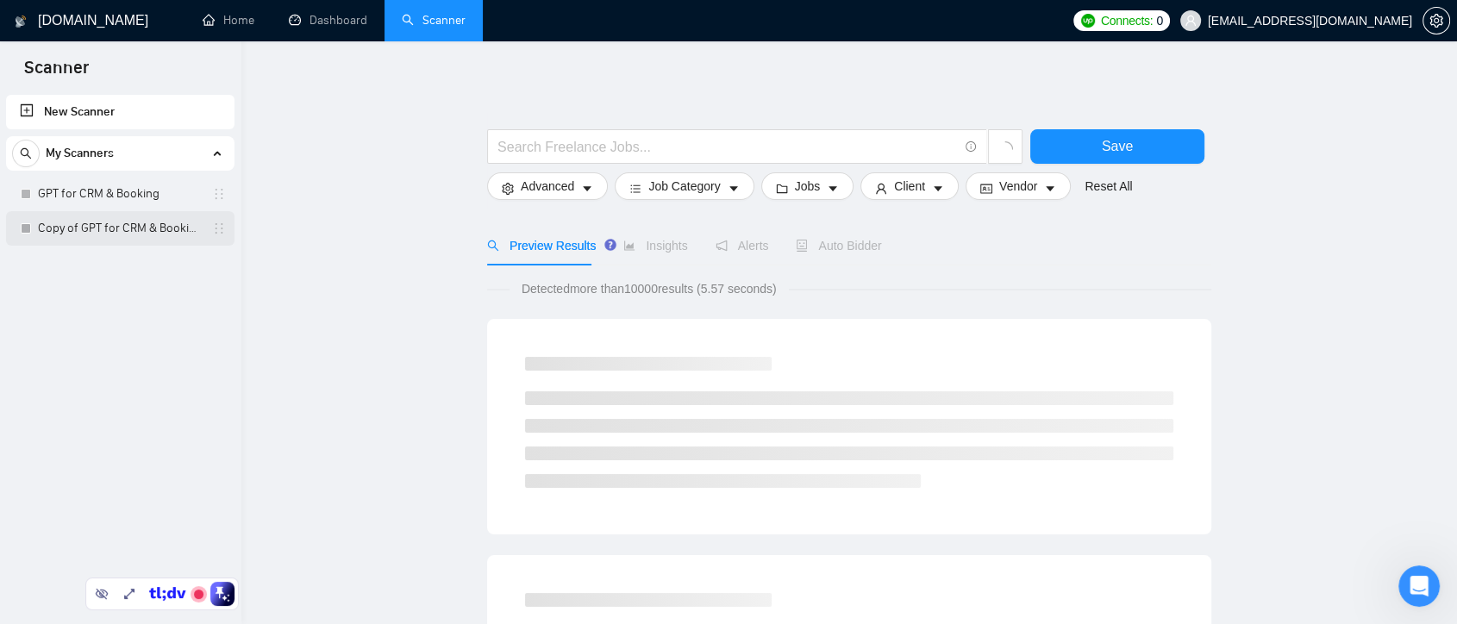
click at [135, 228] on link "Copy of GPT for CRM & Booking" at bounding box center [120, 228] width 164 height 34
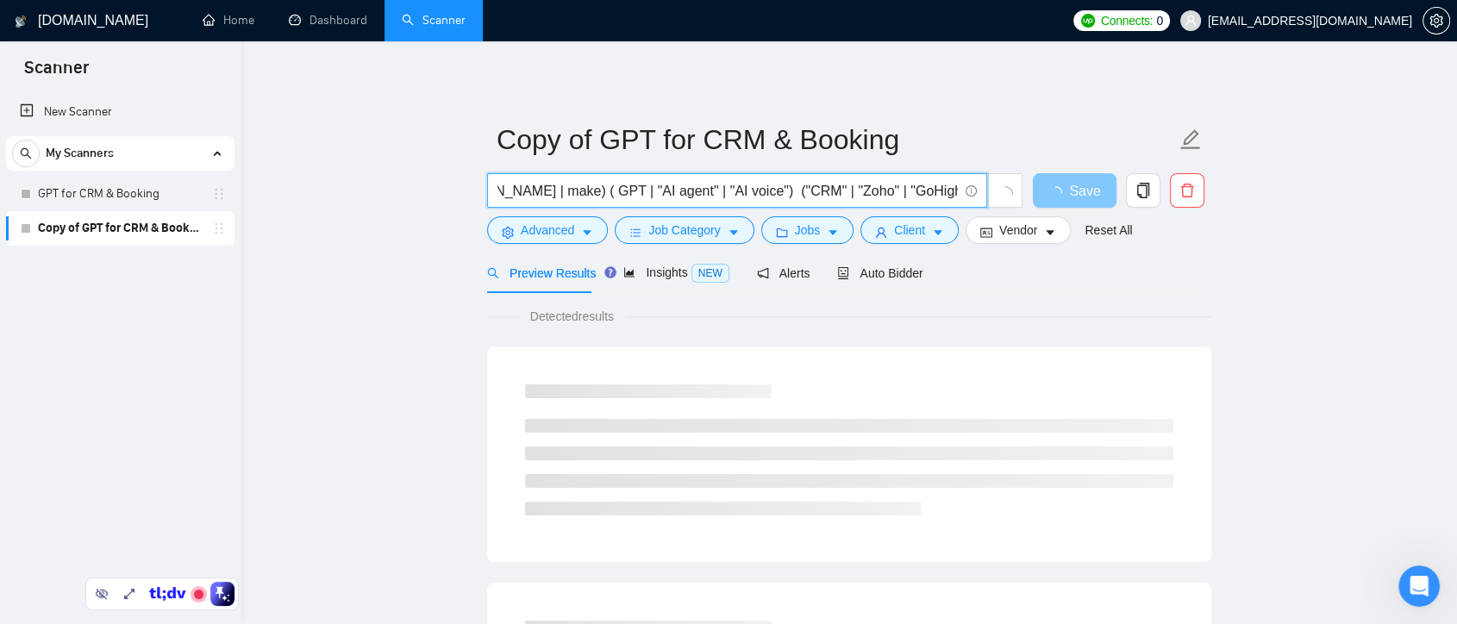
scroll to position [0, 609]
drag, startPoint x: 497, startPoint y: 194, endPoint x: 1079, endPoint y: 192, distance: 581.8
click at [1079, 192] on div "("AI Automation" | Automation | n8n | [DOMAIN_NAME] | make) ( GPT | "AI agent" …" at bounding box center [846, 194] width 724 height 43
paste input "AI | "artificial intelligence") ((implement*) | (automat*) | Agent"
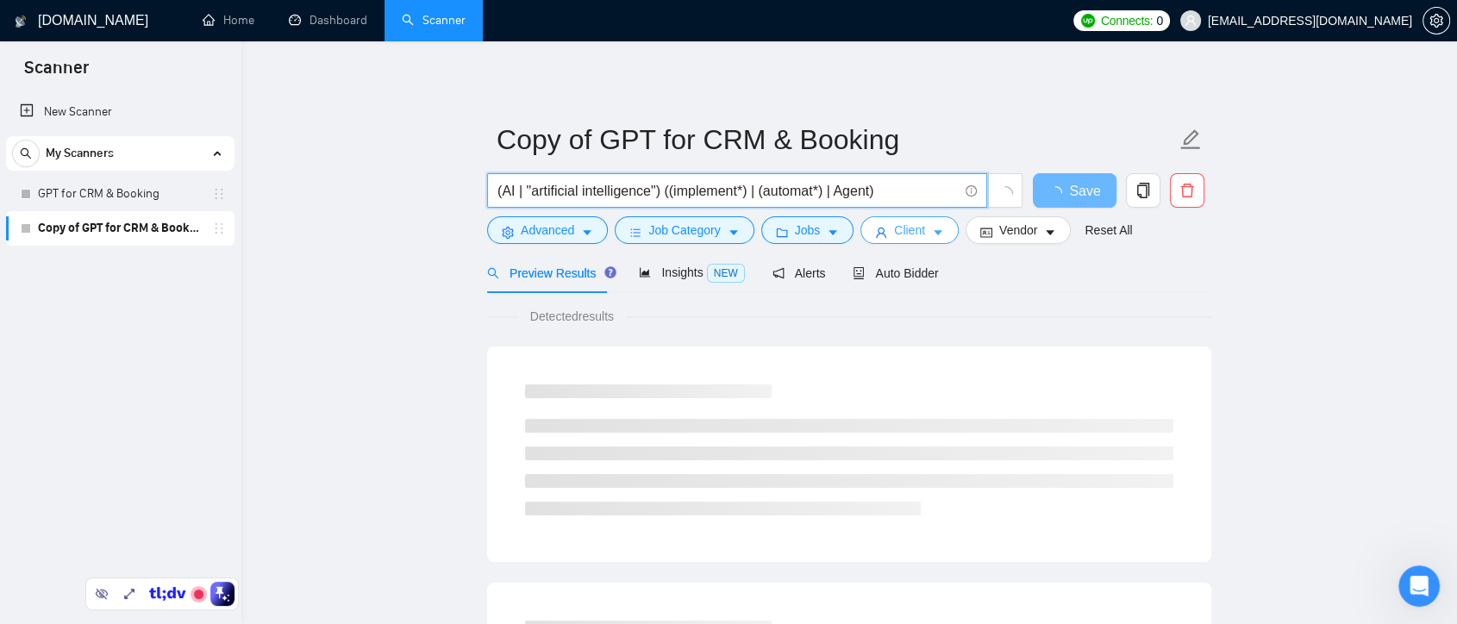
type input "(AI | "artificial intelligence") ((implement*) | (automat*) | Agent)"
click at [932, 235] on icon "caret-down" at bounding box center [938, 233] width 12 height 12
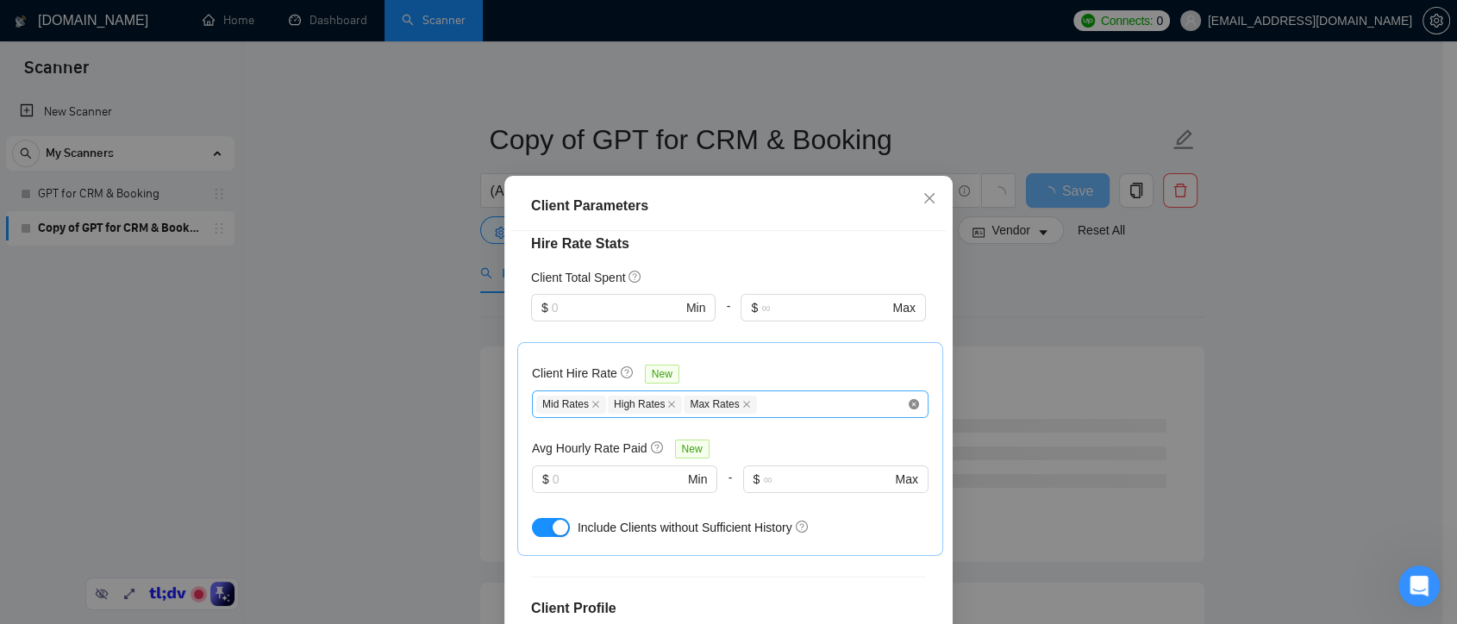
scroll to position [659, 0]
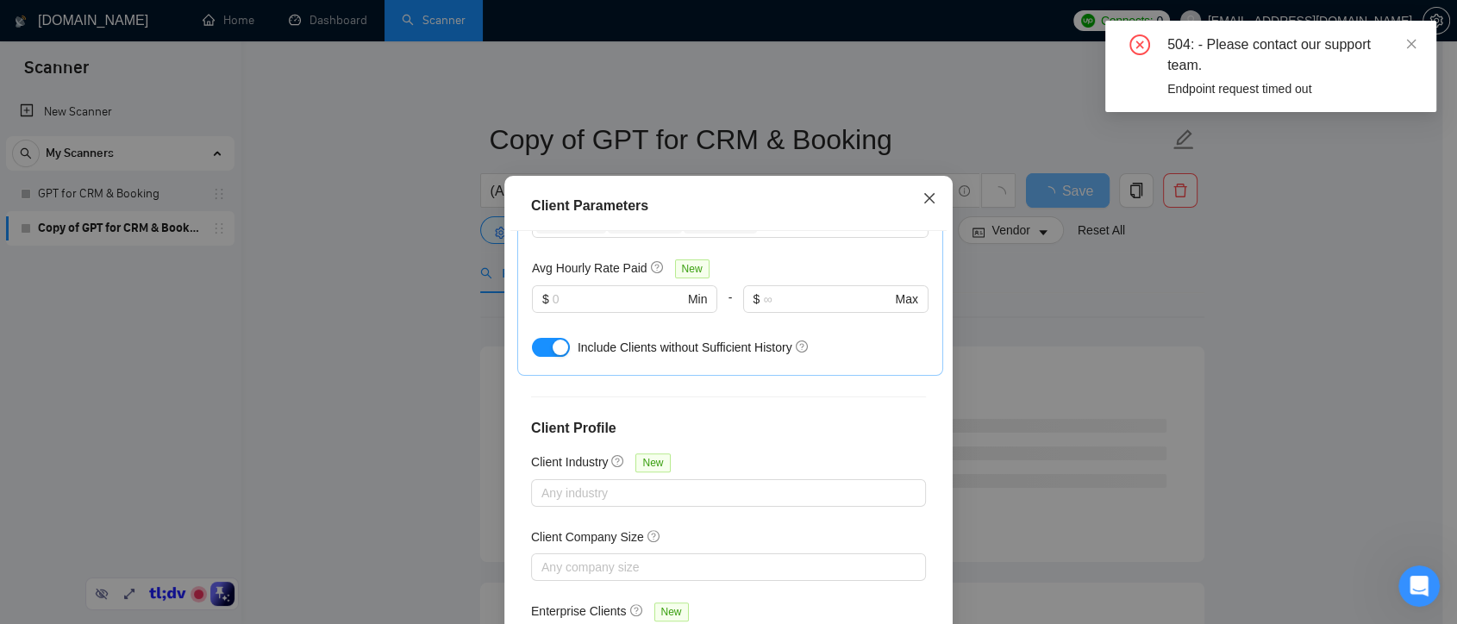
click at [918, 206] on span "Close" at bounding box center [929, 199] width 47 height 47
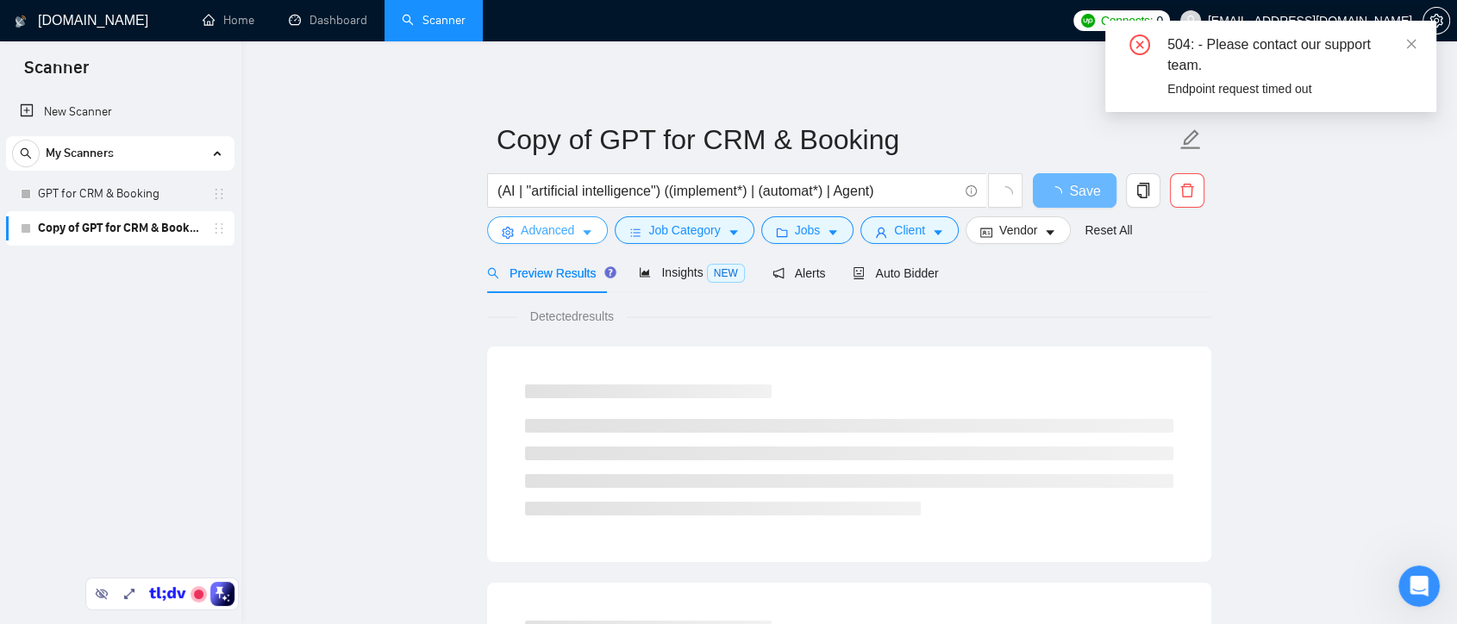
click at [581, 235] on icon "caret-down" at bounding box center [587, 233] width 12 height 12
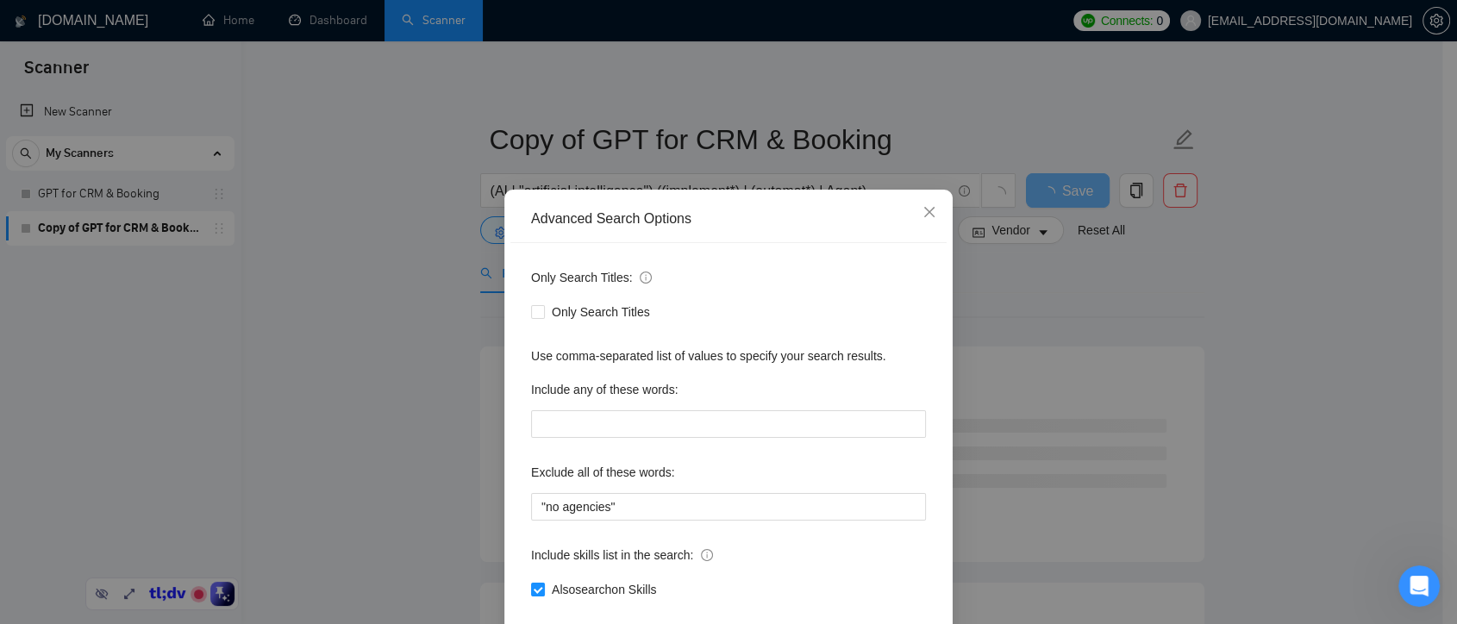
scroll to position [93, 0]
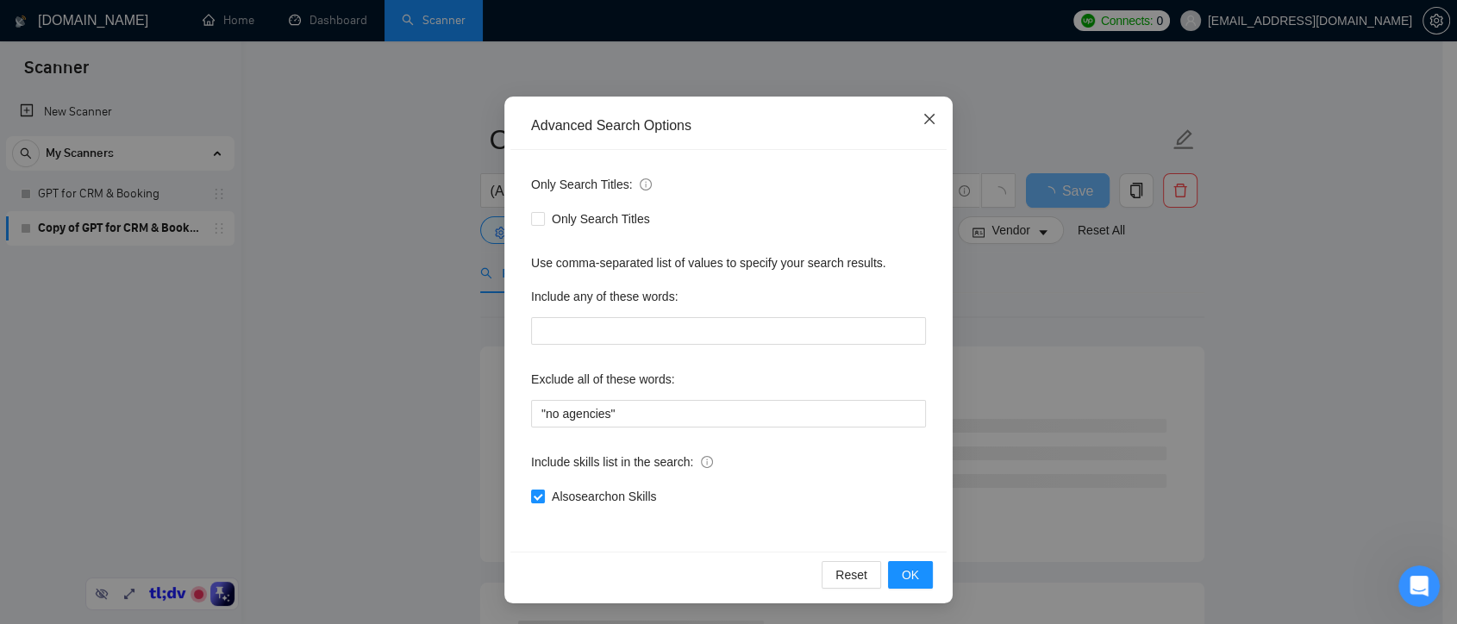
drag, startPoint x: 917, startPoint y: 126, endPoint x: 1059, endPoint y: 172, distance: 149.4
click at [916, 126] on span "Close" at bounding box center [929, 120] width 47 height 47
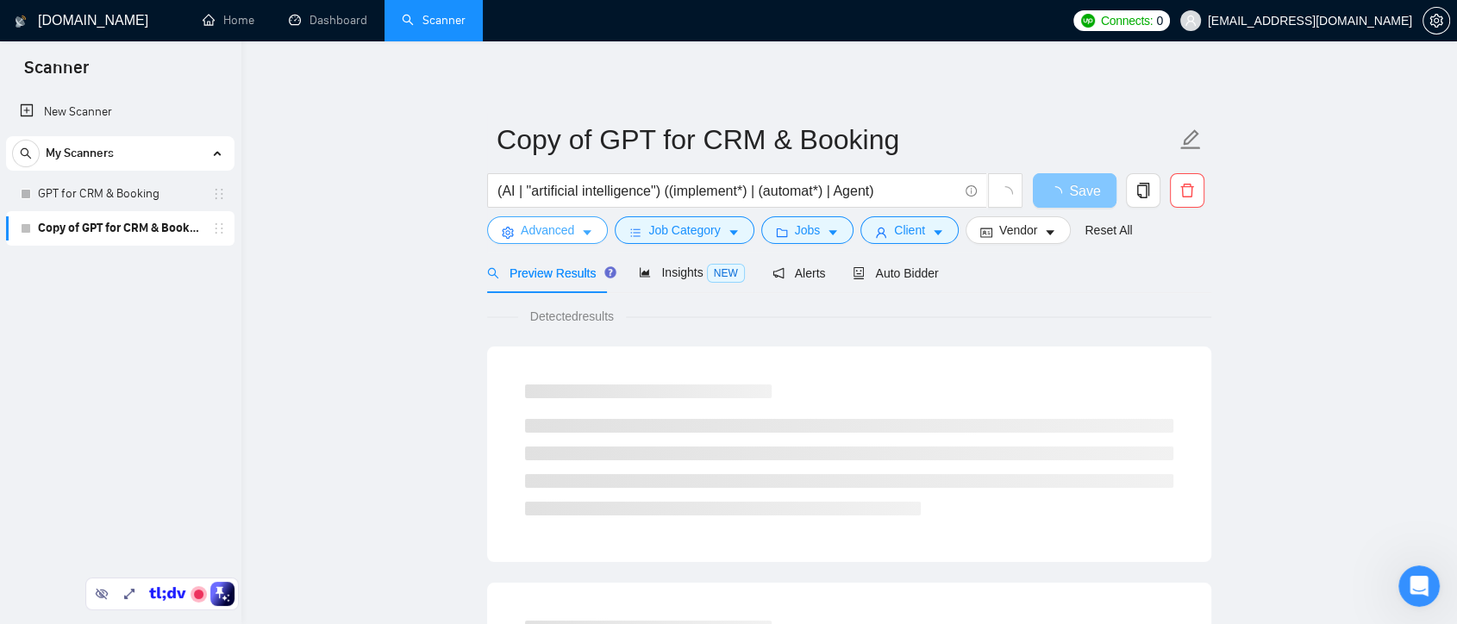
scroll to position [0, 0]
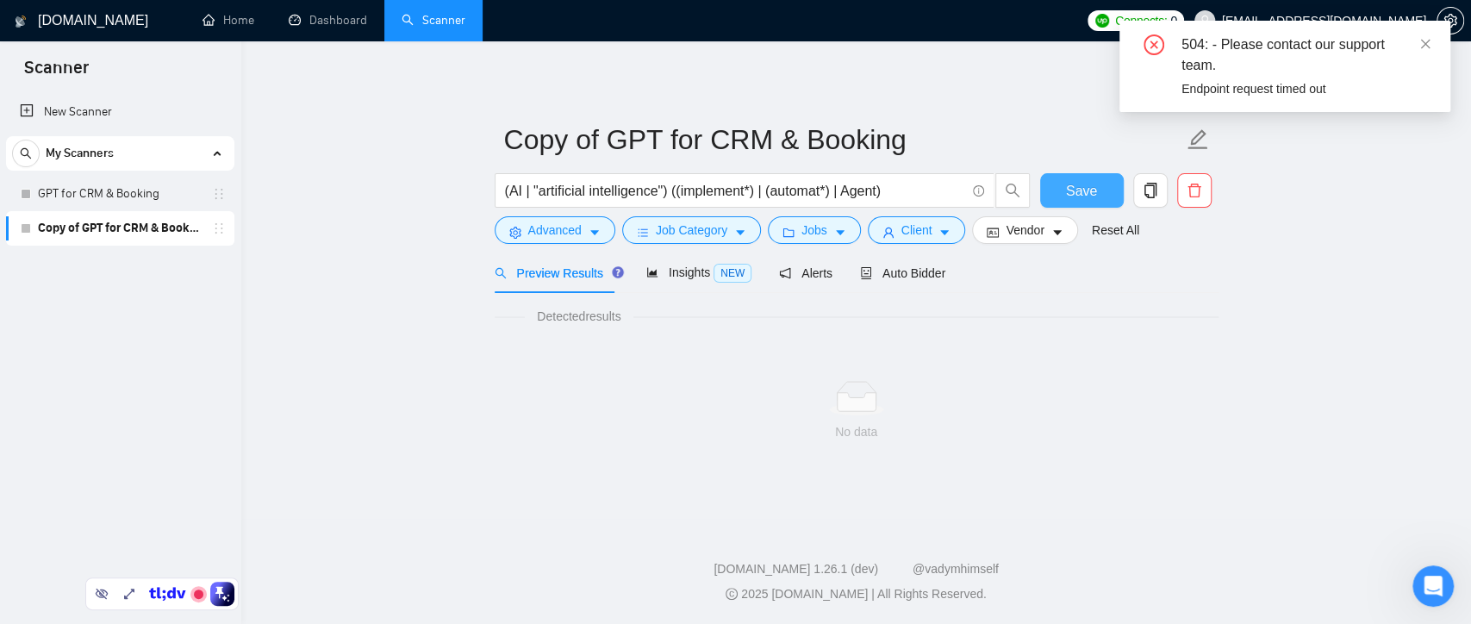
click at [1072, 198] on span "Save" at bounding box center [1081, 191] width 31 height 22
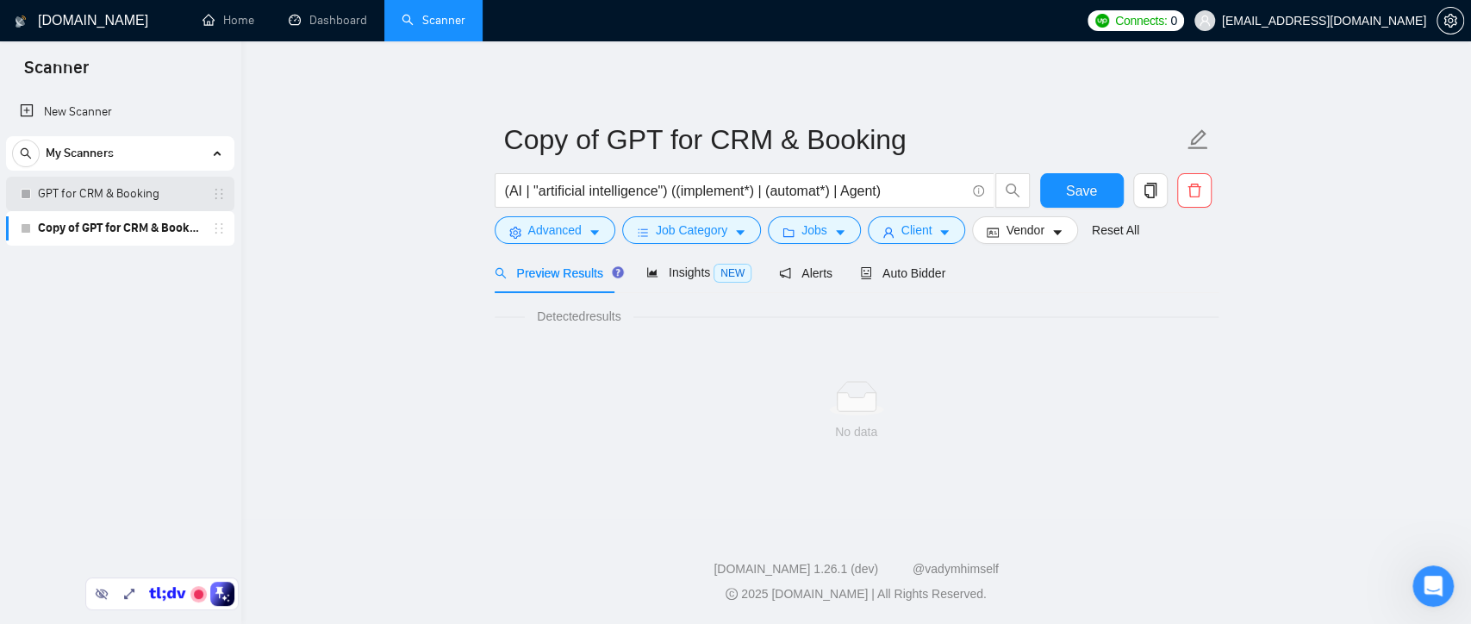
click at [173, 193] on link "GPT for CRM & Booking" at bounding box center [120, 194] width 164 height 34
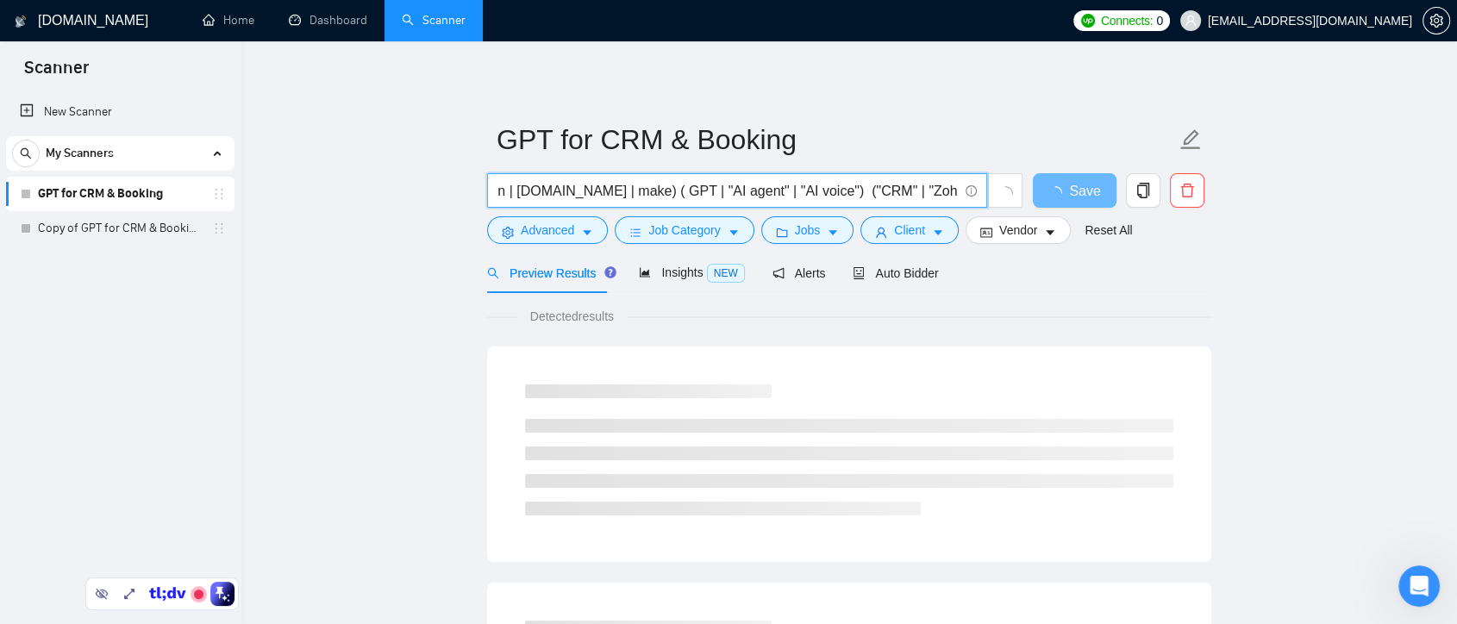
scroll to position [0, 609]
drag, startPoint x: 840, startPoint y: 194, endPoint x: 655, endPoint y: 184, distance: 185.6
click at [655, 184] on input "("AI Automation" | Automation | n8n | [DOMAIN_NAME] | make) ( GPT | "AI agent" …" at bounding box center [727, 191] width 460 height 22
click at [165, 247] on div "New Scanner My Scanners GPT for CRM & Booking Copy of GPT for CRM & Booking" at bounding box center [120, 326] width 241 height 470
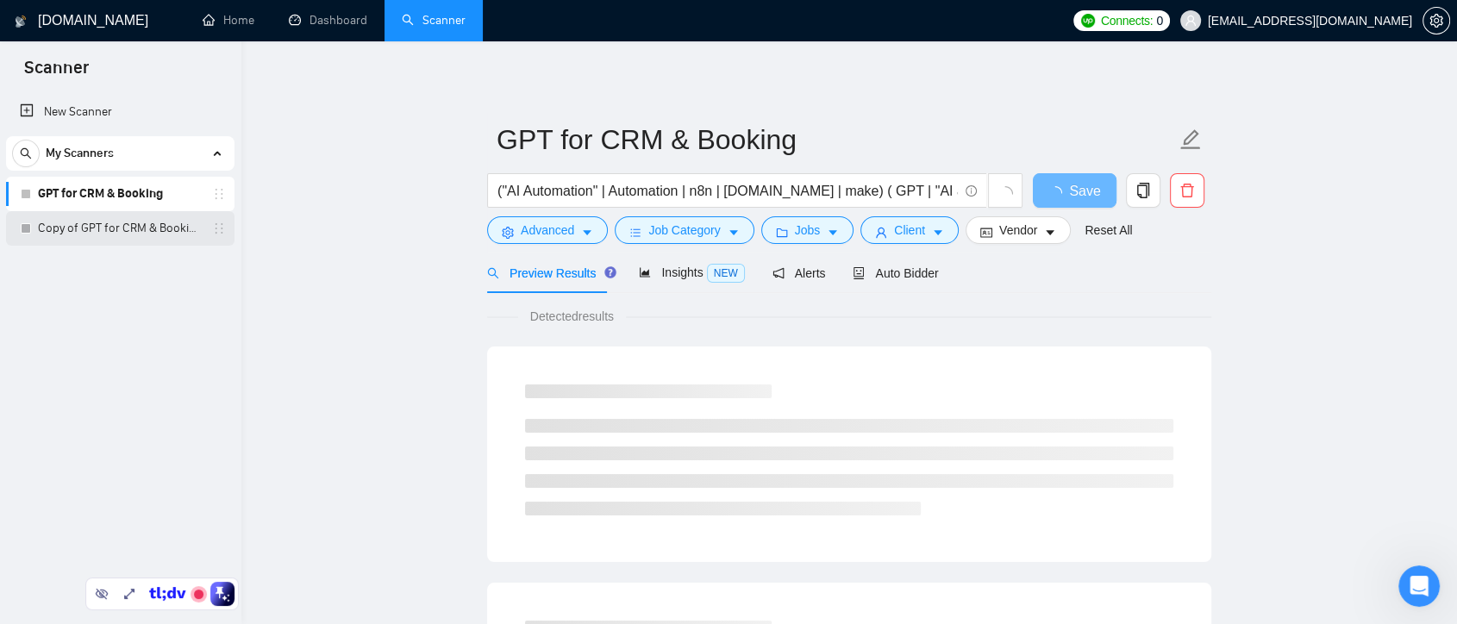
click at [166, 235] on link "Copy of GPT for CRM & Booking" at bounding box center [120, 228] width 164 height 34
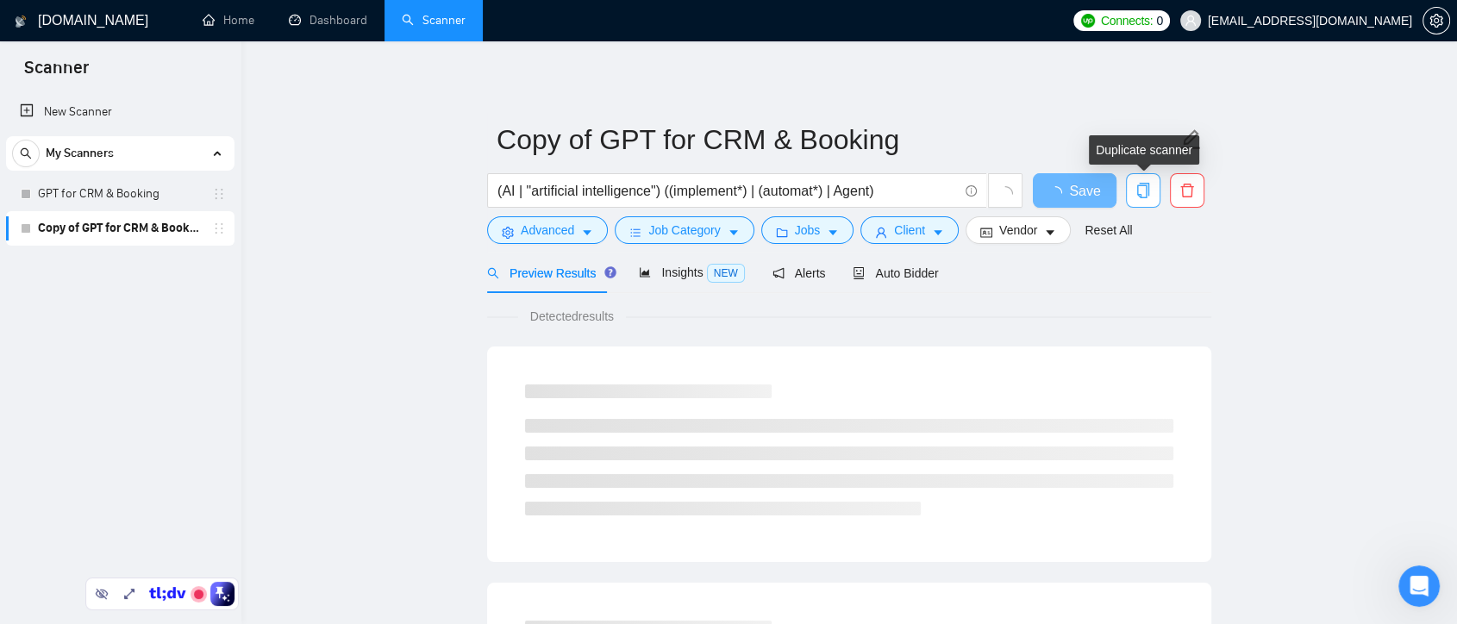
click at [1143, 192] on icon "copy" at bounding box center [1143, 191] width 16 height 16
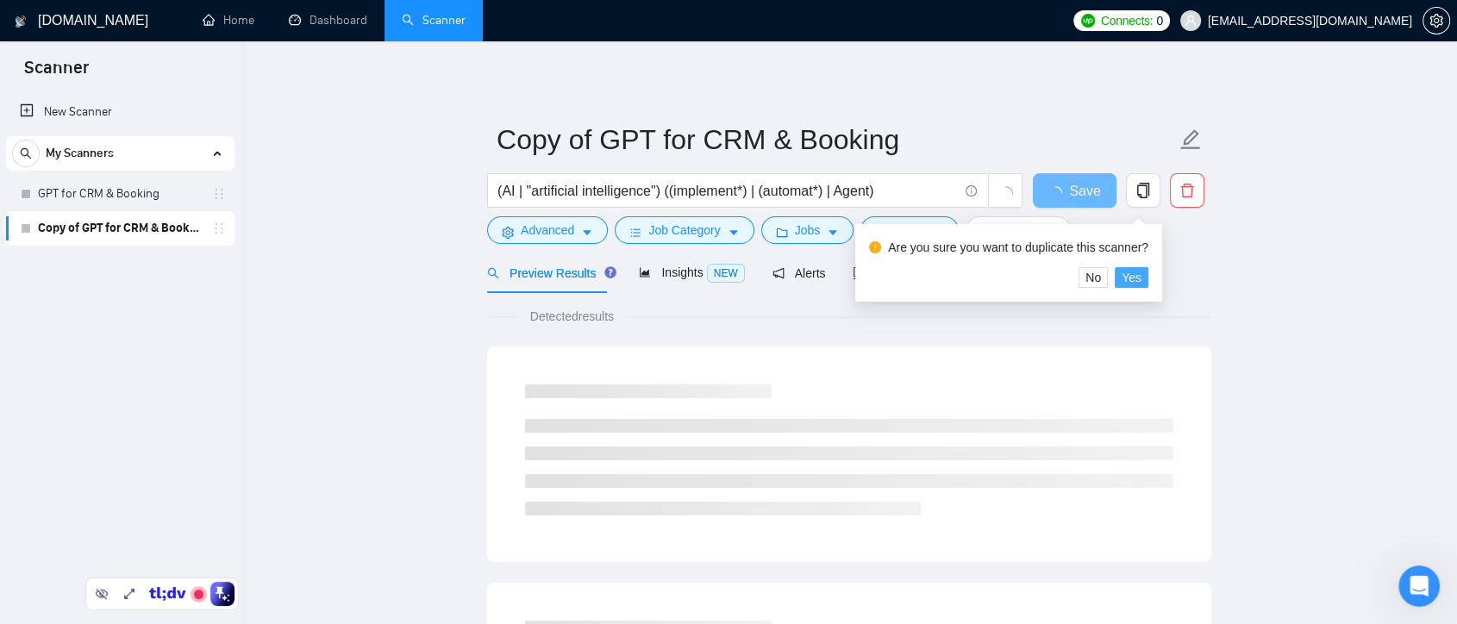
click at [1132, 279] on span "Yes" at bounding box center [1131, 277] width 20 height 19
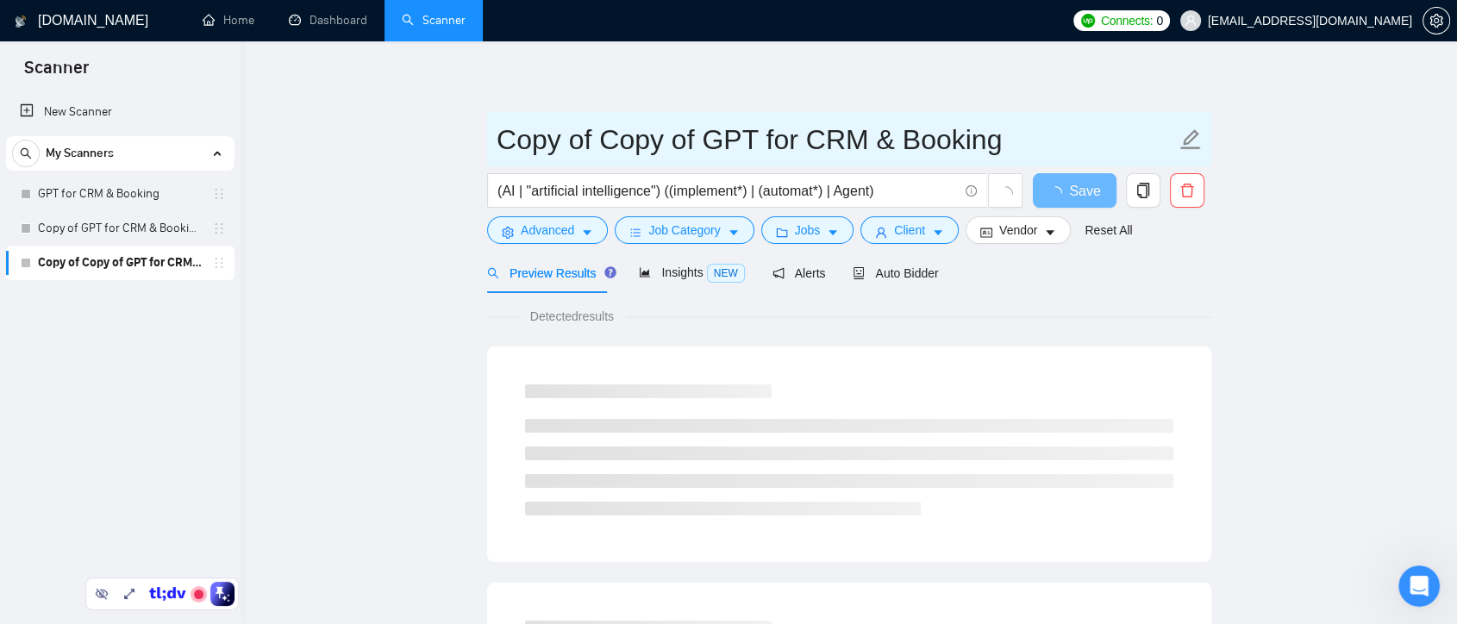
drag, startPoint x: 598, startPoint y: 136, endPoint x: 490, endPoint y: 137, distance: 108.6
click at [490, 137] on span "Copy of Copy of GPT for CRM & Booking" at bounding box center [849, 139] width 724 height 54
type input "Copy of GPT for CRM & Booking"
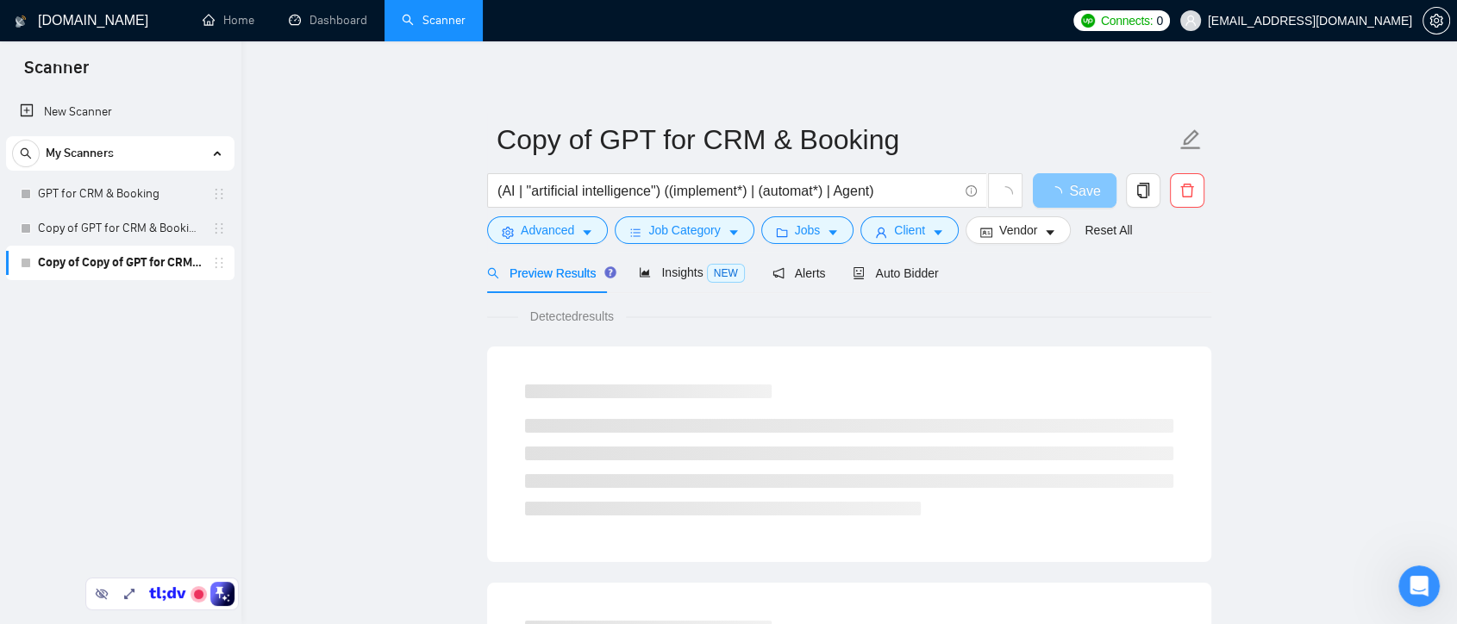
click at [1075, 193] on span "Save" at bounding box center [1084, 191] width 31 height 22
click at [1092, 189] on span "Save" at bounding box center [1084, 191] width 31 height 22
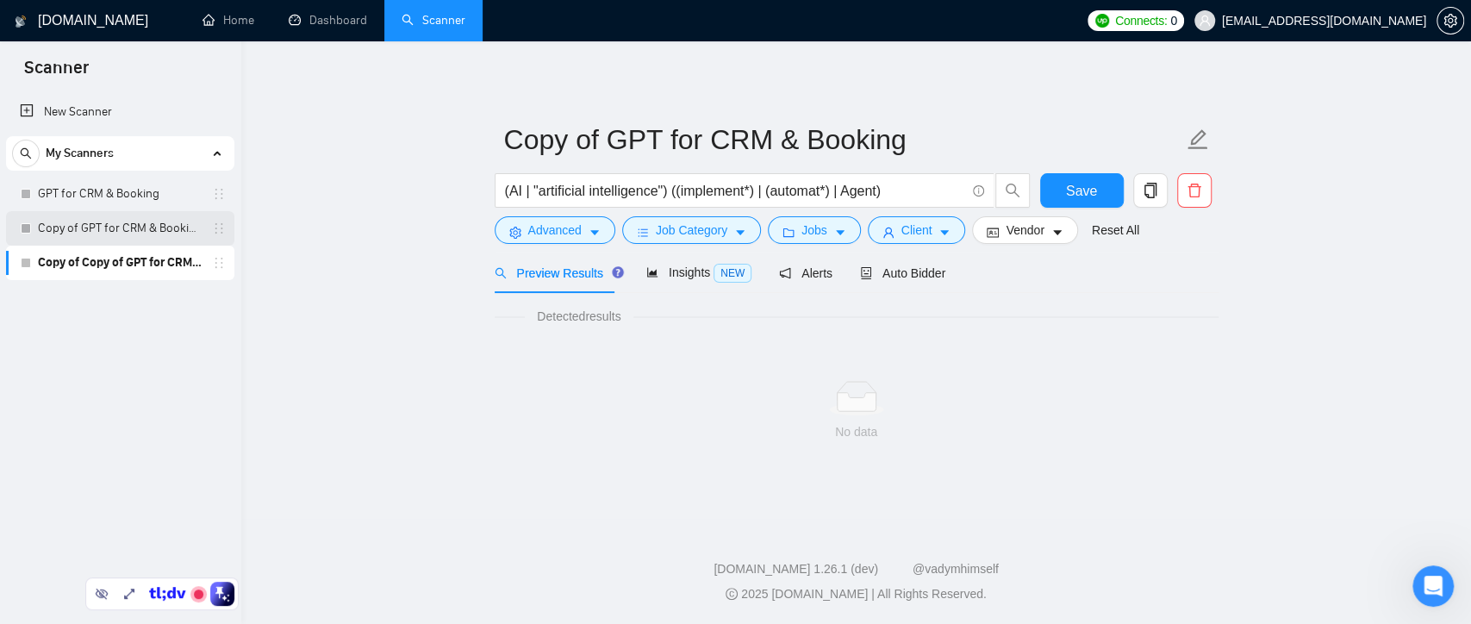
click at [128, 236] on link "Copy of GPT for CRM & Booking" at bounding box center [120, 228] width 164 height 34
click at [1089, 192] on span "Save" at bounding box center [1081, 191] width 31 height 22
click at [117, 234] on link "Copy of GPT for CRM & Booking" at bounding box center [120, 228] width 164 height 34
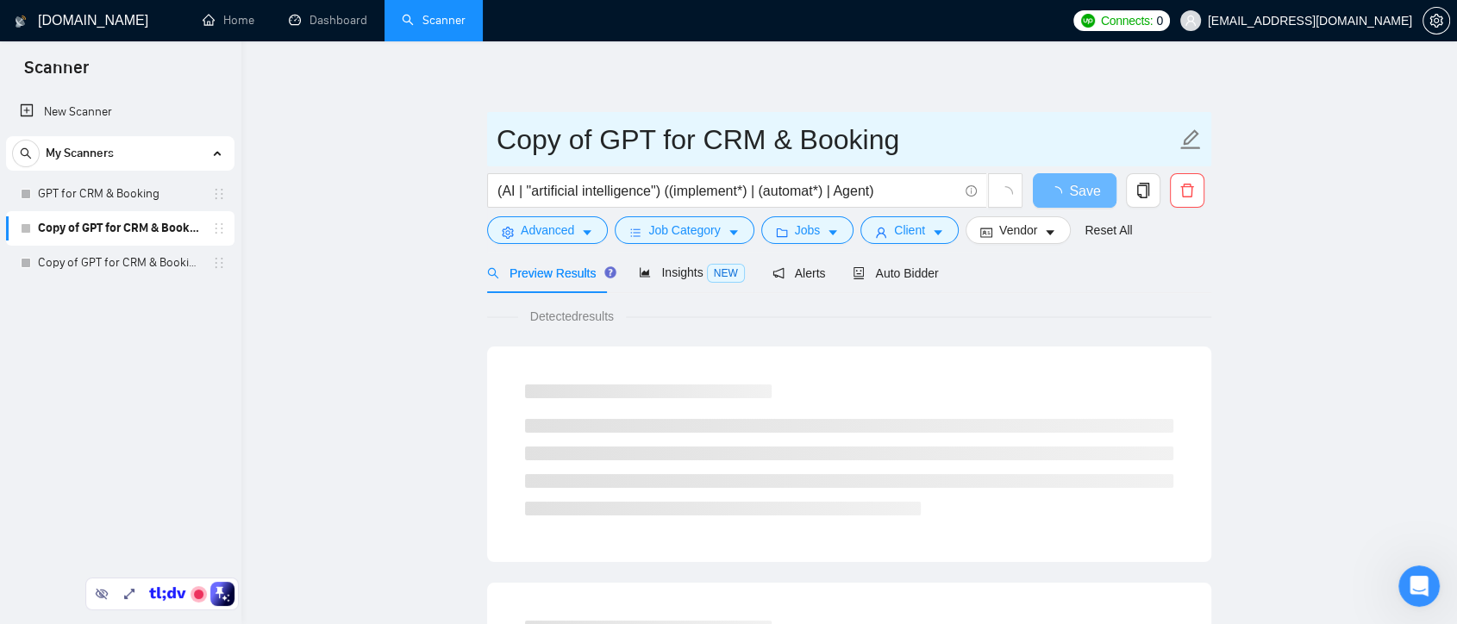
drag, startPoint x: 924, startPoint y: 144, endPoint x: 482, endPoint y: 150, distance: 442.2
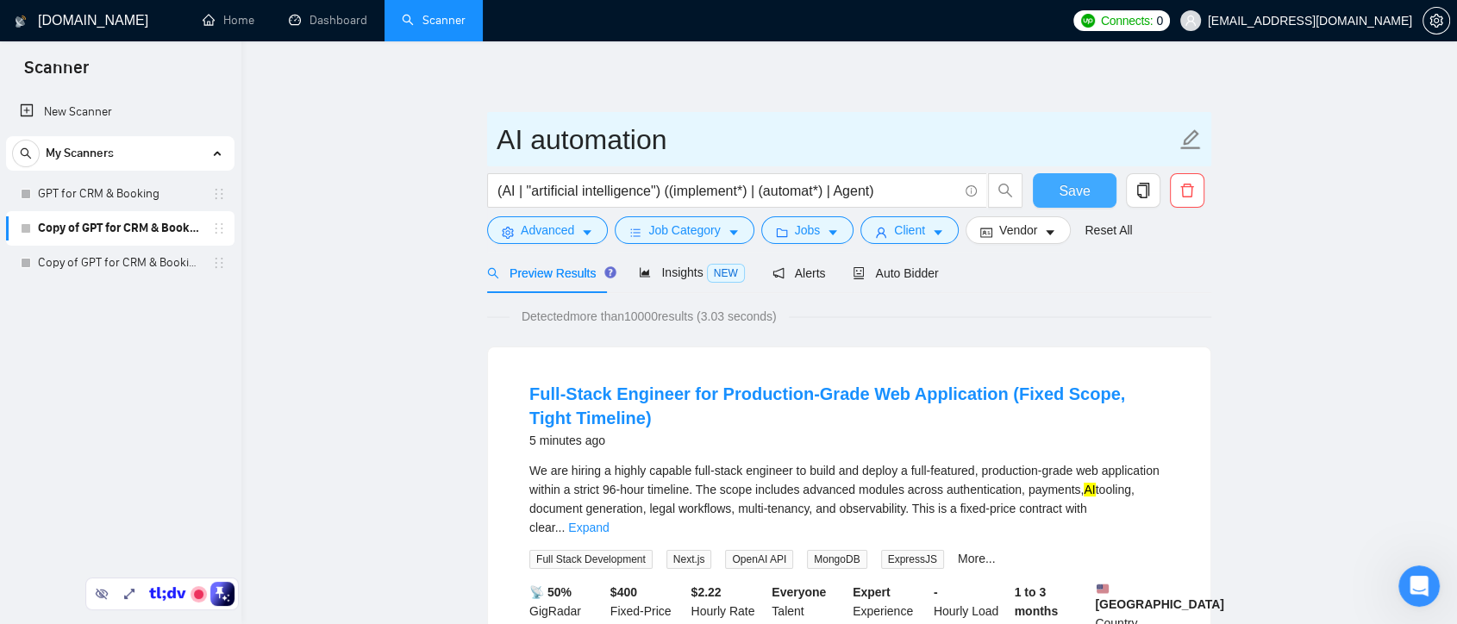
type input "AI automation"
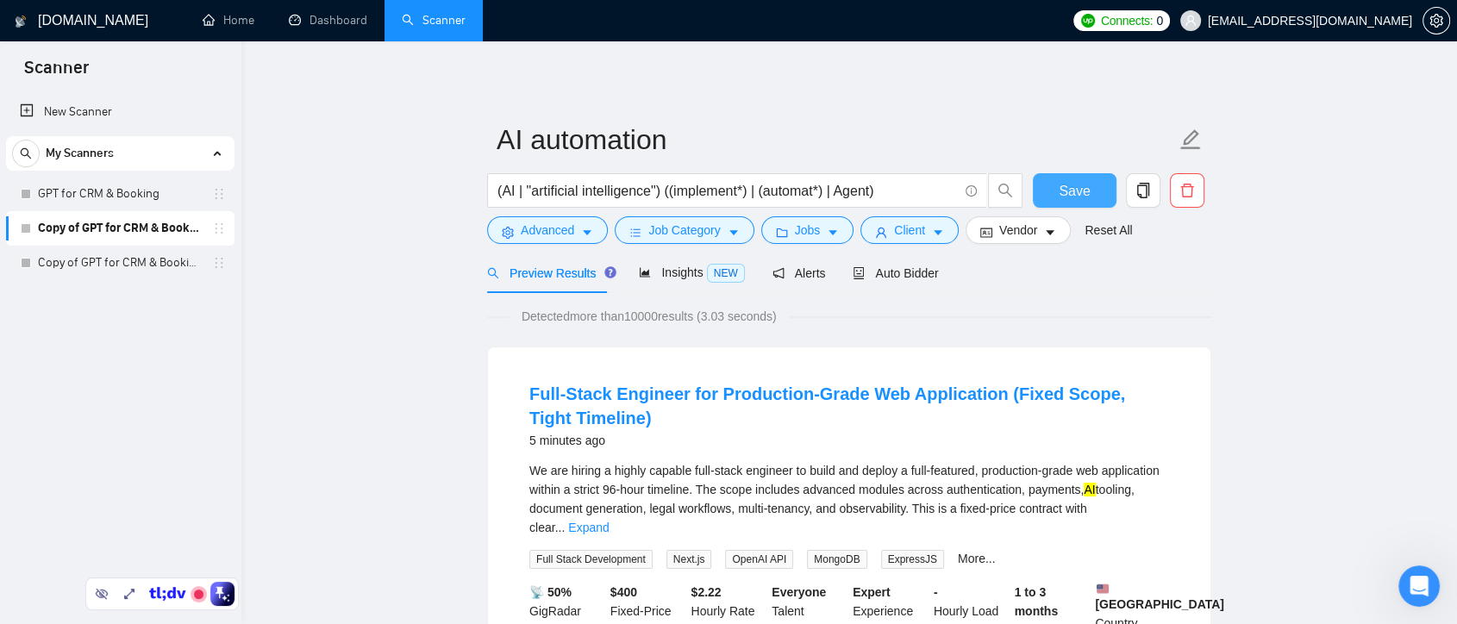
click at [1091, 188] on button "Save" at bounding box center [1075, 190] width 84 height 34
click at [136, 261] on link "Copy of GPT for CRM & Booking" at bounding box center [120, 263] width 164 height 34
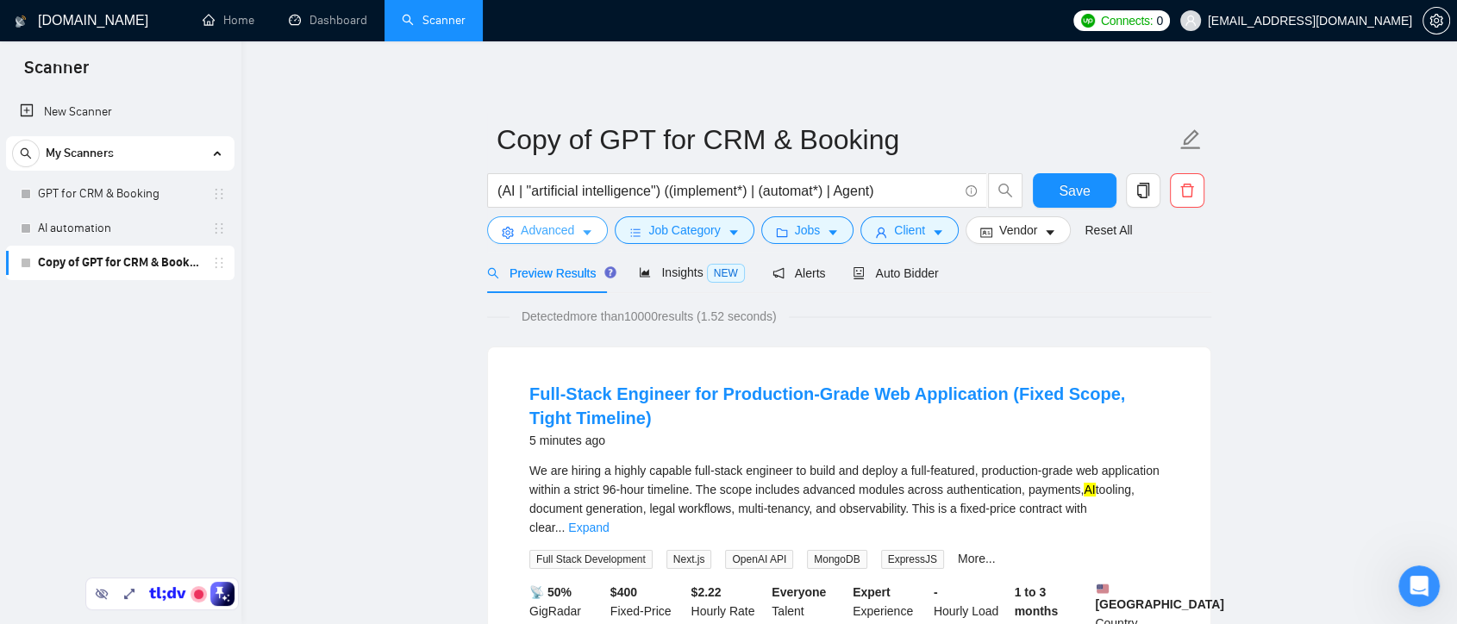
click at [581, 223] on button "Advanced" at bounding box center [547, 230] width 121 height 28
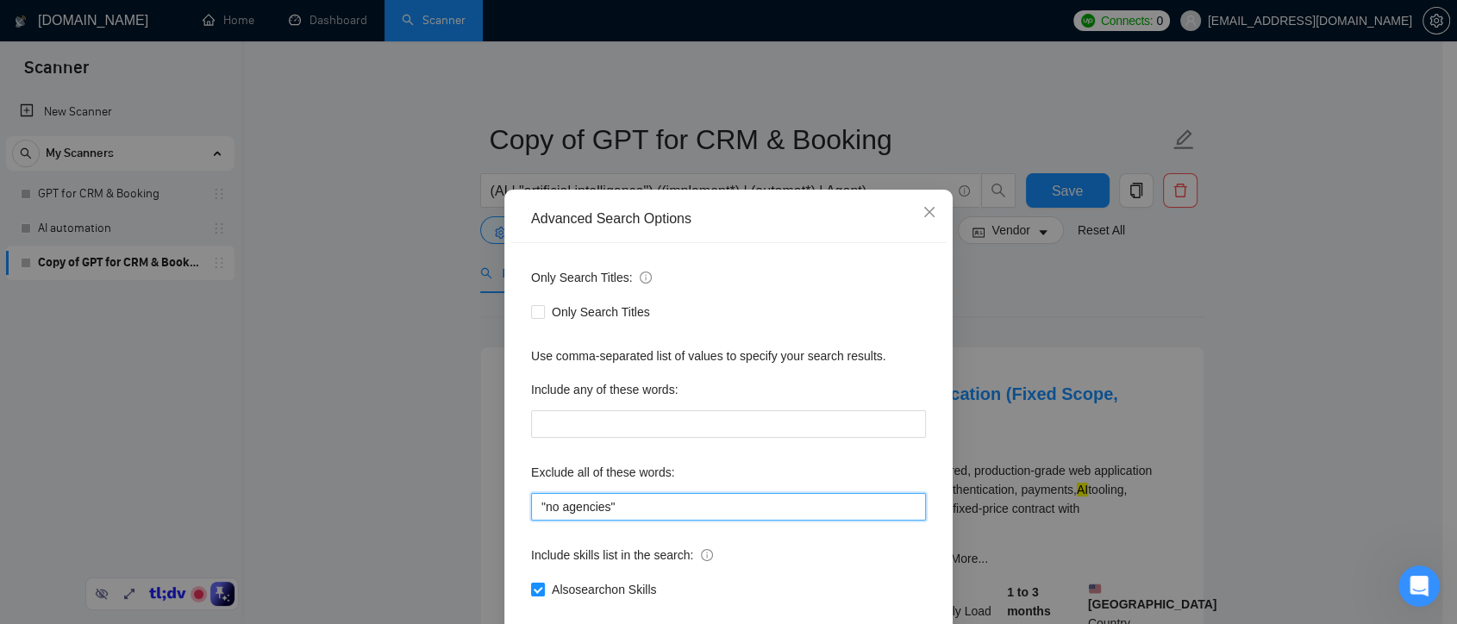
drag, startPoint x: 640, startPoint y: 511, endPoint x: 490, endPoint y: 510, distance: 150.8
click at [490, 510] on div "Advanced Search Options Only Search Titles: Only Search Titles Use comma-separa…" at bounding box center [728, 312] width 1457 height 624
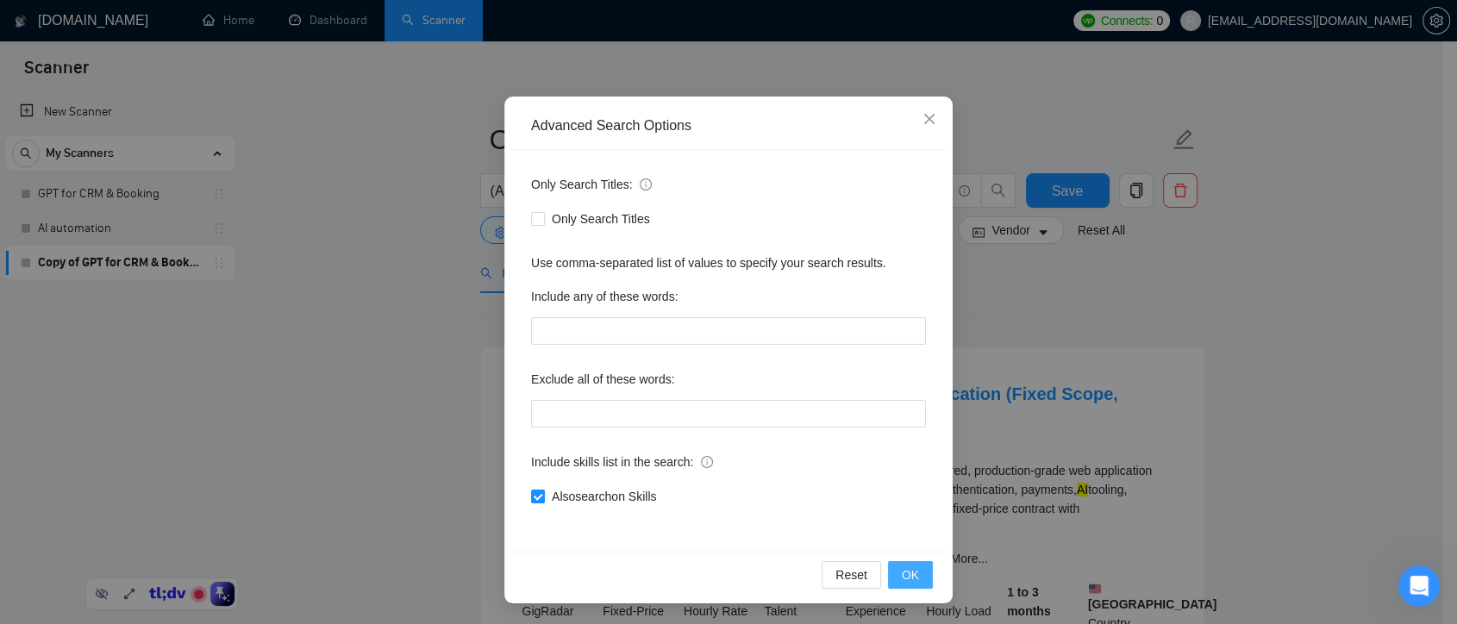
click at [902, 571] on span "OK" at bounding box center [910, 574] width 17 height 19
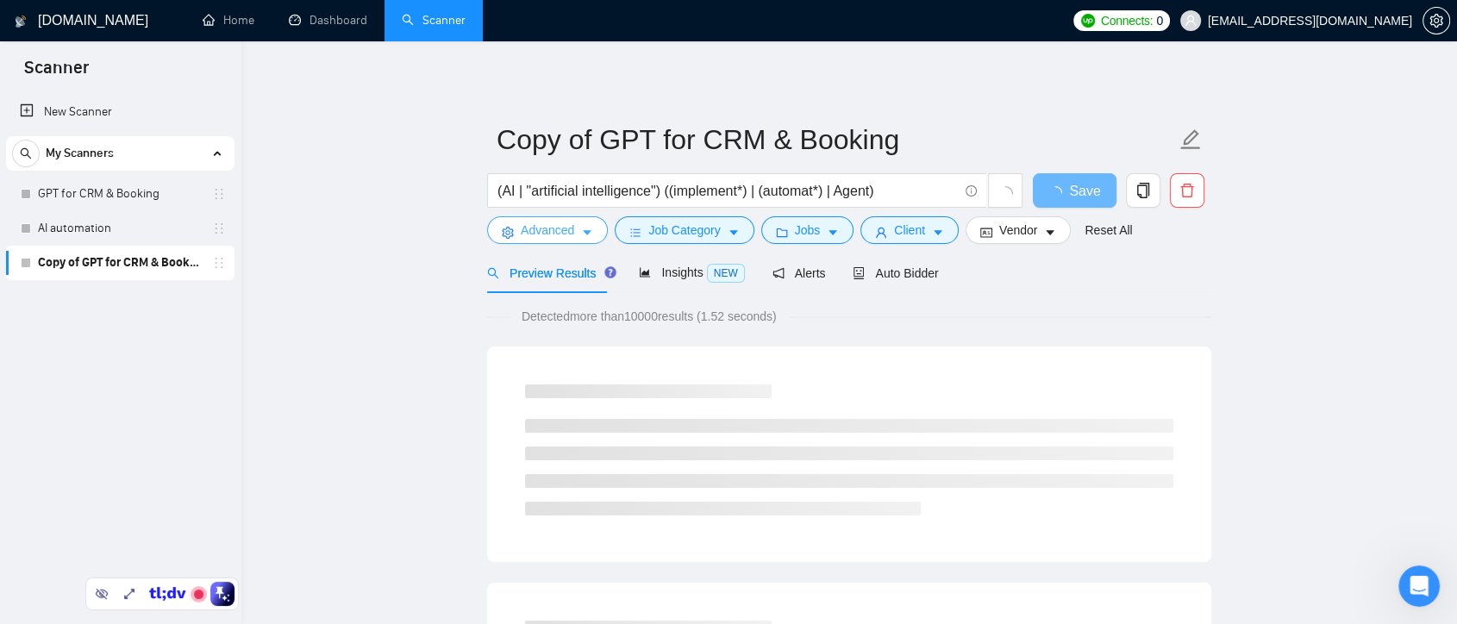
scroll to position [0, 0]
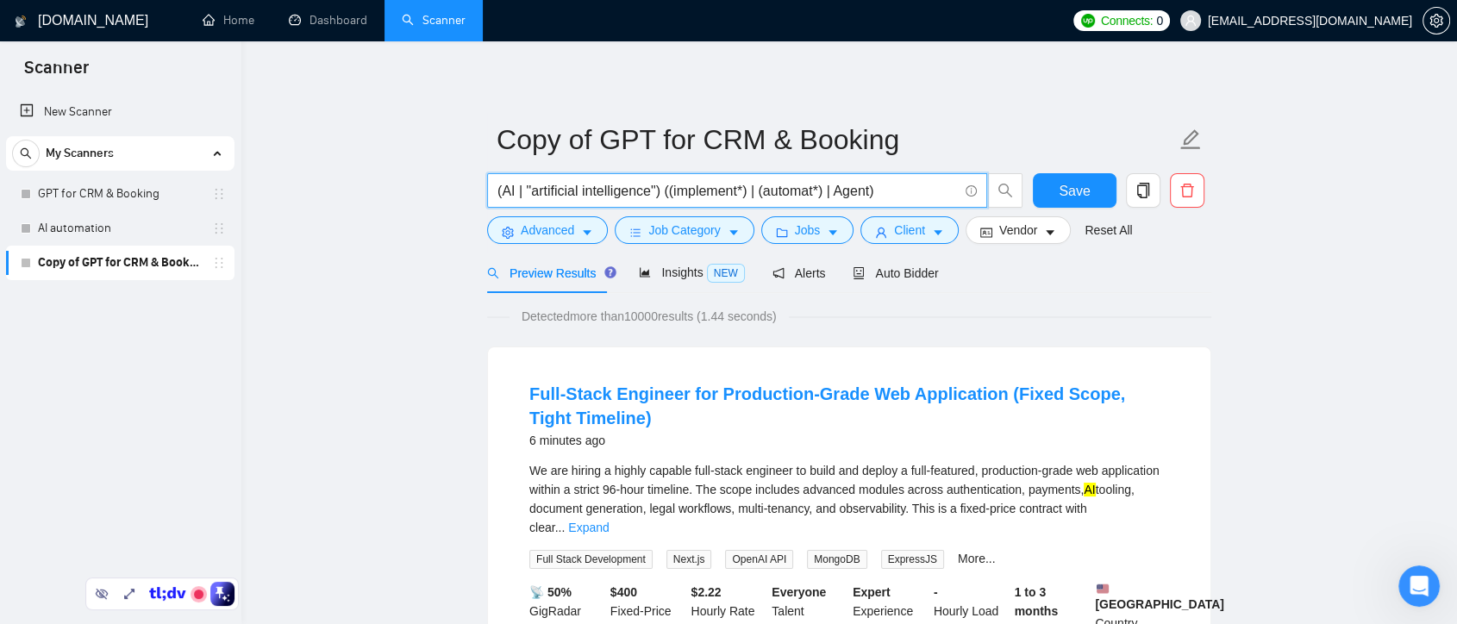
drag, startPoint x: 669, startPoint y: 192, endPoint x: 875, endPoint y: 196, distance: 206.0
click at [875, 196] on input "(AI | "artificial intelligence") ((implement*) | (automat*) | Agent)" at bounding box center [727, 191] width 460 height 22
paste input "( GPT | "AI agent" | "AI voice") ("CRM" | "Zoho" | "GoHighLevel" | GHL"
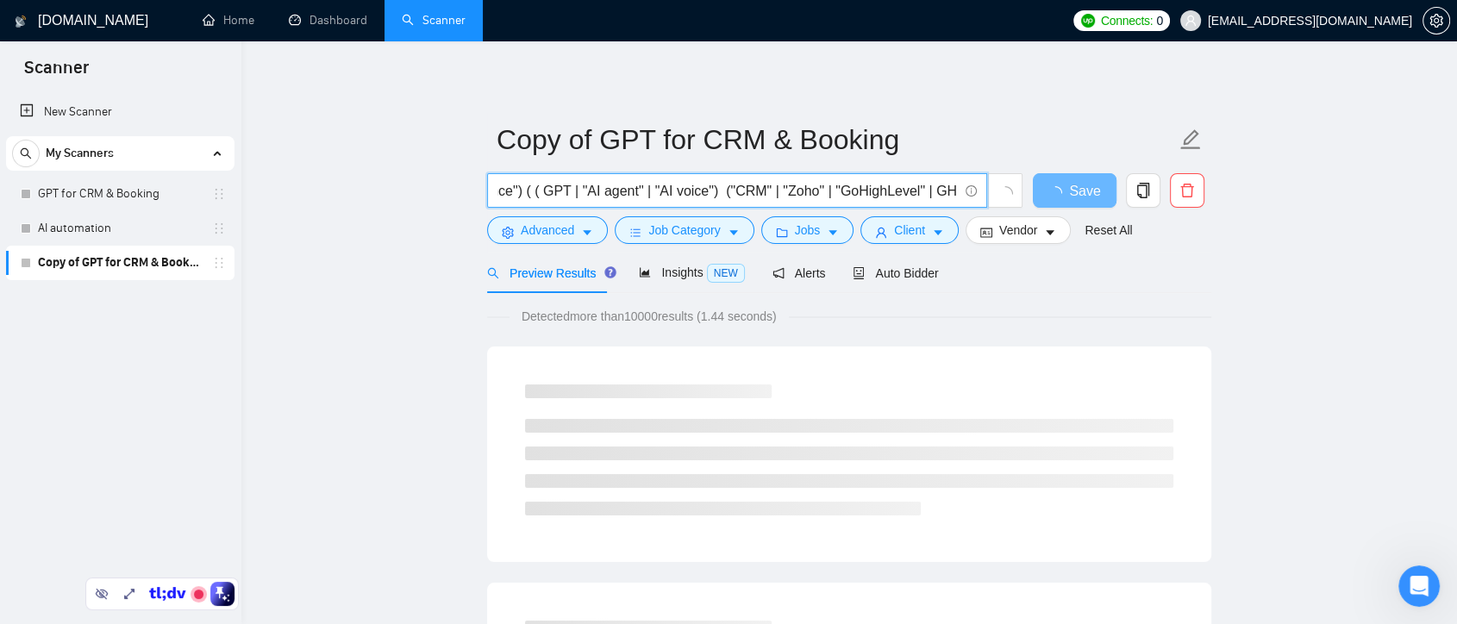
drag, startPoint x: 649, startPoint y: 189, endPoint x: 456, endPoint y: 189, distance: 193.1
click at [660, 192] on input "(AI | "artificial intelligence") ( ( GPT | "AI agent" | "AI voice") ("CRM" | "Z…" at bounding box center [727, 191] width 460 height 22
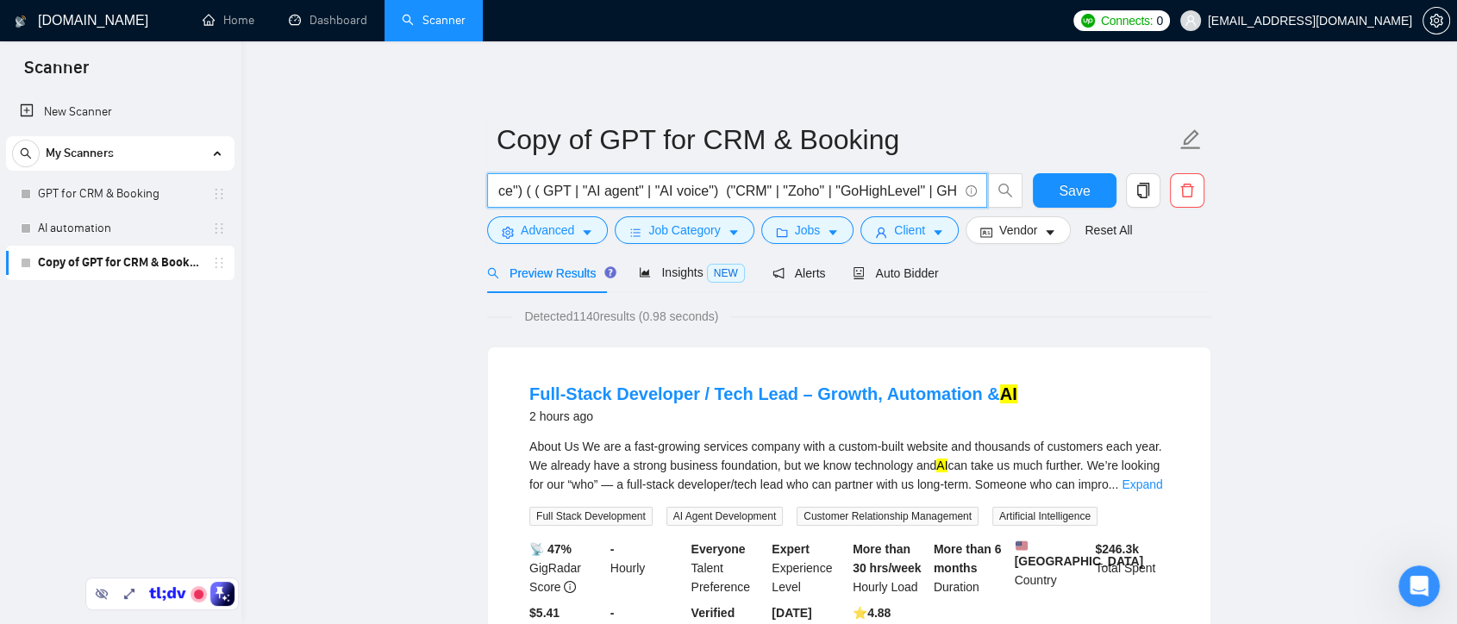
click at [521, 193] on input "(AI | "artificial intelligence") ( ( GPT | "AI agent" | "AI voice") ("CRM" | "Z…" at bounding box center [727, 191] width 460 height 22
drag, startPoint x: 525, startPoint y: 194, endPoint x: 665, endPoint y: 199, distance: 140.6
click at [665, 199] on input "(AI | "artificial intelligence") ( ( GPT | "AI agent" | "AI voice") ("CRM" | "Z…" at bounding box center [727, 191] width 460 height 22
click at [683, 190] on input "(AI | "artificial intelligence") ( ( GPT | "AI agent" | "AI voice") ("CRM" | "Z…" at bounding box center [727, 191] width 460 height 22
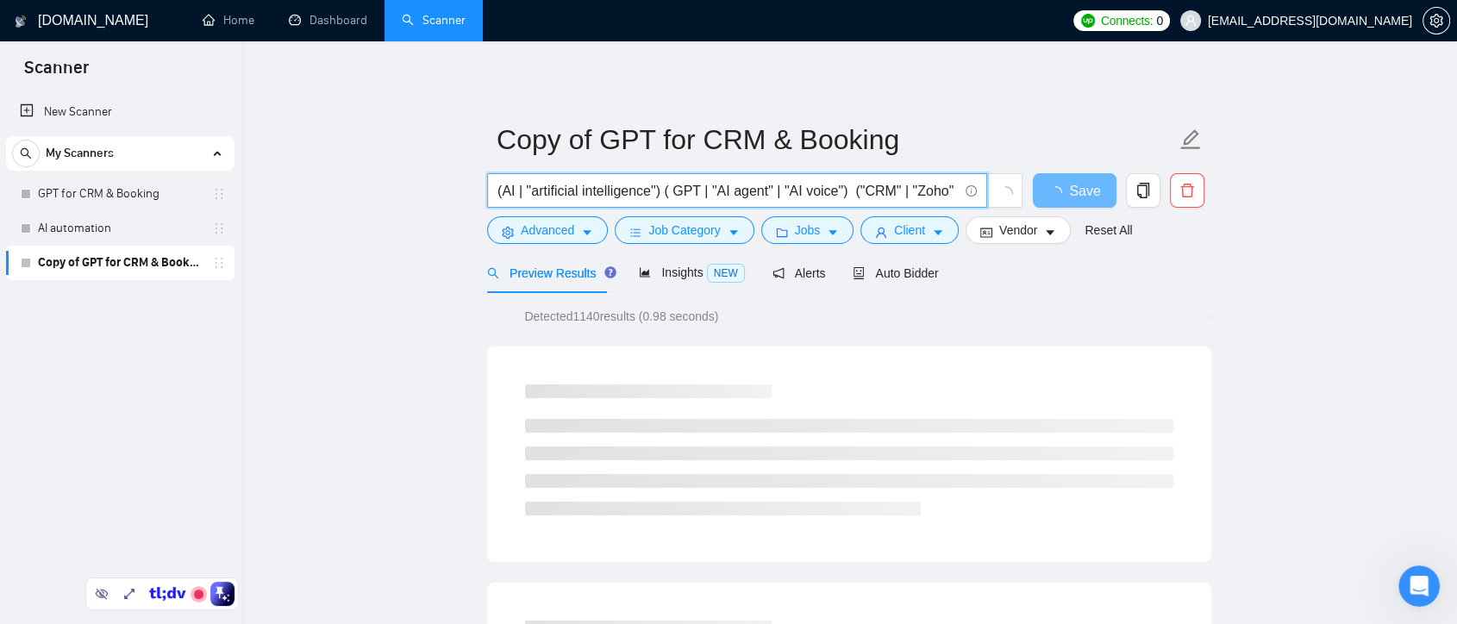
click at [903, 191] on input "(AI | "artificial intelligence") ( GPT | "AI agent" | "AI voice") ("CRM" | "Zoh…" at bounding box center [727, 191] width 460 height 22
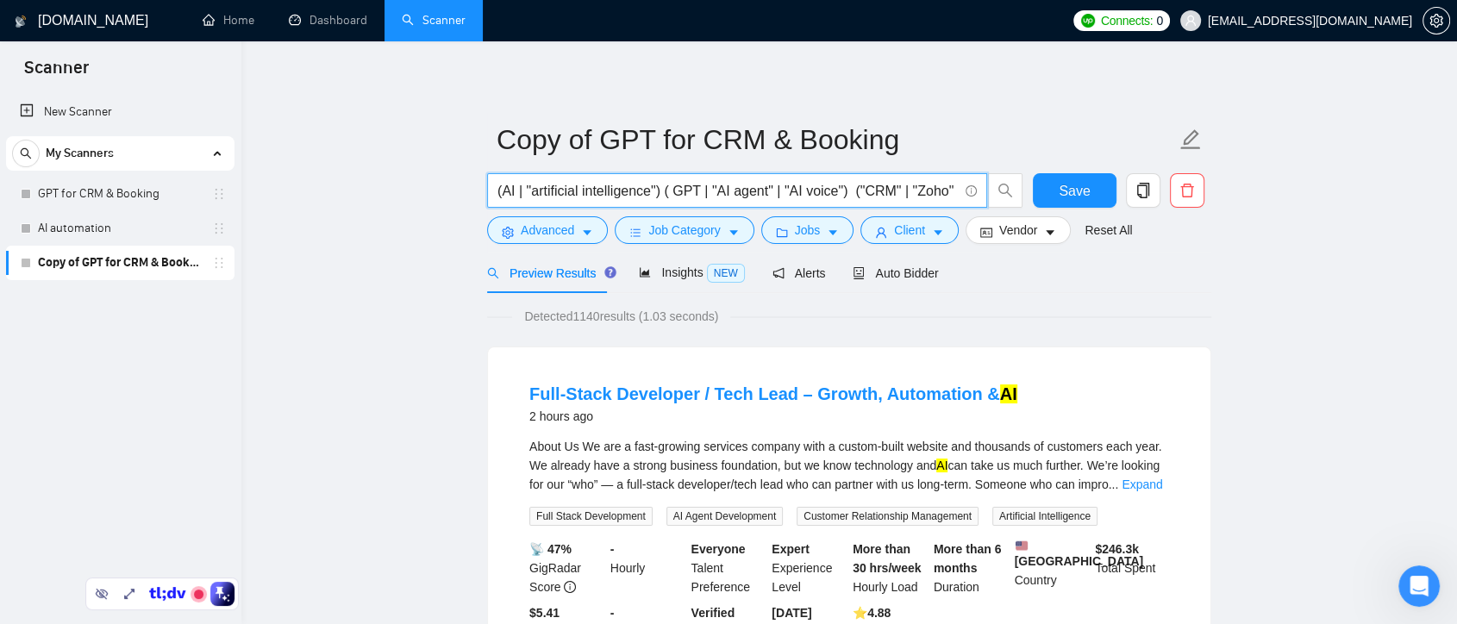
click at [902, 188] on input "(AI | "artificial intelligence") ( GPT | "AI agent" | "AI voice") ("CRM" | "Zoh…" at bounding box center [727, 191] width 460 height 22
drag, startPoint x: 669, startPoint y: 194, endPoint x: 658, endPoint y: 194, distance: 11.2
click at [658, 194] on input "(AI | "artificial intelligence") ( GPT | "AI agent" | "AI voice") ("CRM" | "Zoh…" at bounding box center [727, 191] width 460 height 22
click at [689, 191] on input "(AI | "artificial intelligence" GPT | "AI agent" | "AI voice") ("CRM" | "Zoho" …" at bounding box center [727, 191] width 460 height 22
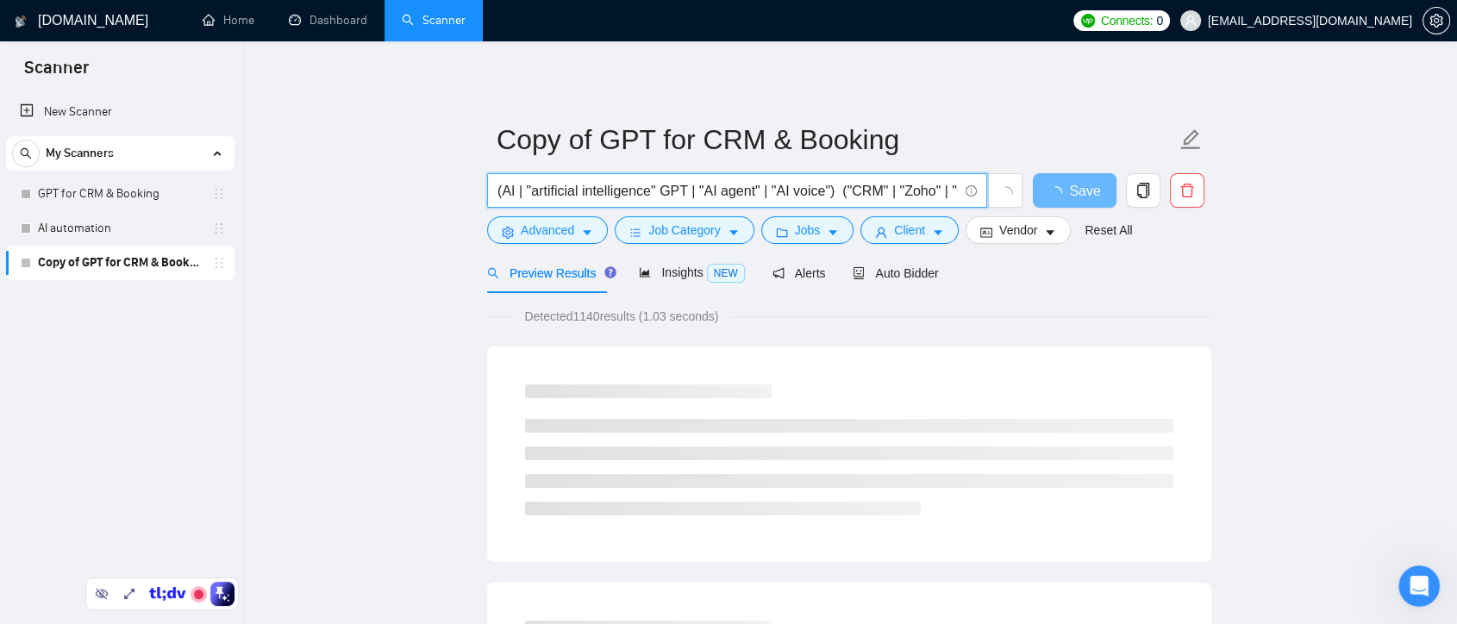
click at [655, 193] on input "(AI | "artificial intelligence" GPT | "AI agent" | "AI voice") ("CRM" | "Zoho" …" at bounding box center [727, 191] width 460 height 22
paste input "|"
click at [841, 198] on input "(AI | "artificial intelligence" | GPT | "AI agent" | "AI voice") ("CRM" | "Zoho…" at bounding box center [727, 191] width 460 height 22
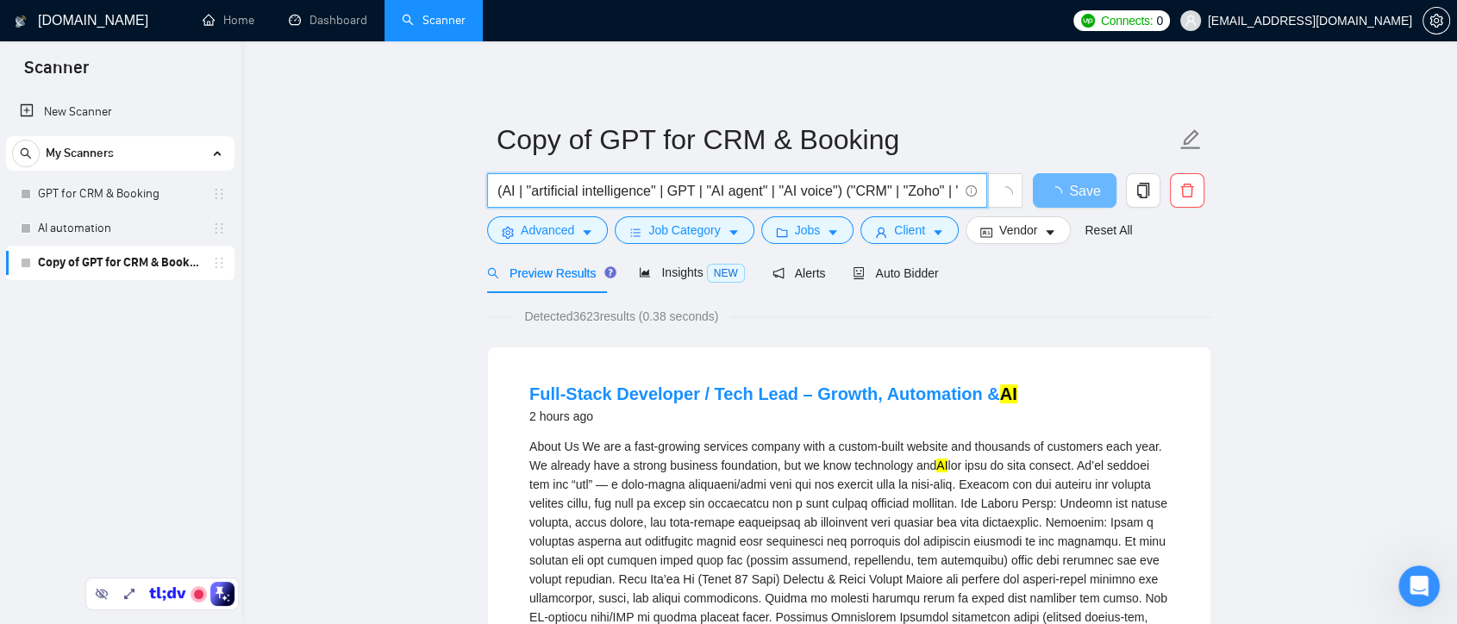
click at [885, 189] on input "(AI | "artificial intelligence" | GPT | "AI agent" | "AI voice") ("CRM" | "Zoho…" at bounding box center [727, 191] width 460 height 22
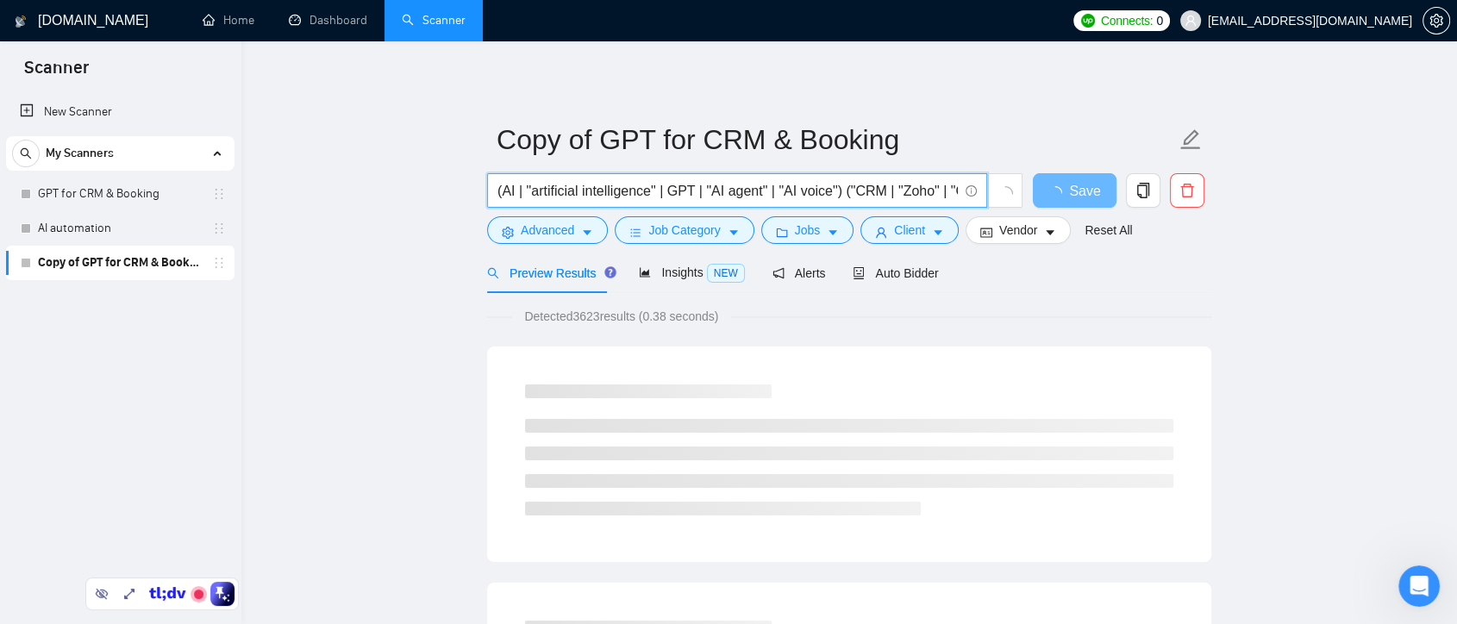
click at [852, 186] on input "(AI | "artificial intelligence" | GPT | "AI agent" | "AI voice") ("CRM | "Zoho"…" at bounding box center [727, 191] width 460 height 22
click at [902, 190] on input "(AI | "artificial intelligence" | GPT | "AI agent" | "AI voice") (CRM | "Zoho" …" at bounding box center [727, 191] width 460 height 22
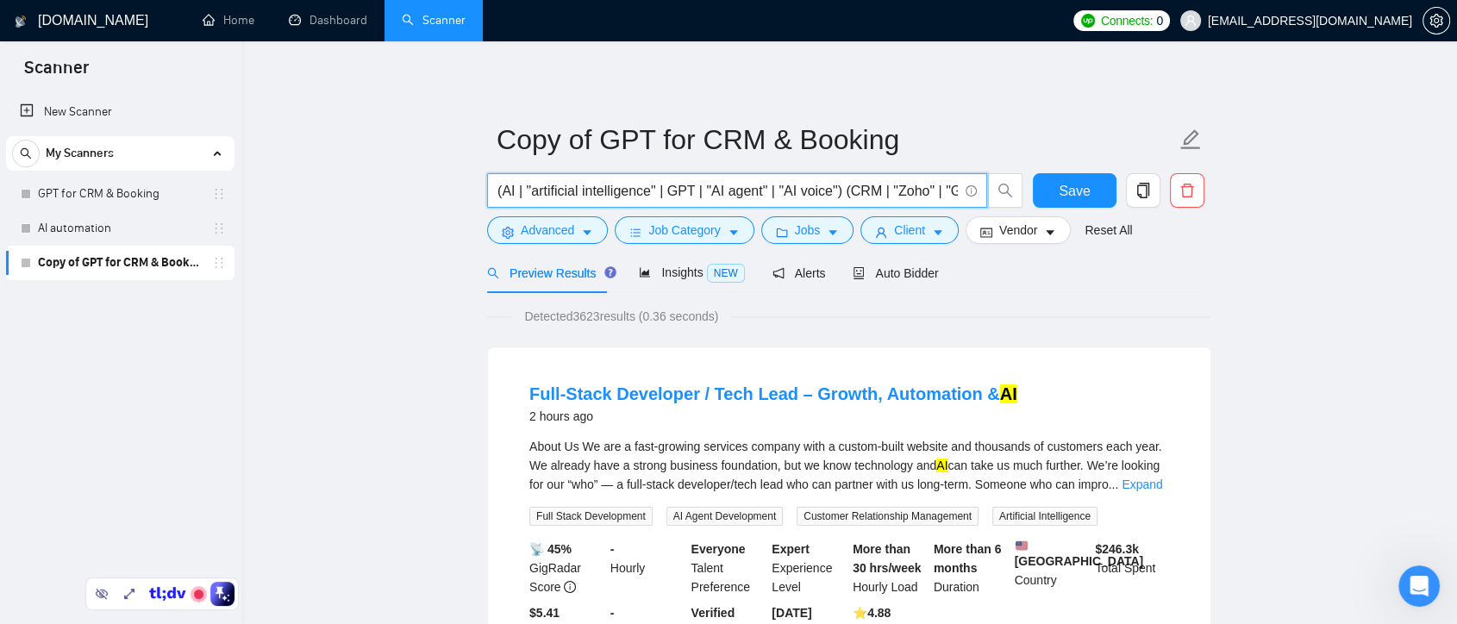
click at [896, 190] on input "(AI | "artificial intelligence" | GPT | "AI agent" | "AI voice") (CRM | "Zoho" …" at bounding box center [727, 191] width 460 height 22
click at [922, 191] on input "(AI | "artificial intelligence" | GPT | "AI agent" | "AI voice") (CRM | Zoho" |…" at bounding box center [727, 191] width 460 height 22
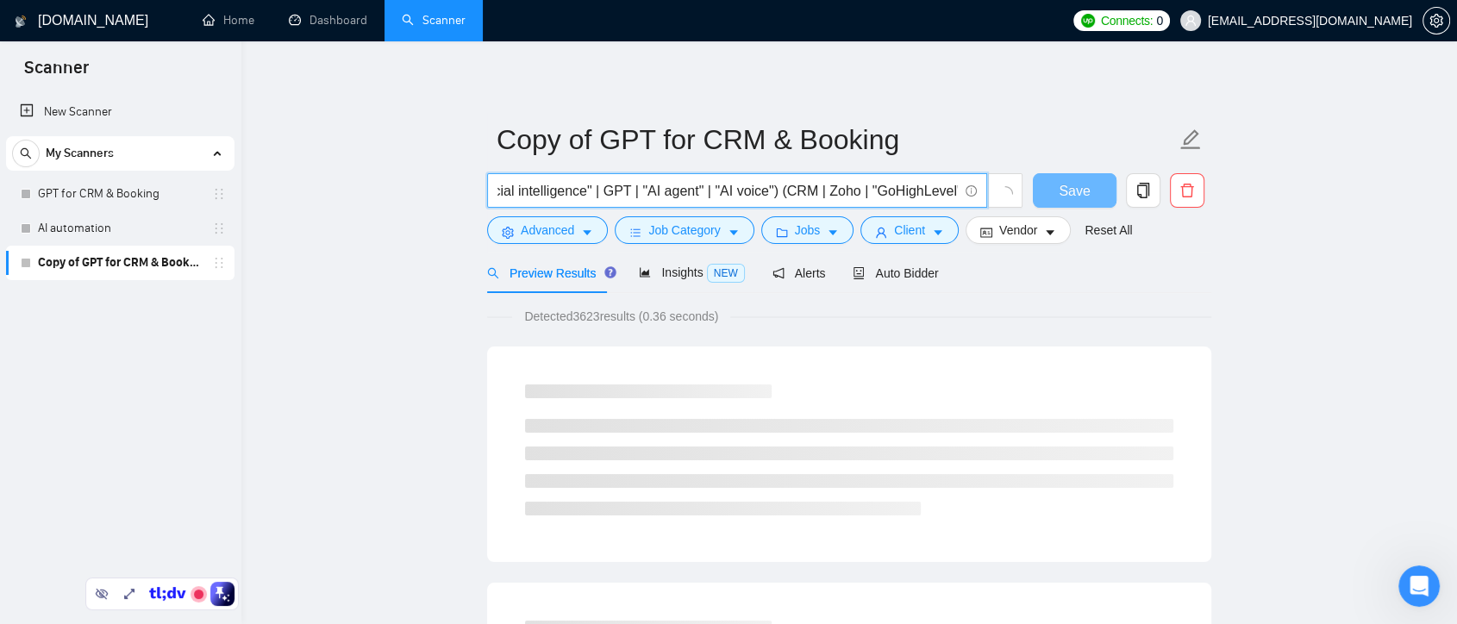
scroll to position [0, 100]
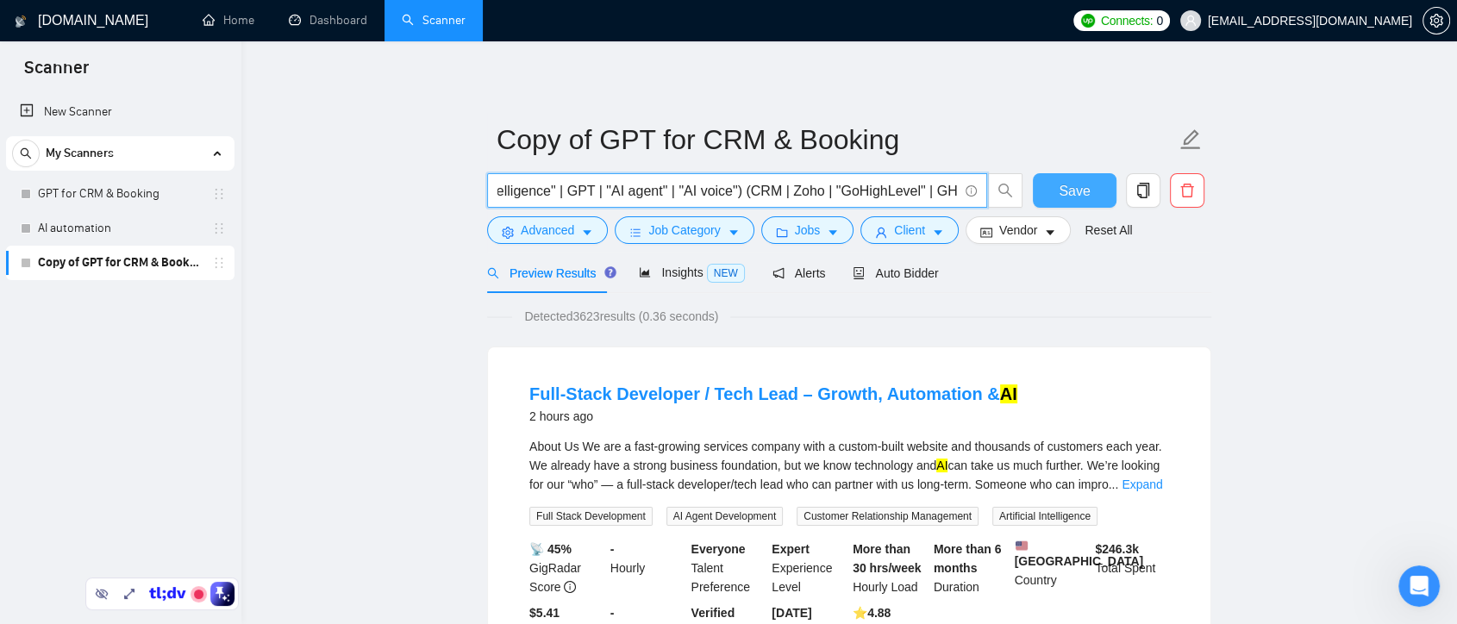
type input "(AI | "artificial intelligence" | GPT | "AI agent" | "AI voice") (CRM | Zoho | …"
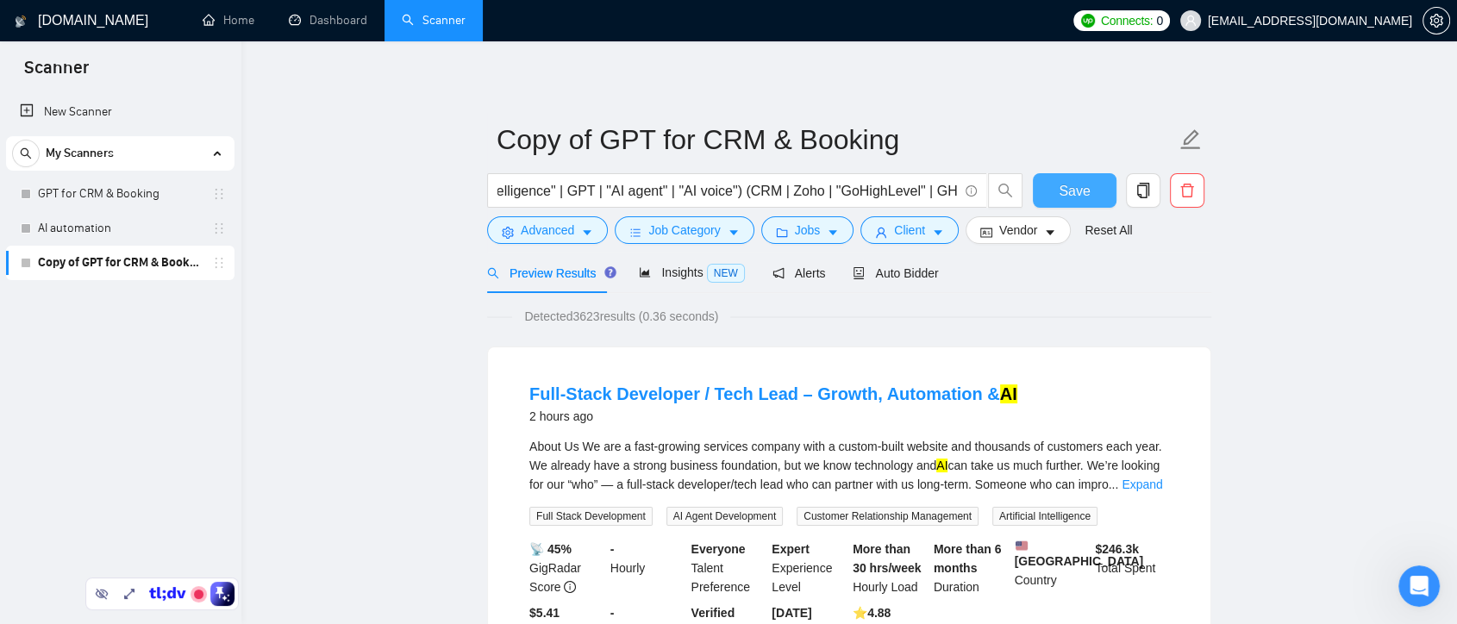
click at [1090, 192] on button "Save" at bounding box center [1075, 190] width 84 height 34
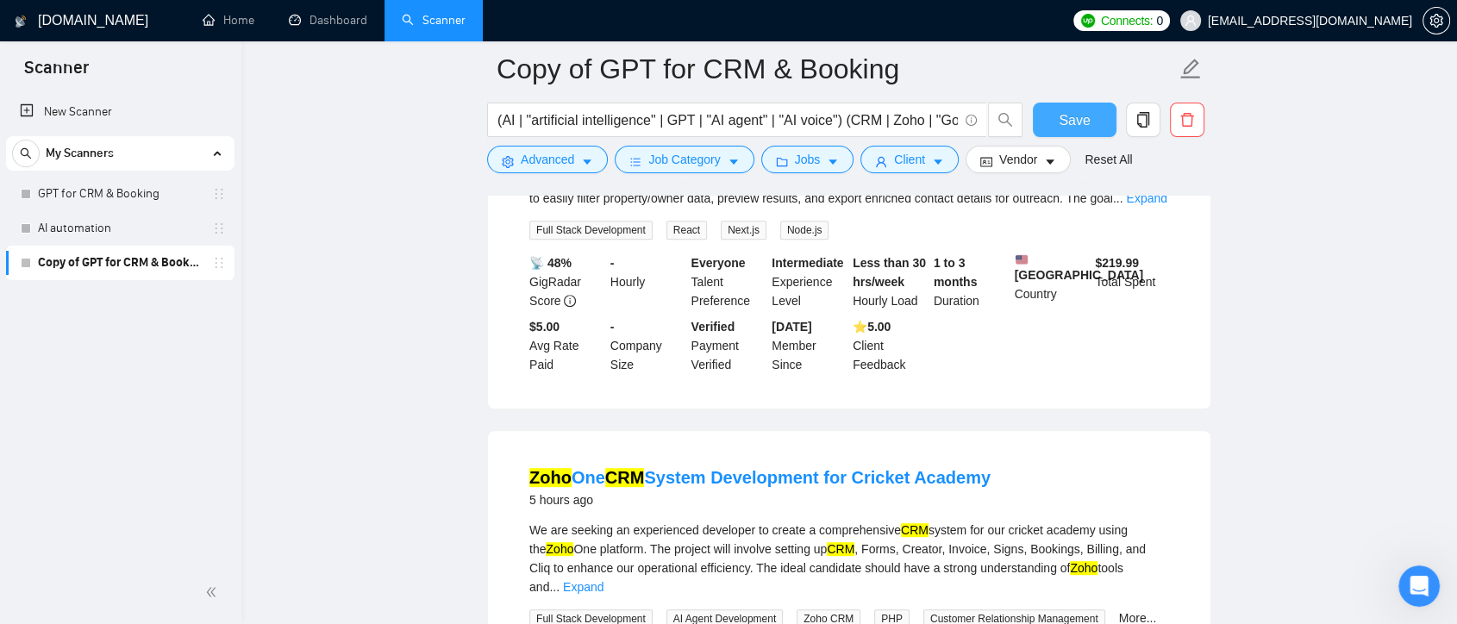
scroll to position [958, 0]
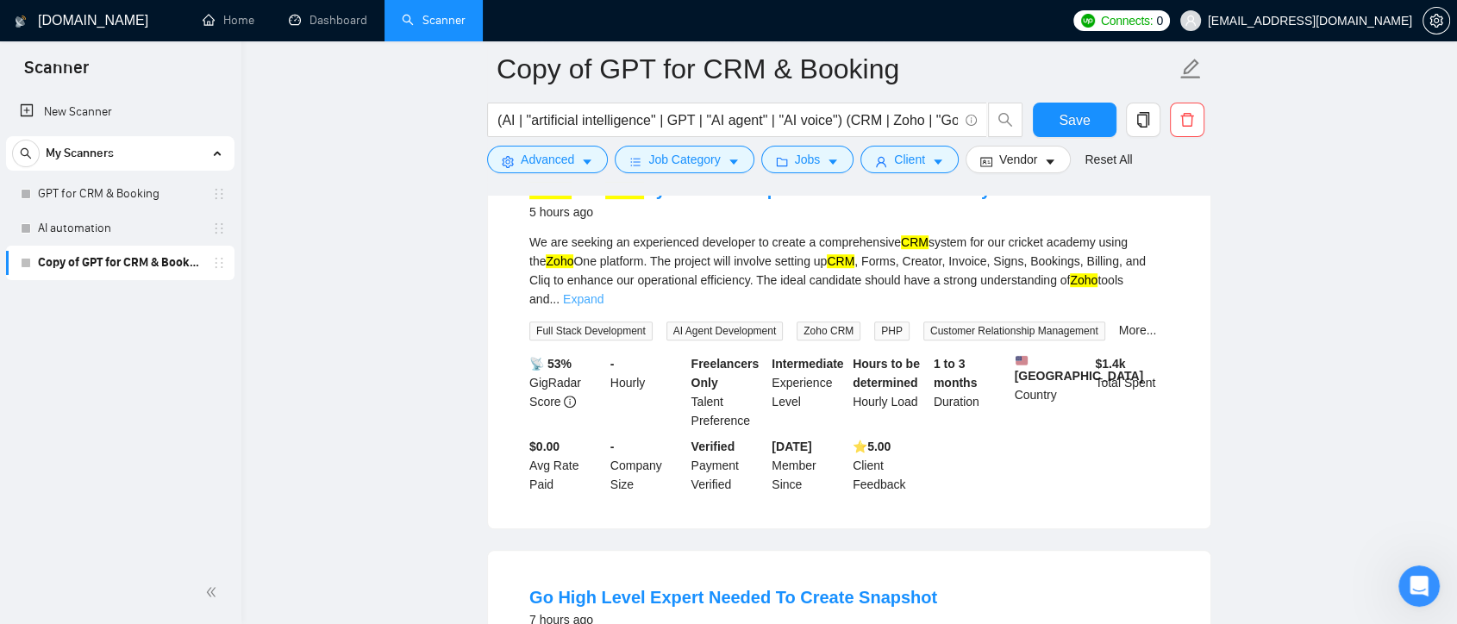
click at [603, 292] on link "Expand" at bounding box center [583, 299] width 41 height 14
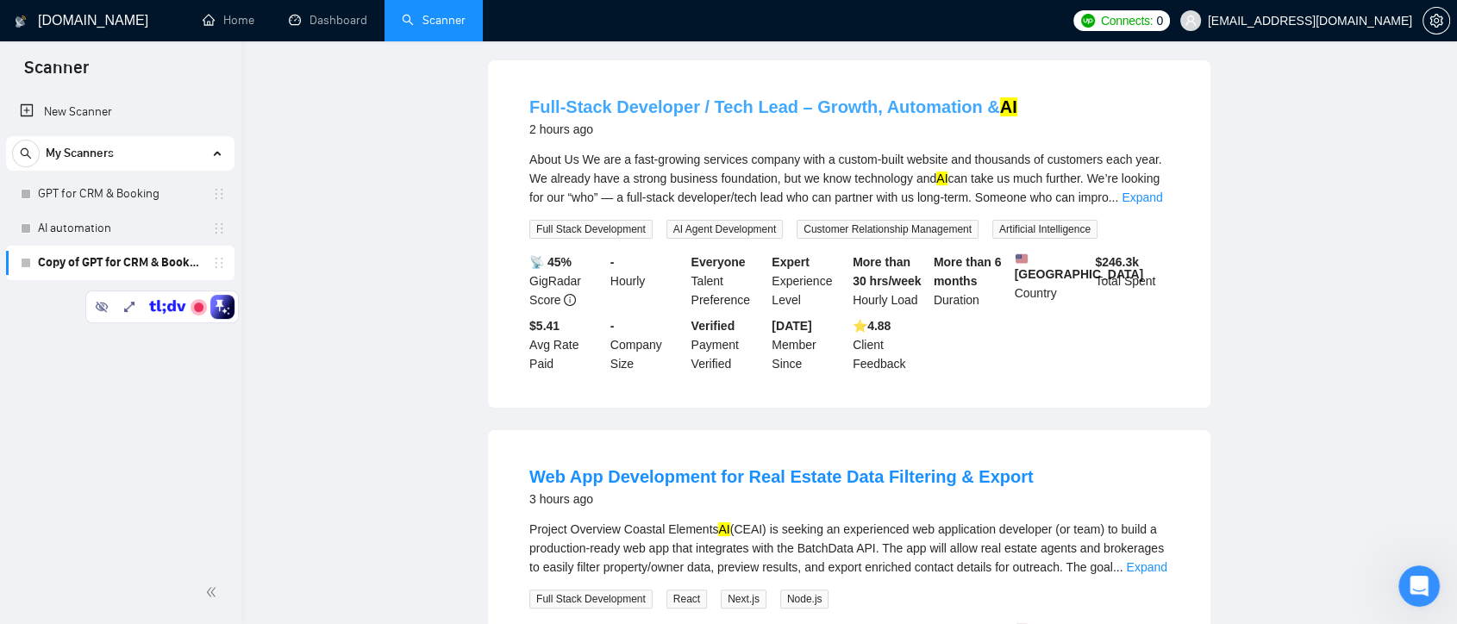
scroll to position [0, 0]
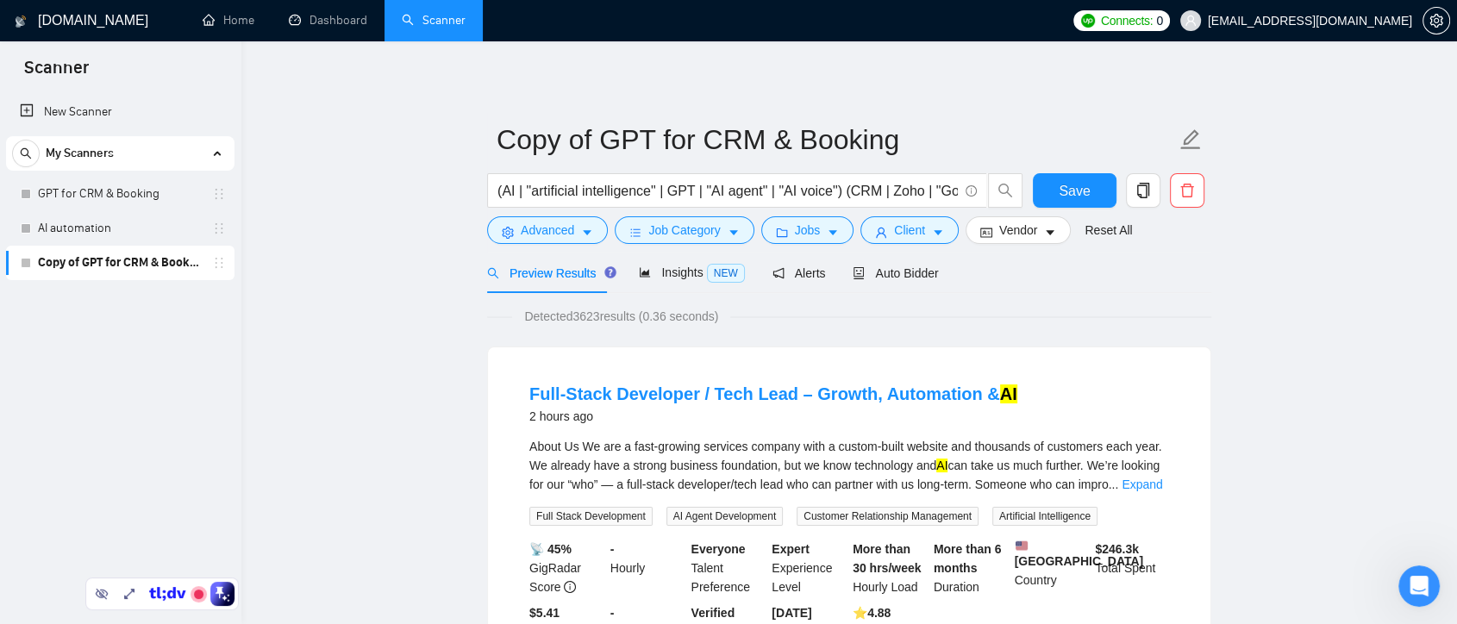
click at [621, 352] on div "Full-Stack Developer / Tech Lead – Growth, Automation & AI 2 hours ago About Us…" at bounding box center [849, 520] width 722 height 347
drag, startPoint x: 522, startPoint y: 400, endPoint x: 600, endPoint y: 392, distance: 78.0
click at [600, 392] on li "Full-Stack Developer / Tech Lead – Growth, Automation & AI 2 hours ago About Us…" at bounding box center [849, 521] width 681 height 306
copy link "Full-Stack"
click at [565, 234] on span "Advanced" at bounding box center [547, 230] width 53 height 19
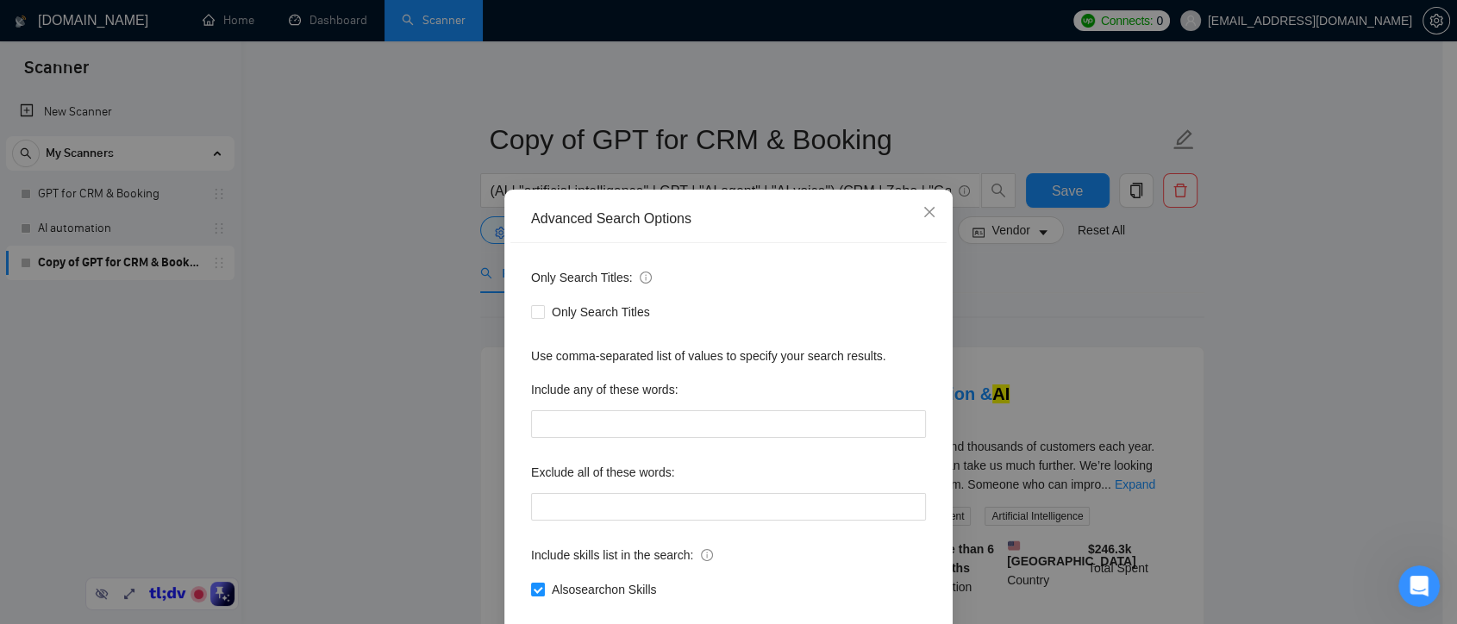
scroll to position [93, 0]
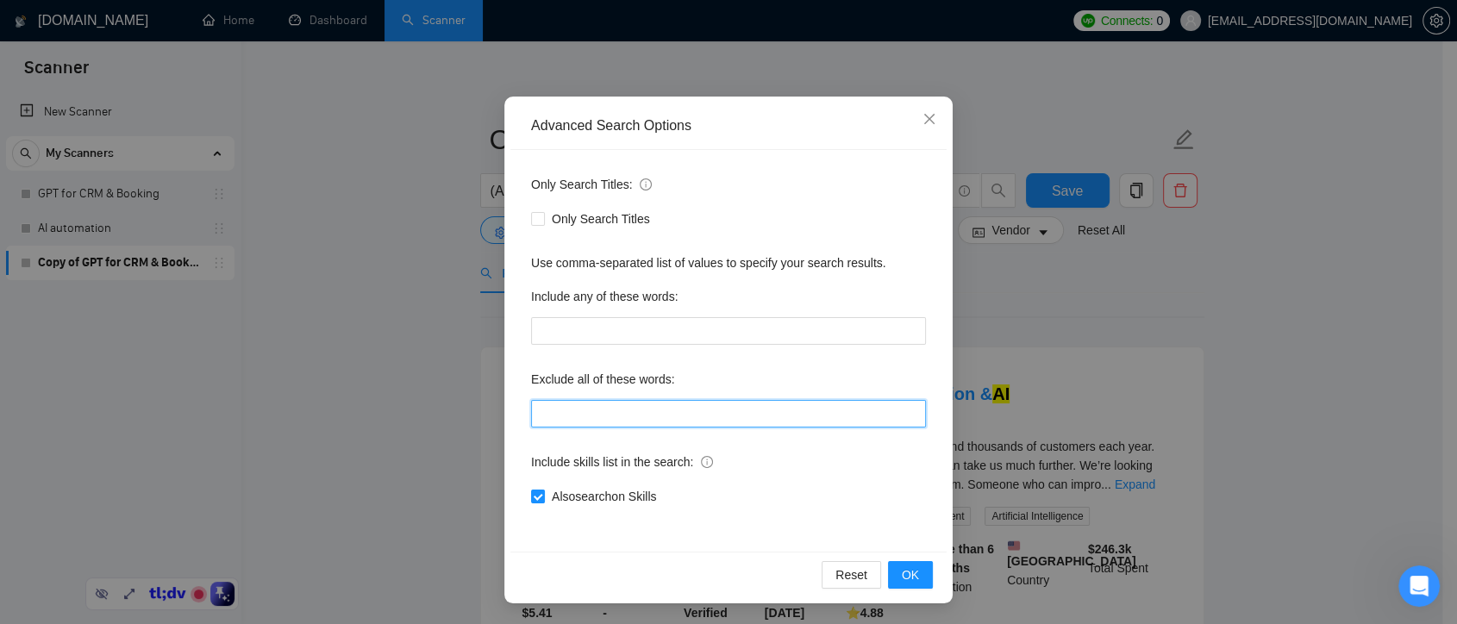
click at [568, 418] on input "text" at bounding box center [728, 414] width 395 height 28
paste input "Full-Stack"
type input ""Full-Stack", "full stack""
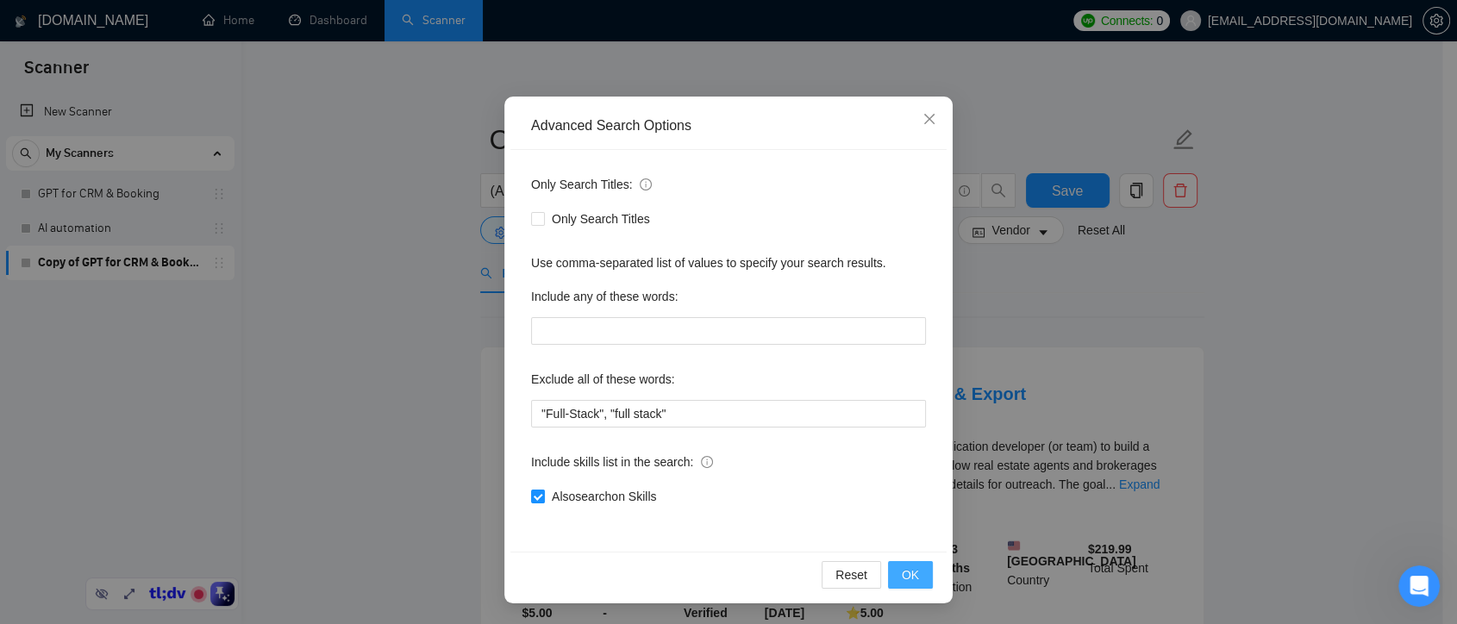
click at [902, 571] on span "OK" at bounding box center [910, 574] width 17 height 19
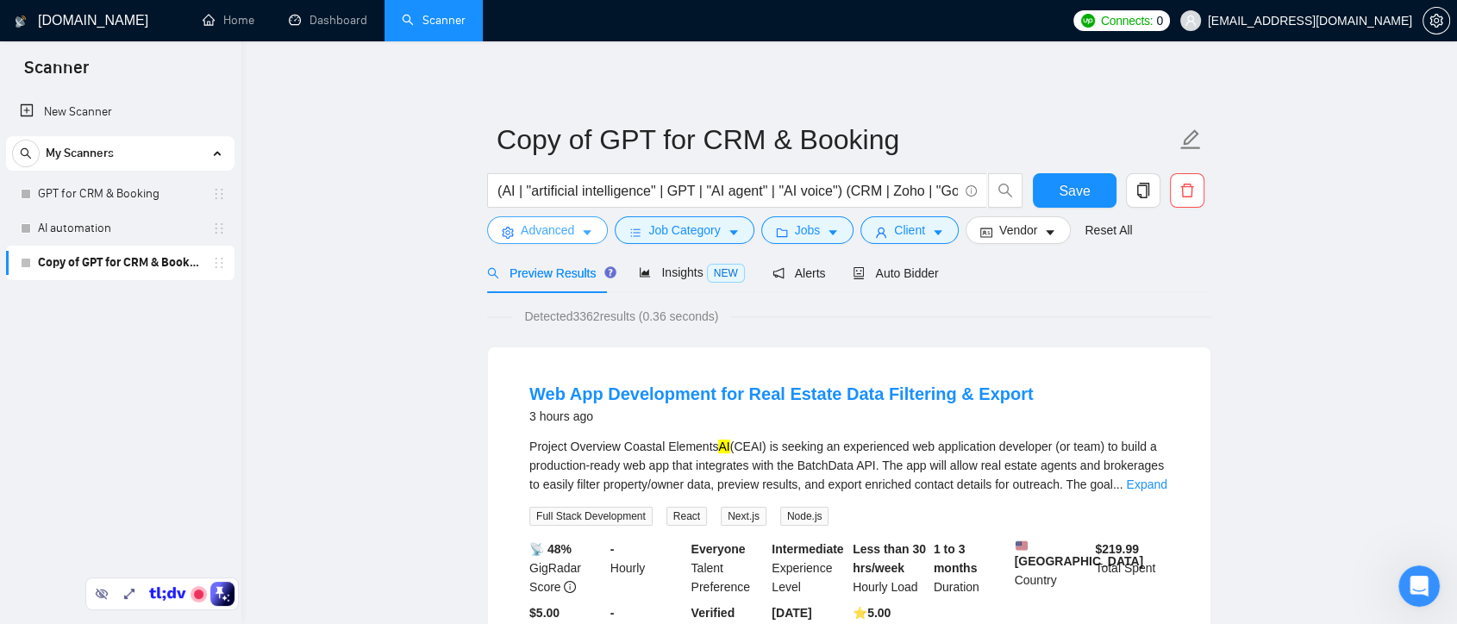
scroll to position [0, 0]
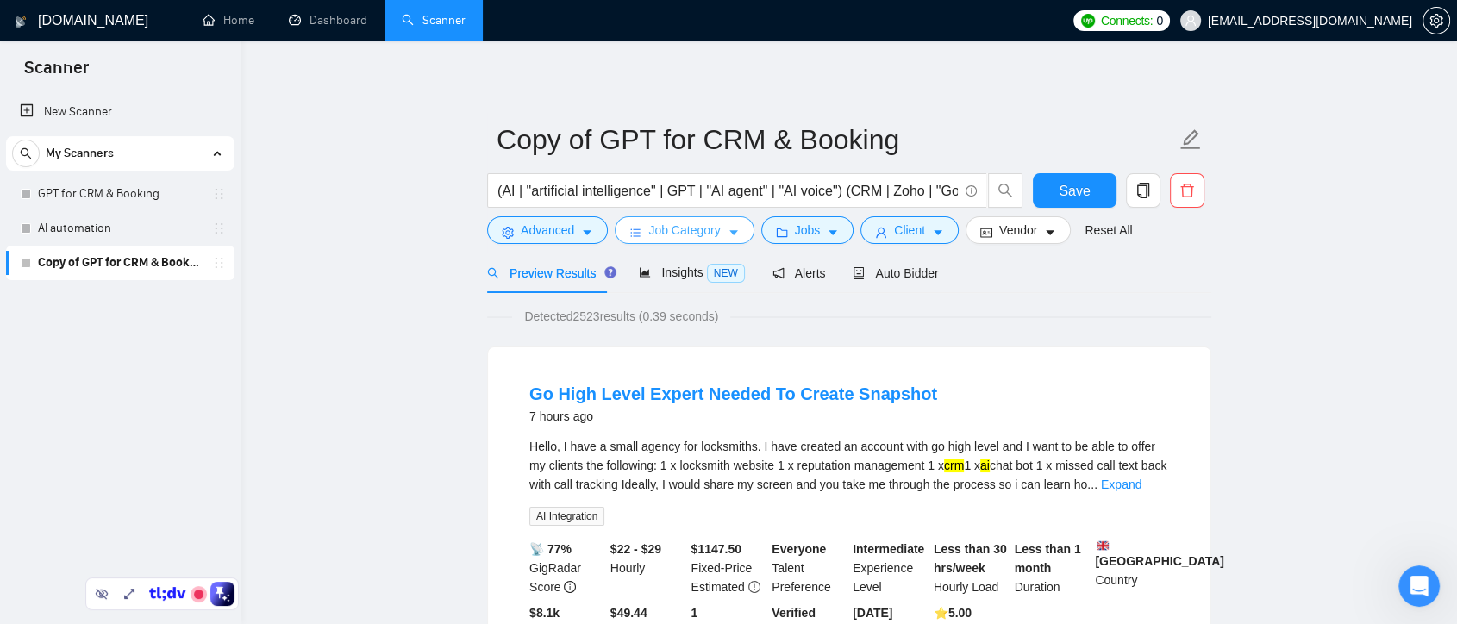
click at [714, 238] on span "Job Category" at bounding box center [684, 230] width 72 height 19
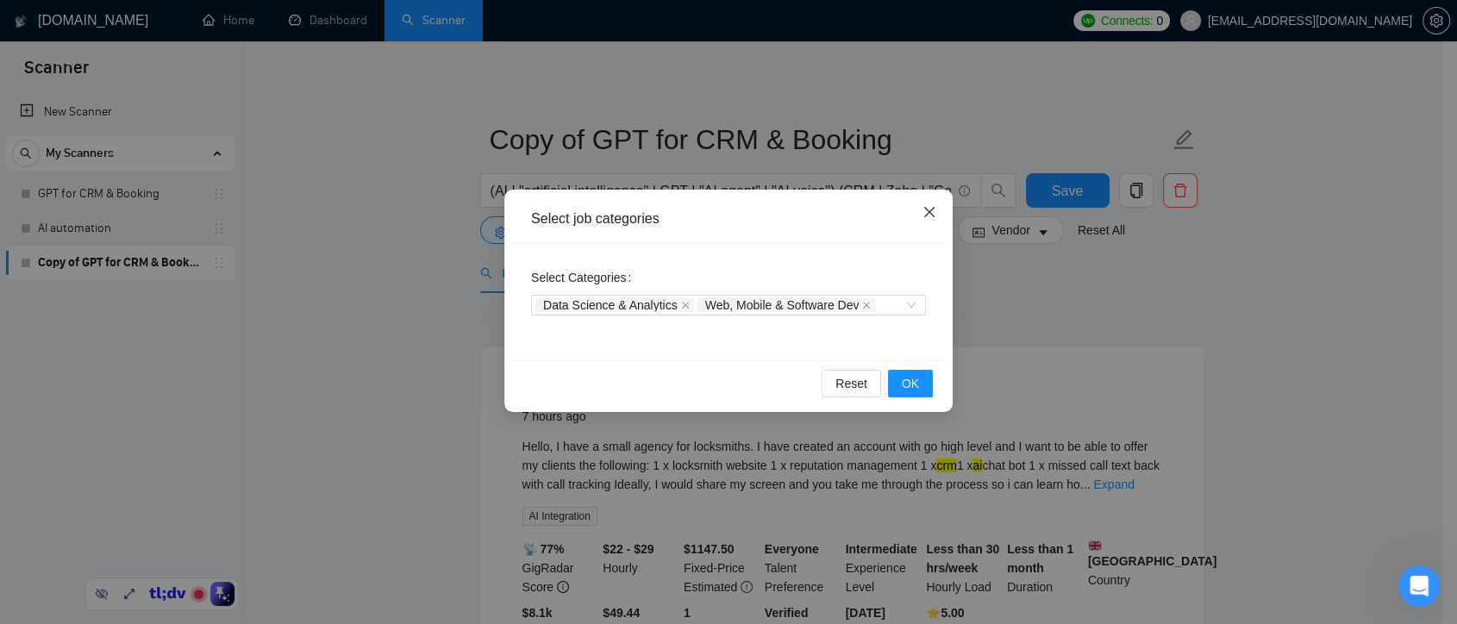
click at [922, 216] on icon "close" at bounding box center [929, 212] width 14 height 14
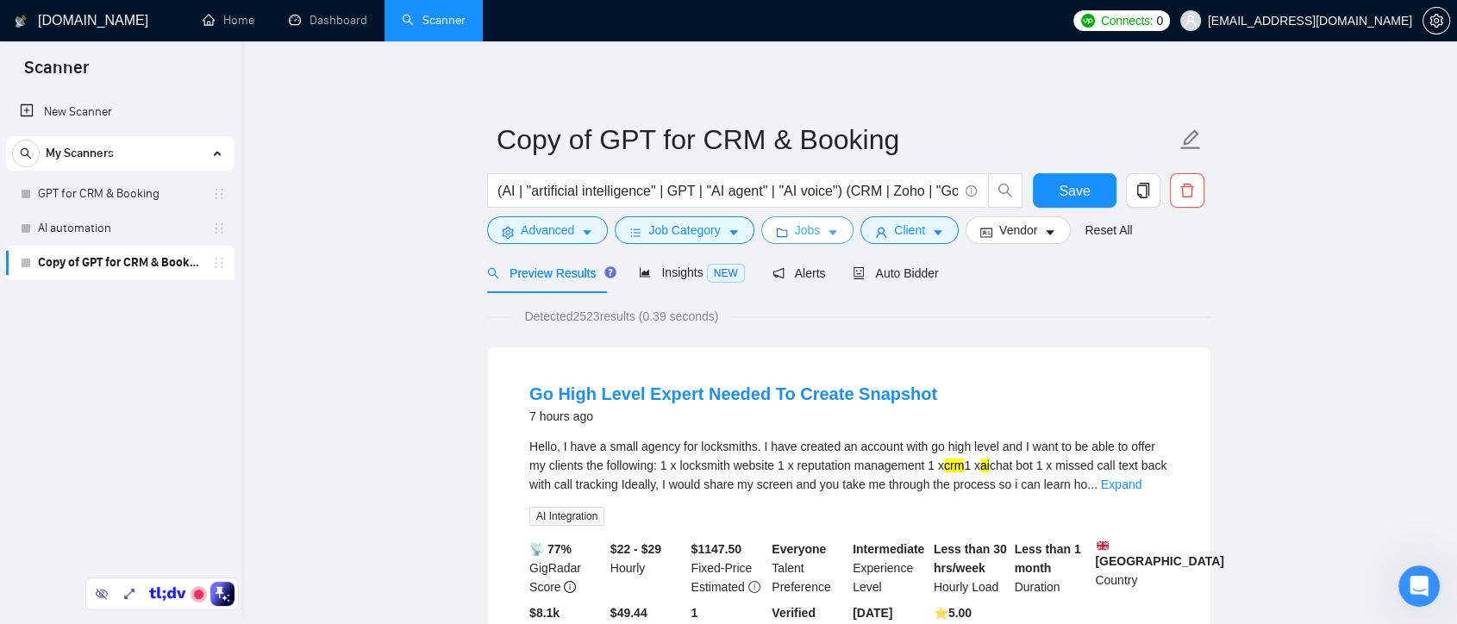
click at [789, 237] on button "Jobs" at bounding box center [807, 230] width 93 height 28
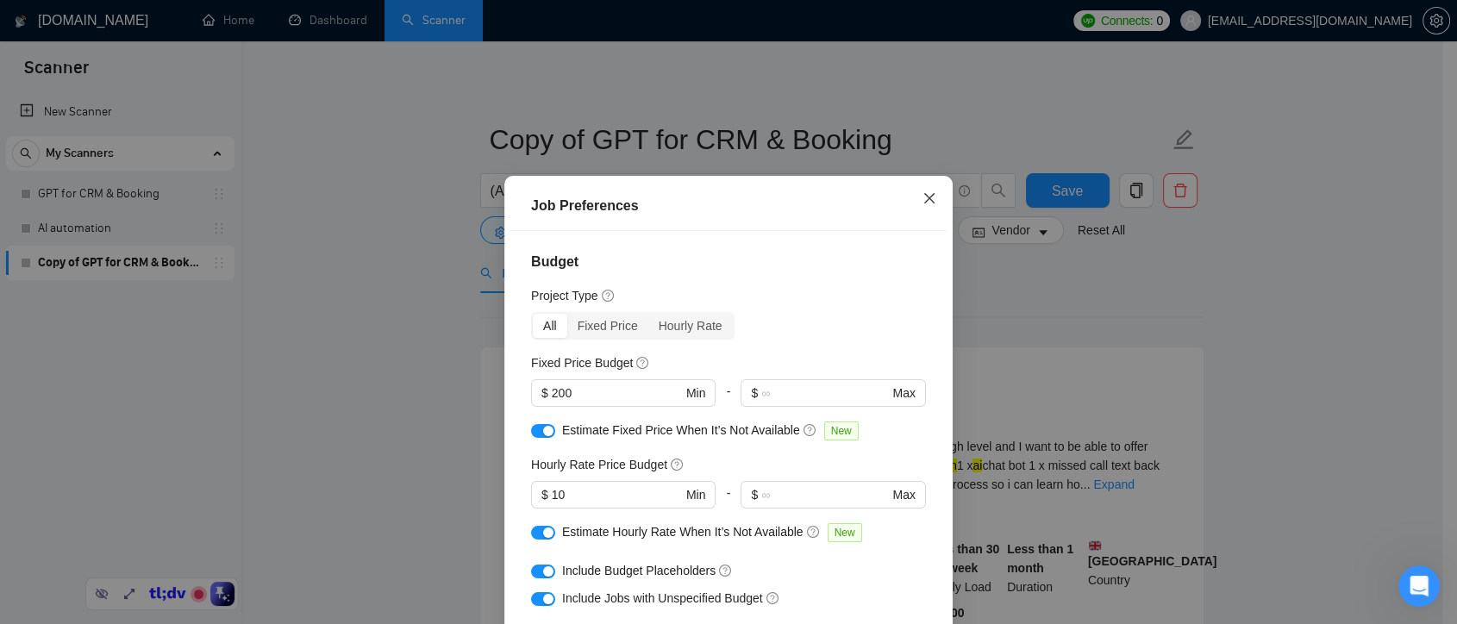
click at [913, 203] on span "Close" at bounding box center [929, 199] width 47 height 47
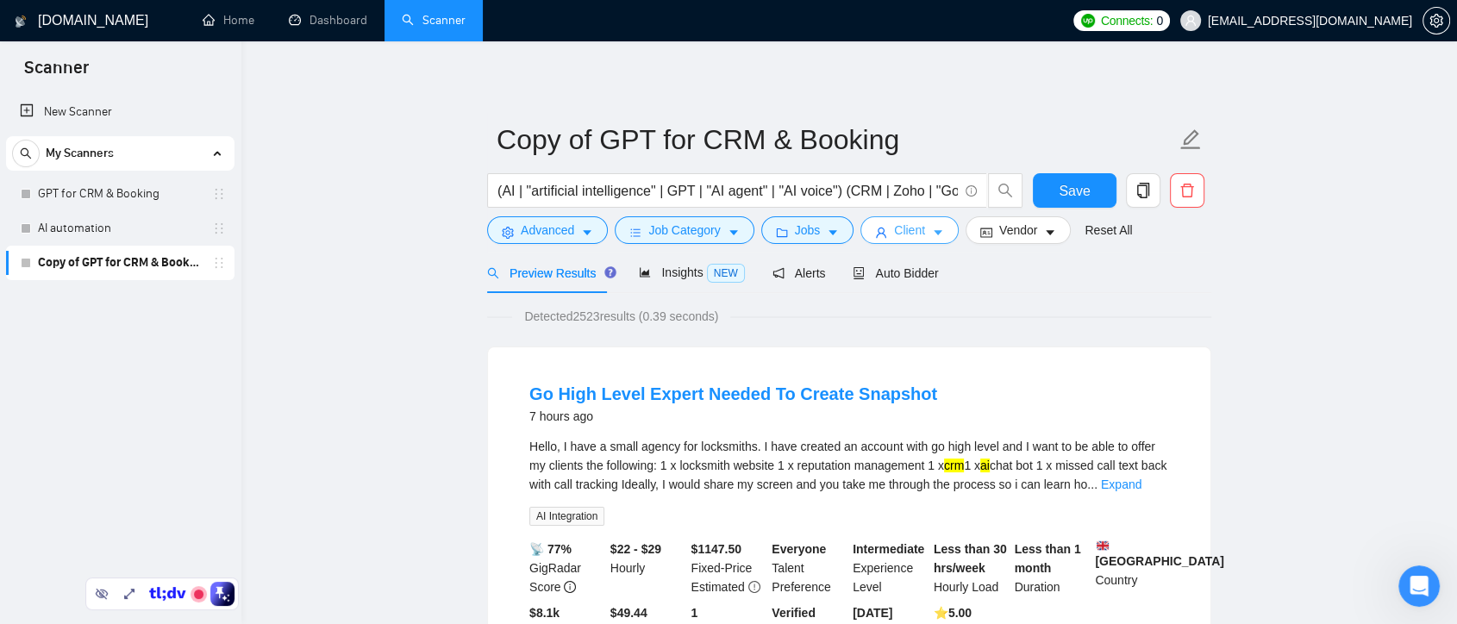
click at [894, 234] on span "Client" at bounding box center [909, 230] width 31 height 19
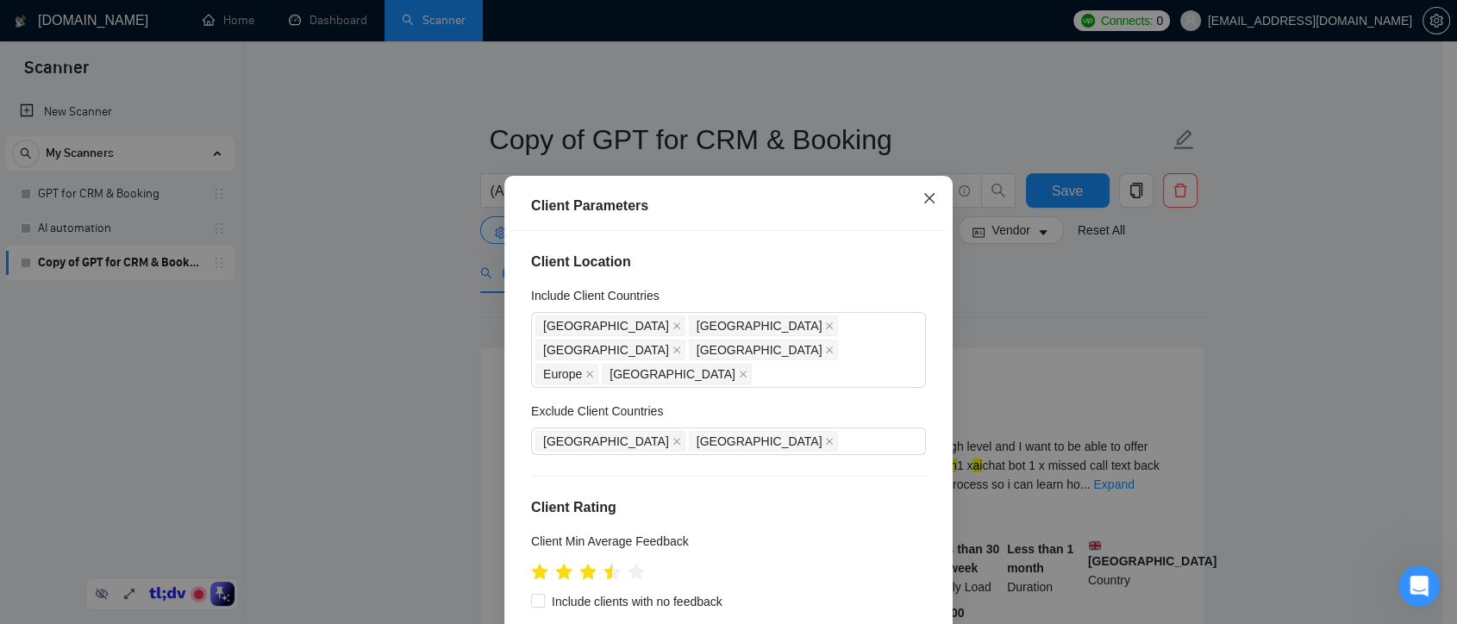
click at [922, 208] on span "Close" at bounding box center [929, 199] width 47 height 47
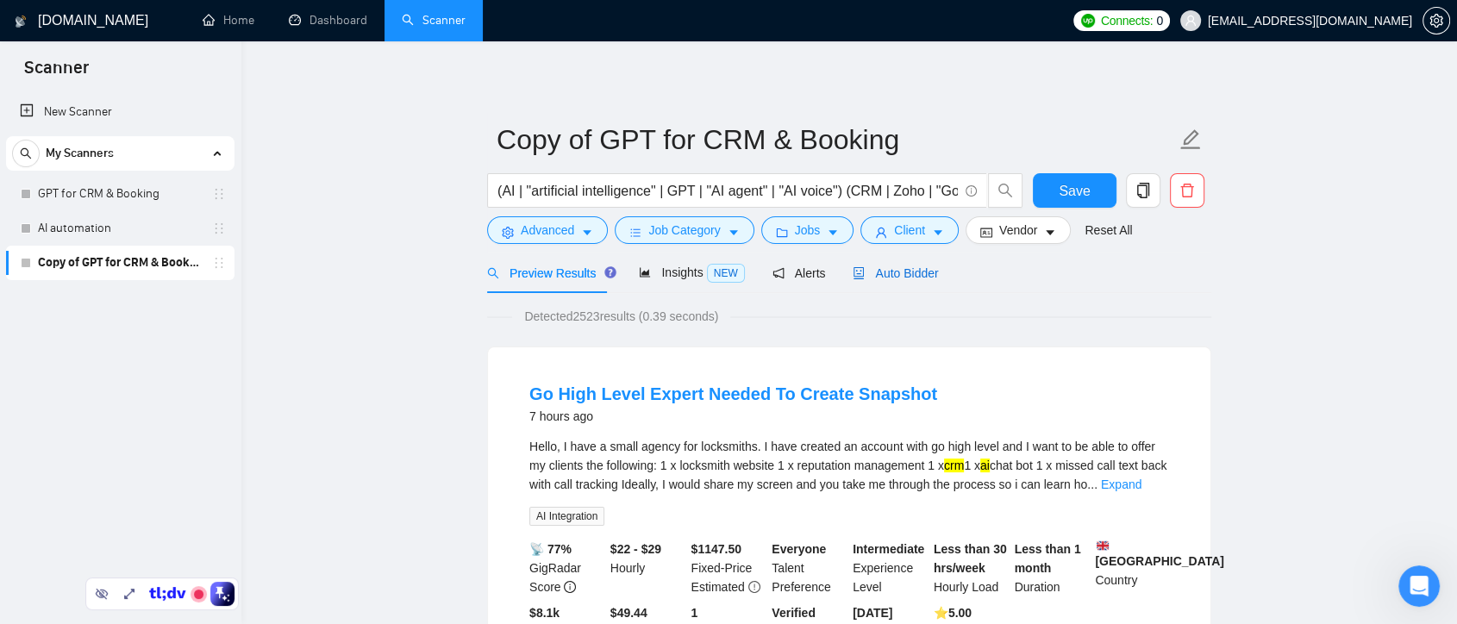
click at [871, 279] on span "Auto Bidder" at bounding box center [894, 273] width 85 height 14
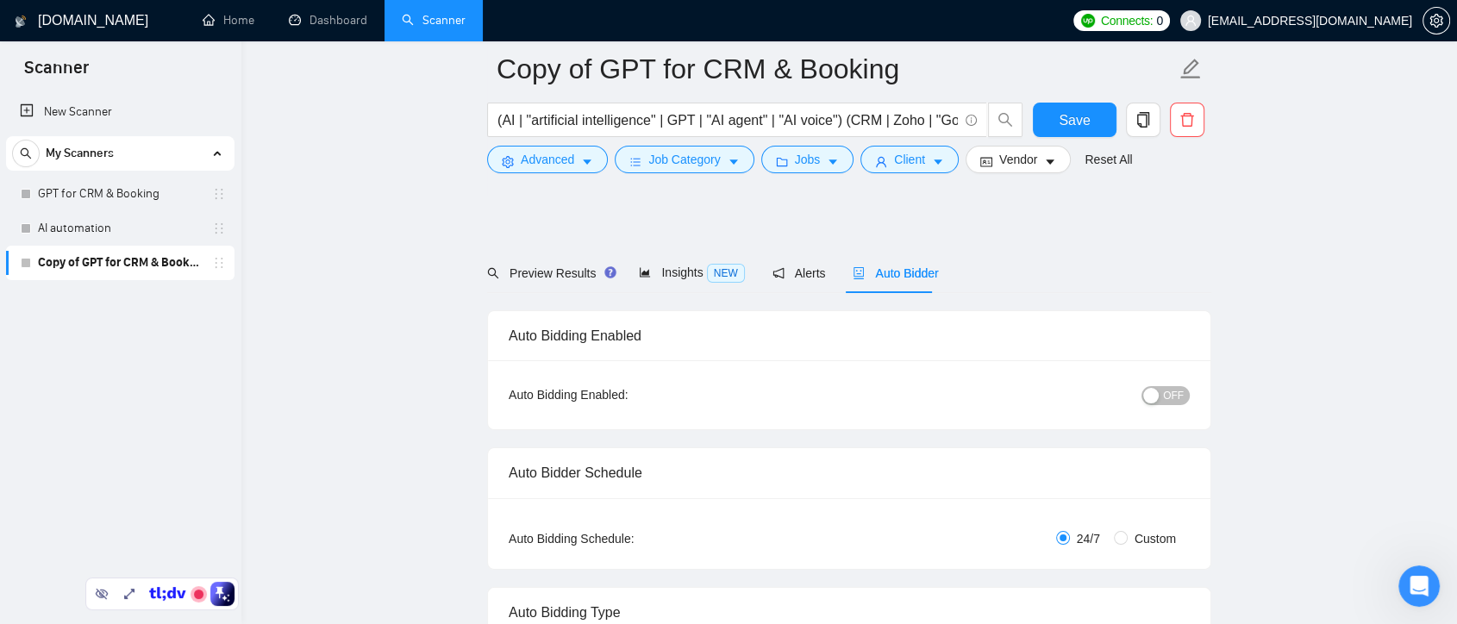
scroll to position [862, 0]
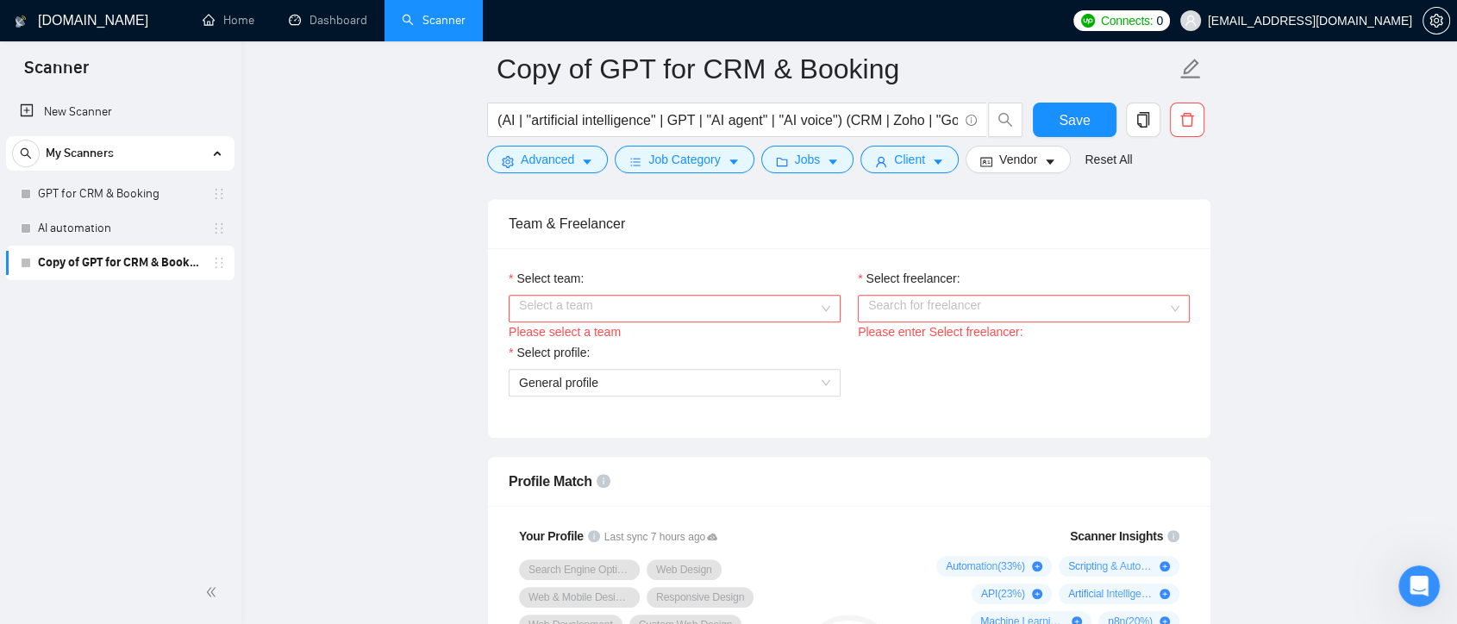
click at [801, 296] on input "Select team:" at bounding box center [668, 309] width 299 height 26
click at [680, 353] on div "Kiok AI" at bounding box center [674, 341] width 332 height 28
click at [1055, 304] on input "Select freelancer:" at bounding box center [1017, 309] width 299 height 26
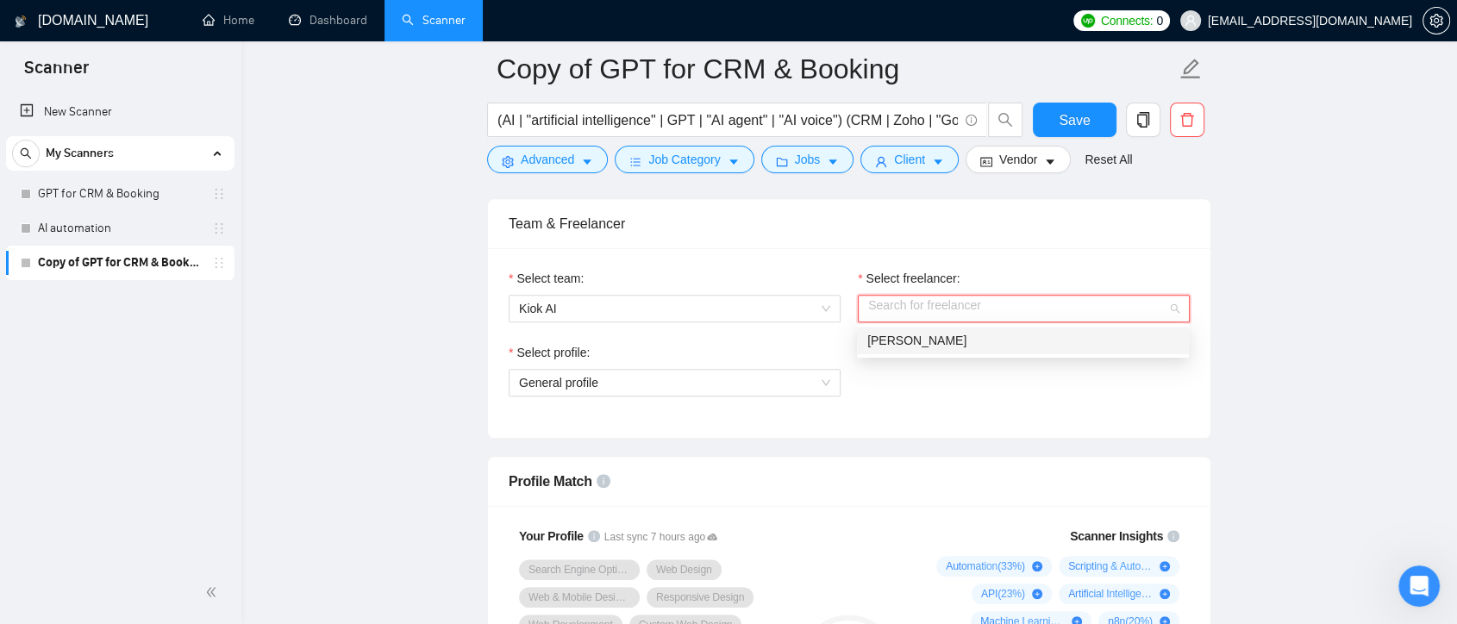
click at [1003, 343] on div "[PERSON_NAME]" at bounding box center [1022, 340] width 311 height 19
click at [788, 385] on span "General profile" at bounding box center [674, 383] width 311 height 26
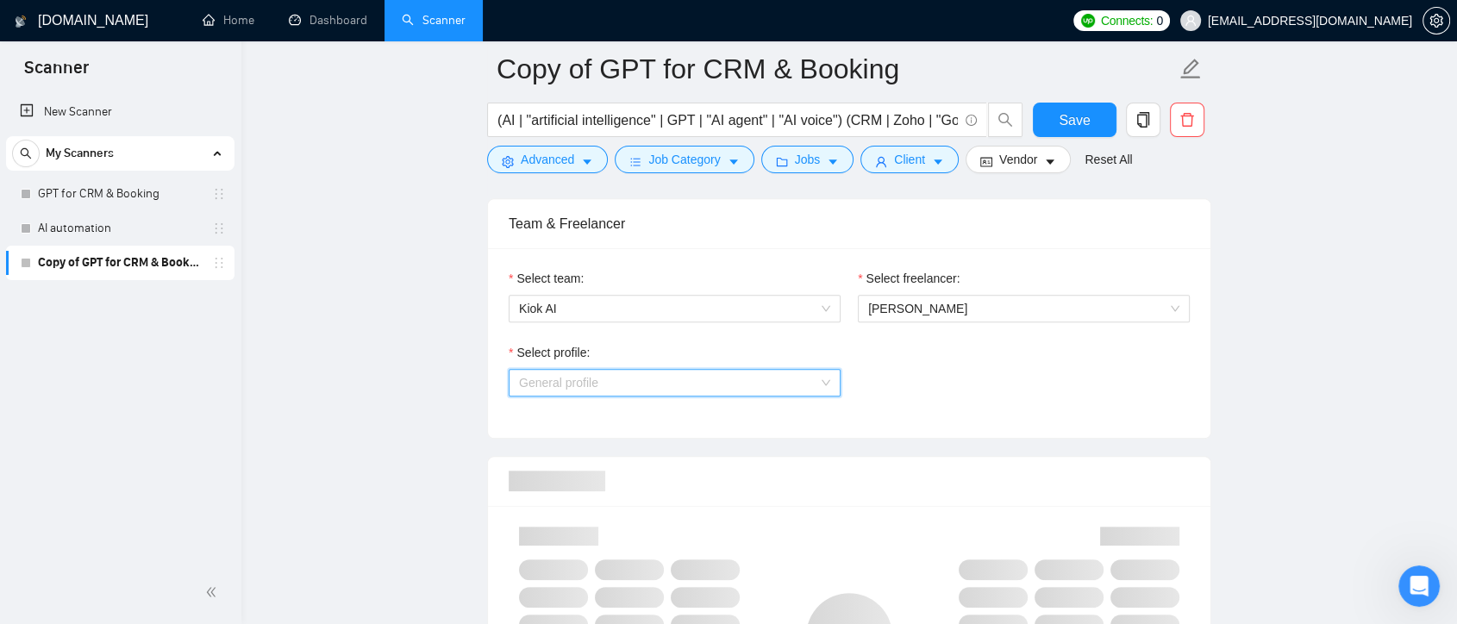
click at [819, 384] on span "General profile" at bounding box center [674, 383] width 311 height 26
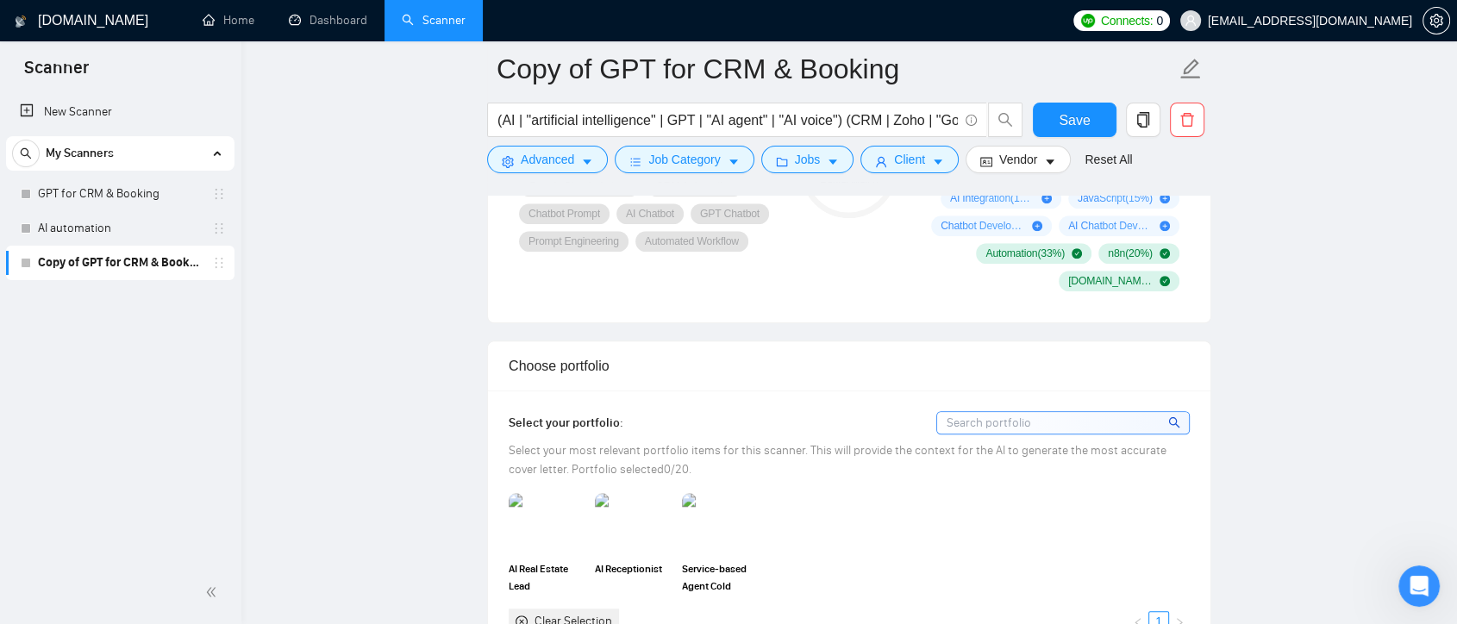
scroll to position [1149, 0]
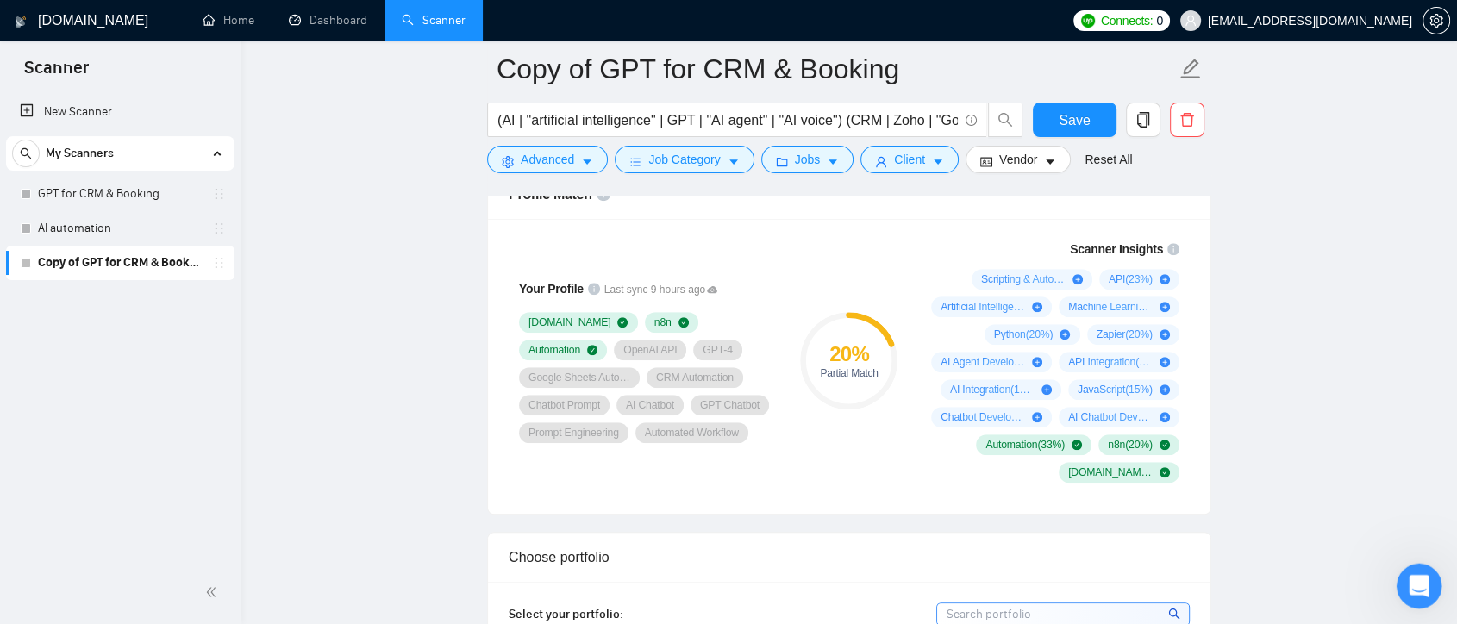
click at [1420, 582] on icon "Open Intercom Messenger" at bounding box center [1416, 584] width 28 height 28
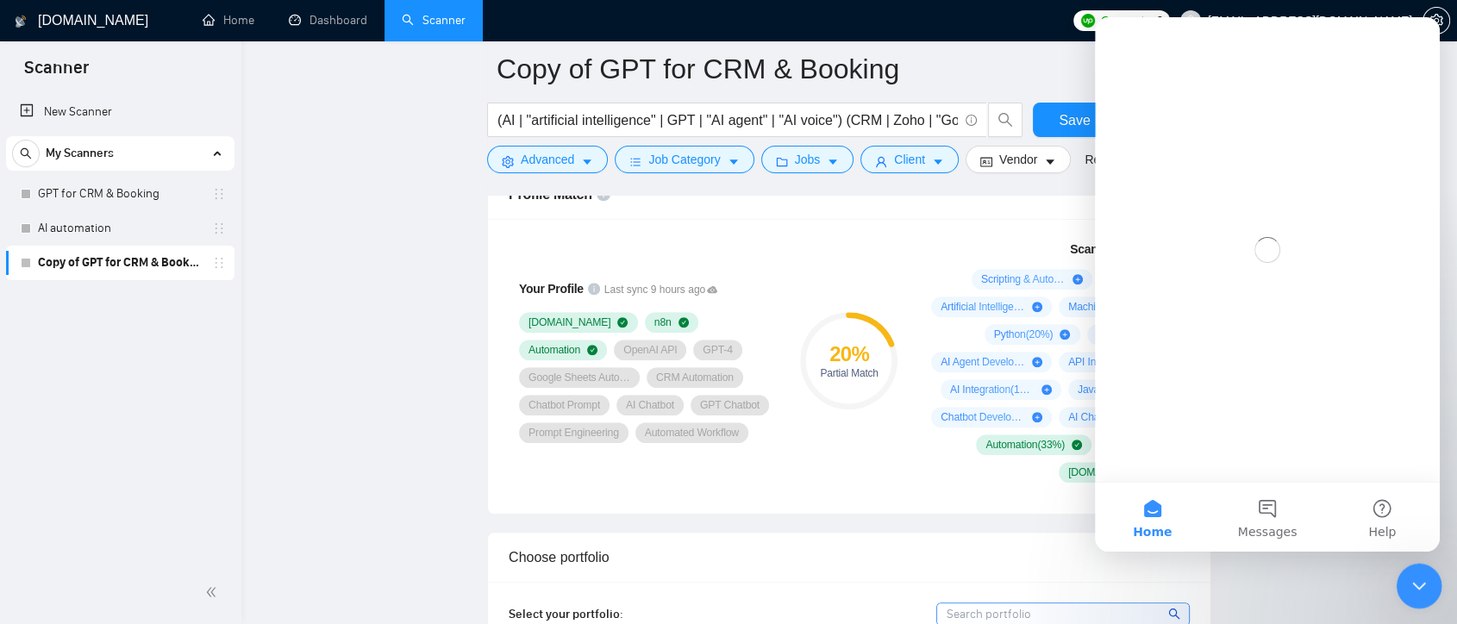
scroll to position [0, 0]
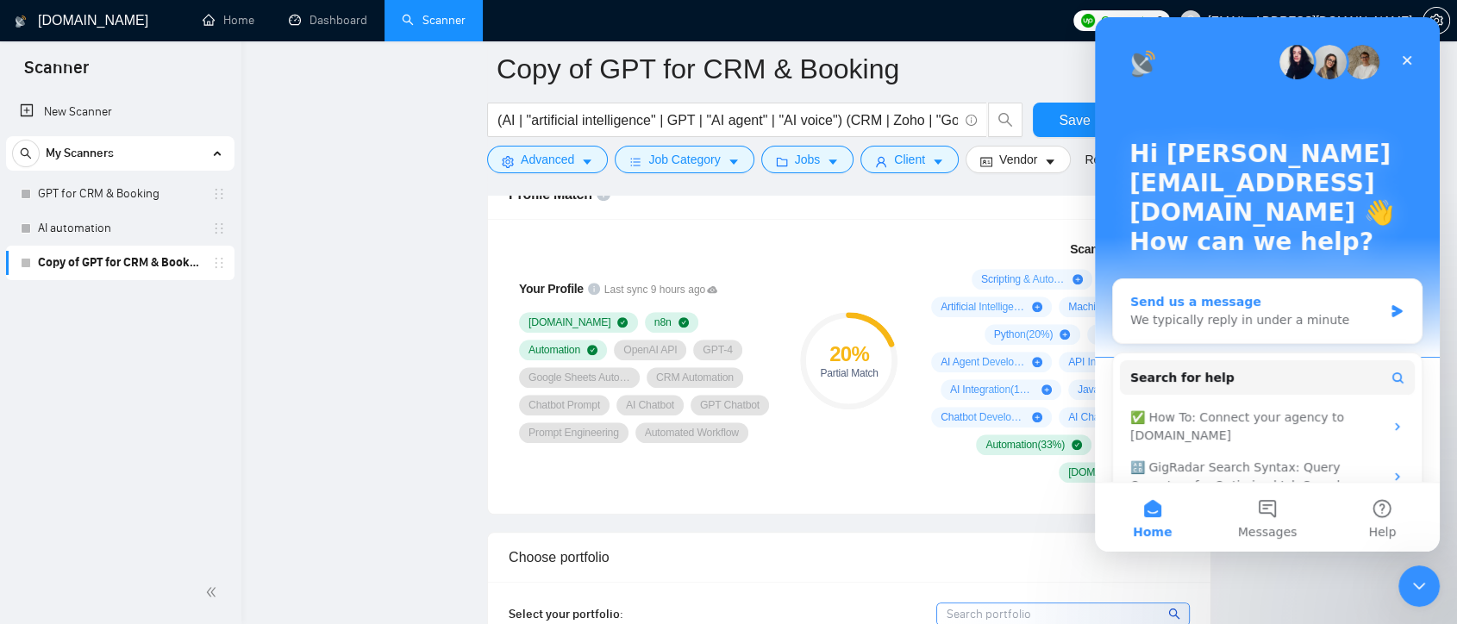
click at [1251, 311] on div "We typically reply in under a minute" at bounding box center [1256, 320] width 253 height 18
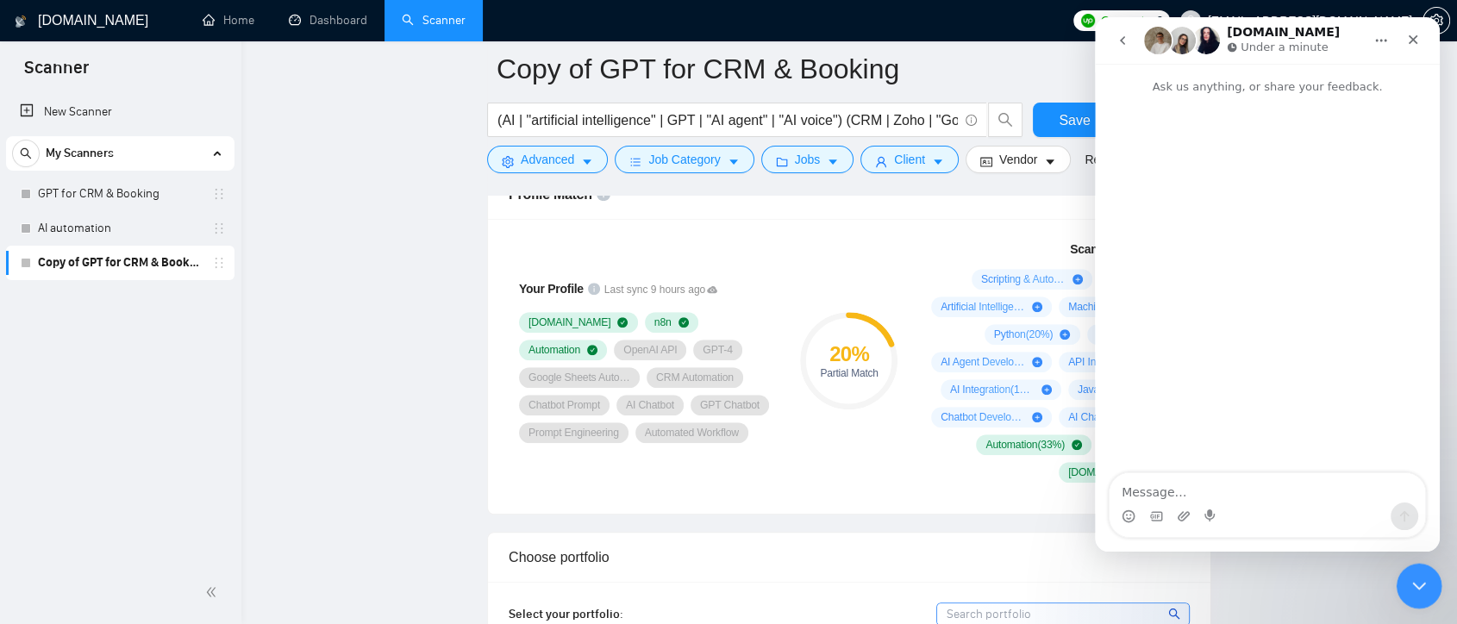
click at [1416, 585] on icon "Close Intercom Messenger" at bounding box center [1416, 583] width 12 height 7
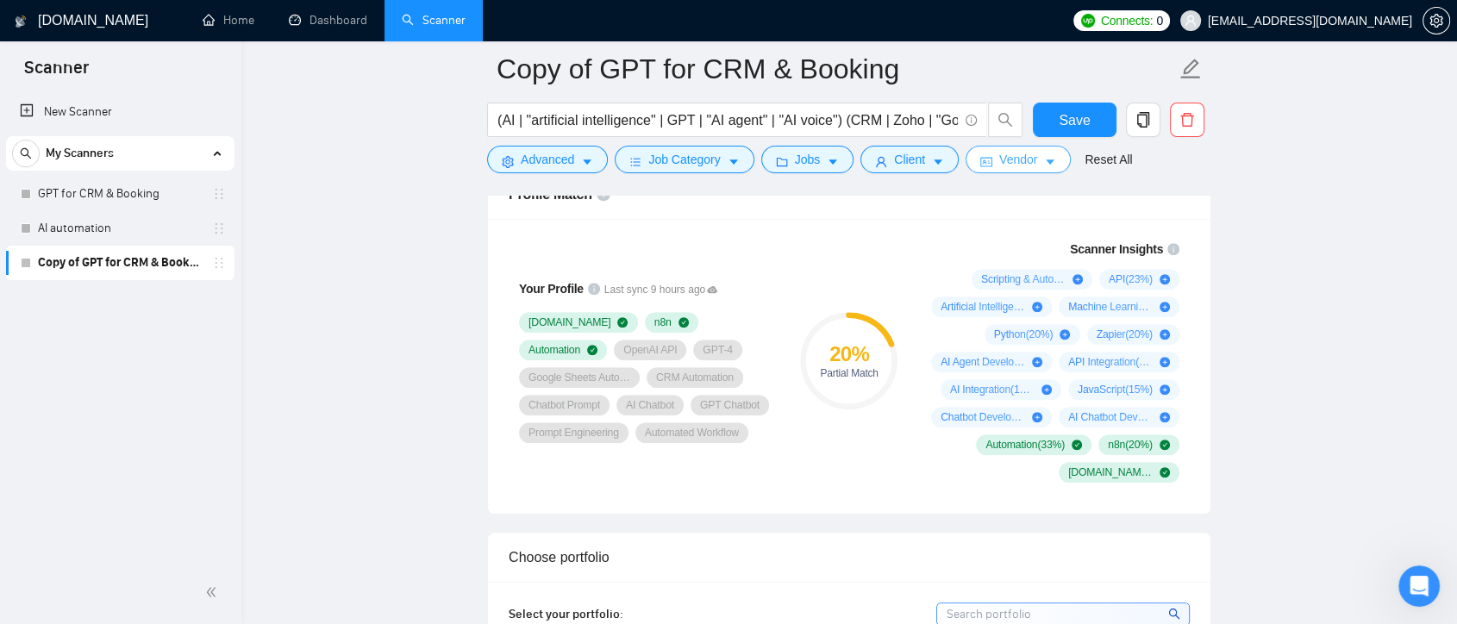
click at [1001, 155] on span "Vendor" at bounding box center [1018, 159] width 38 height 19
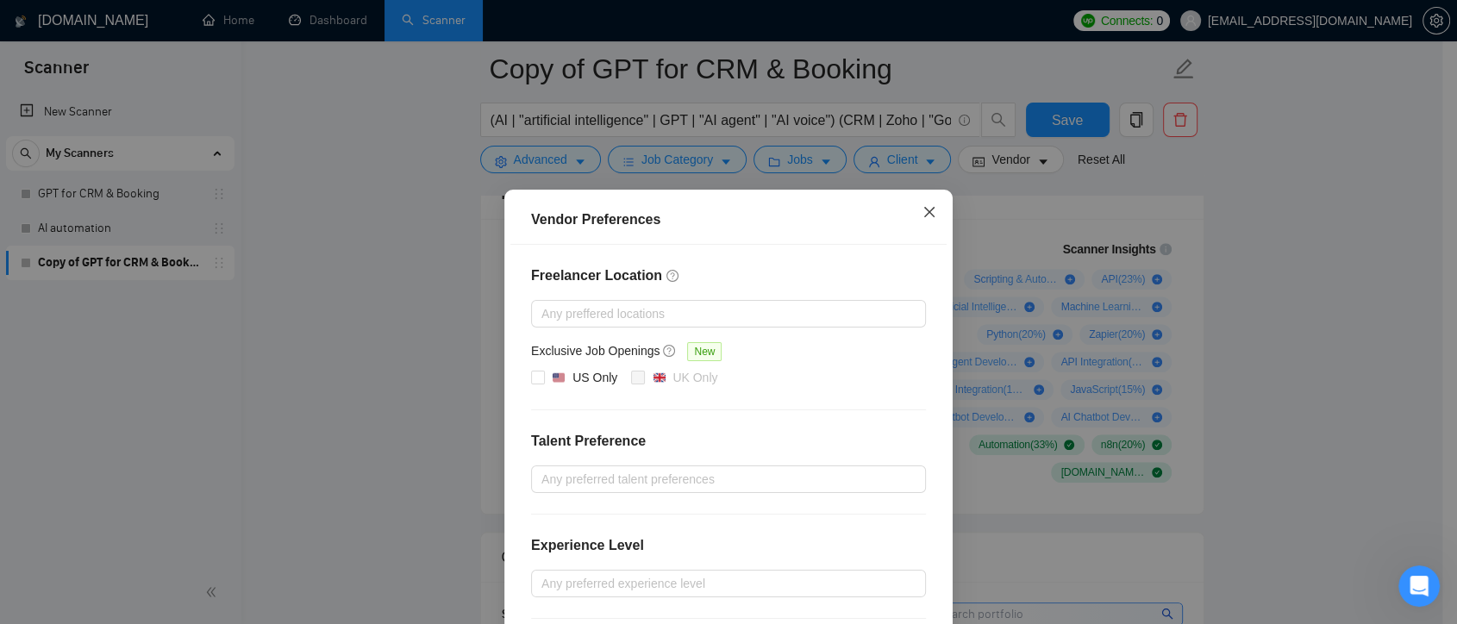
click at [923, 218] on icon "close" at bounding box center [929, 212] width 14 height 14
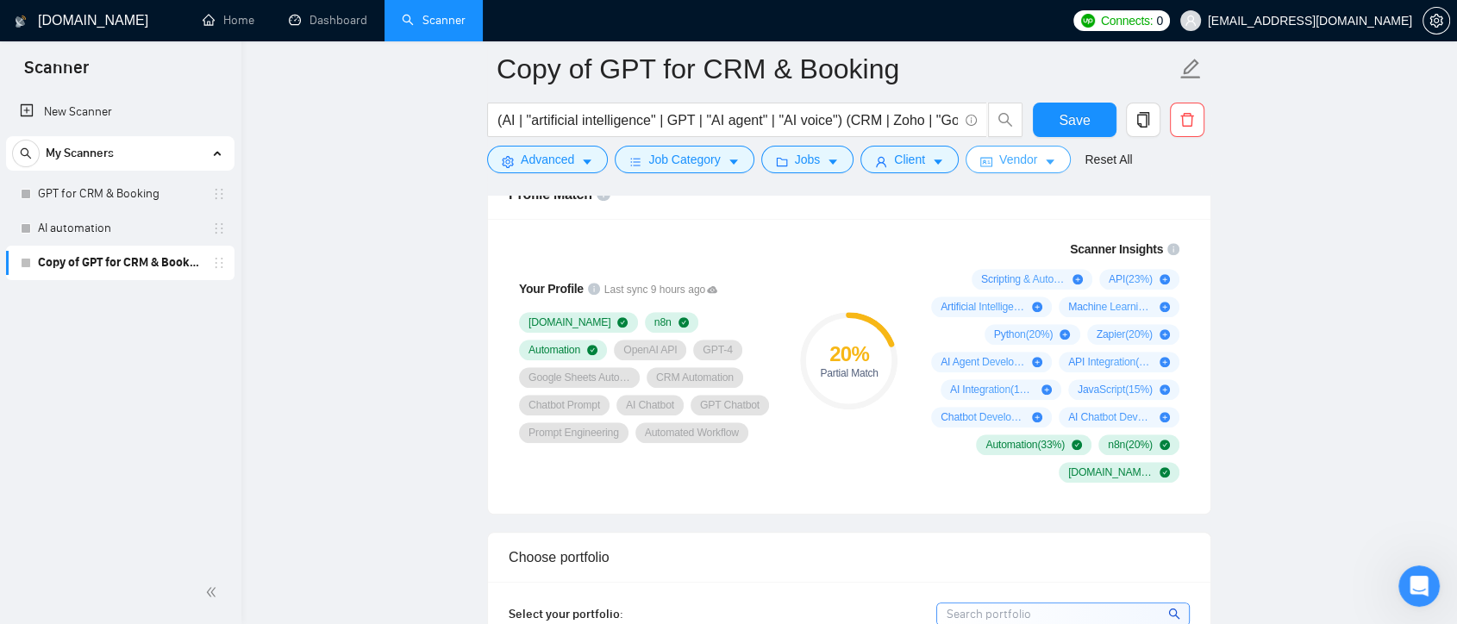
click at [1029, 169] on span "Vendor" at bounding box center [1018, 159] width 38 height 19
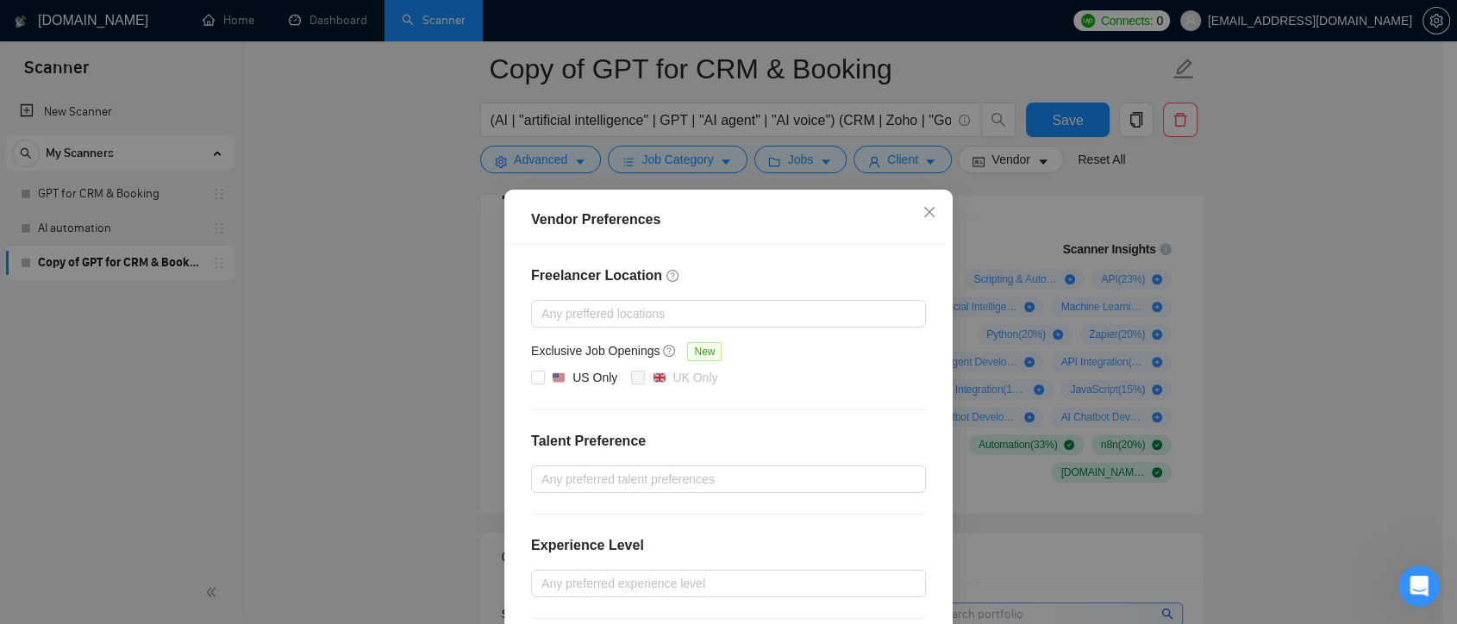
click at [1264, 166] on div "Vendor Preferences Freelancer Location Any preffered locations Exclusive Job Op…" at bounding box center [728, 312] width 1457 height 624
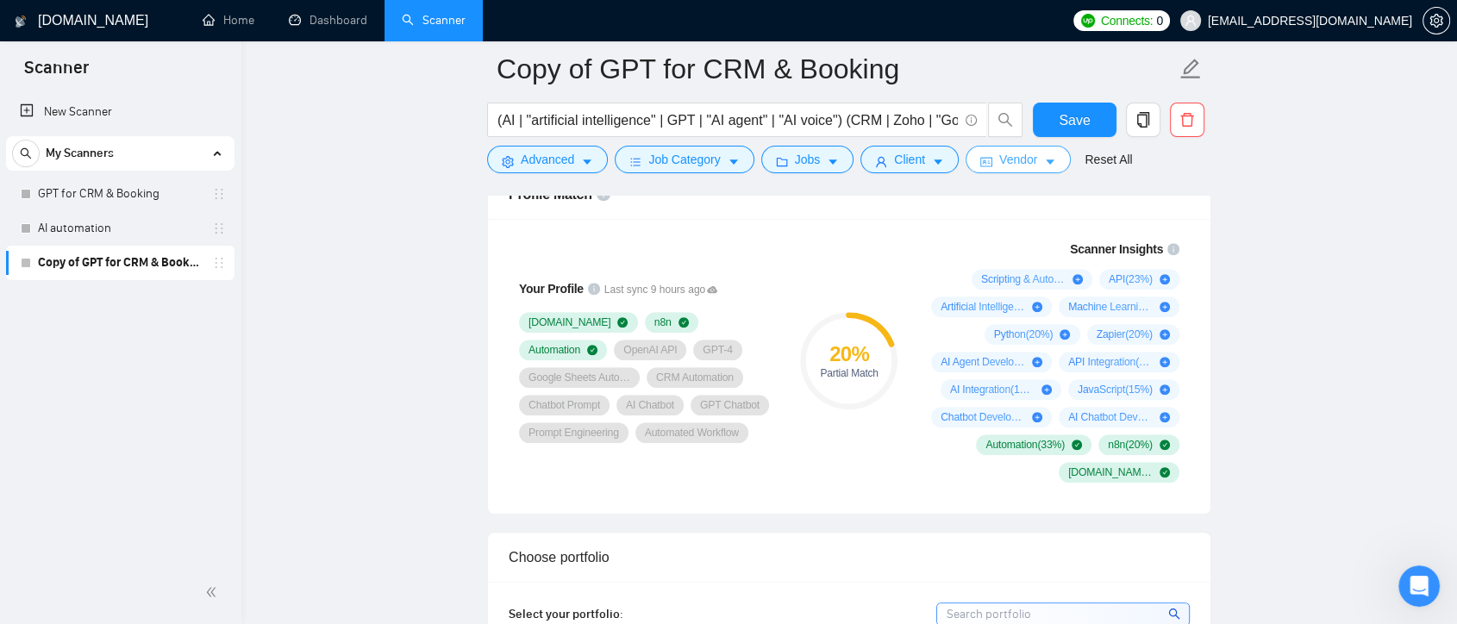
click at [1027, 155] on span "Vendor" at bounding box center [1018, 159] width 38 height 19
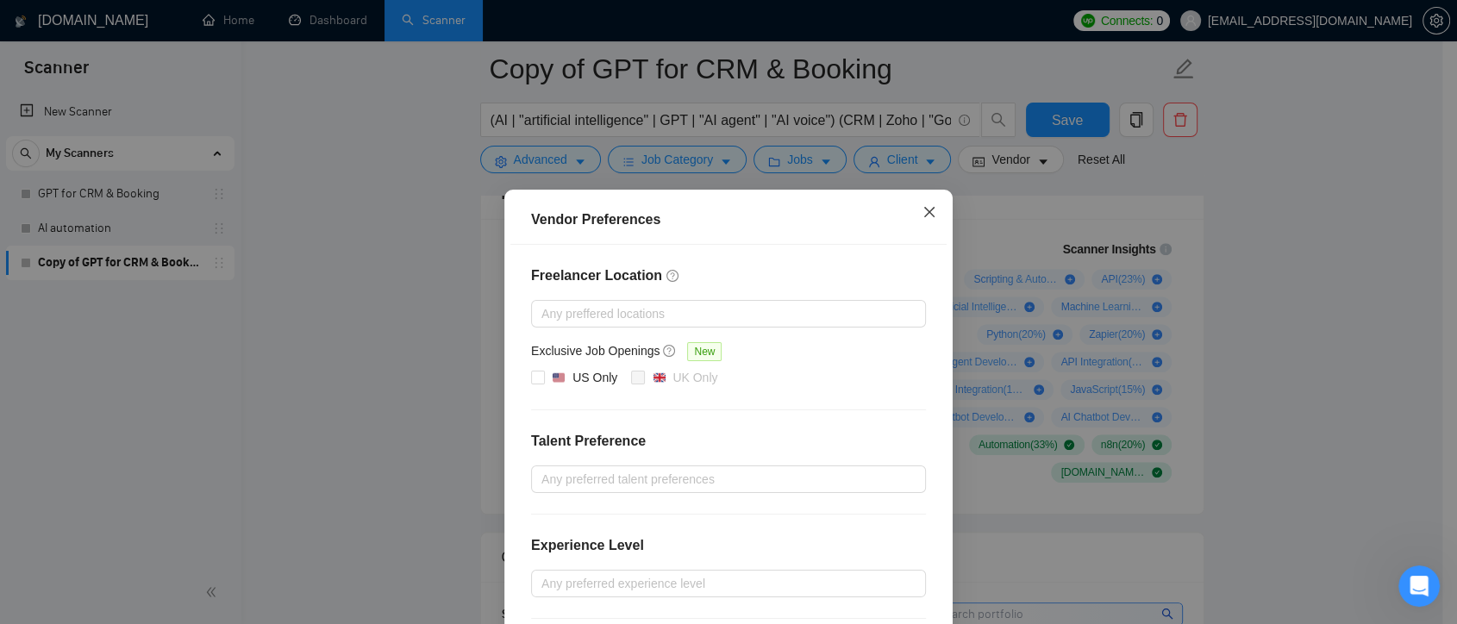
click at [924, 217] on icon "close" at bounding box center [929, 212] width 10 height 10
